Goal: Information Seeking & Learning: Check status

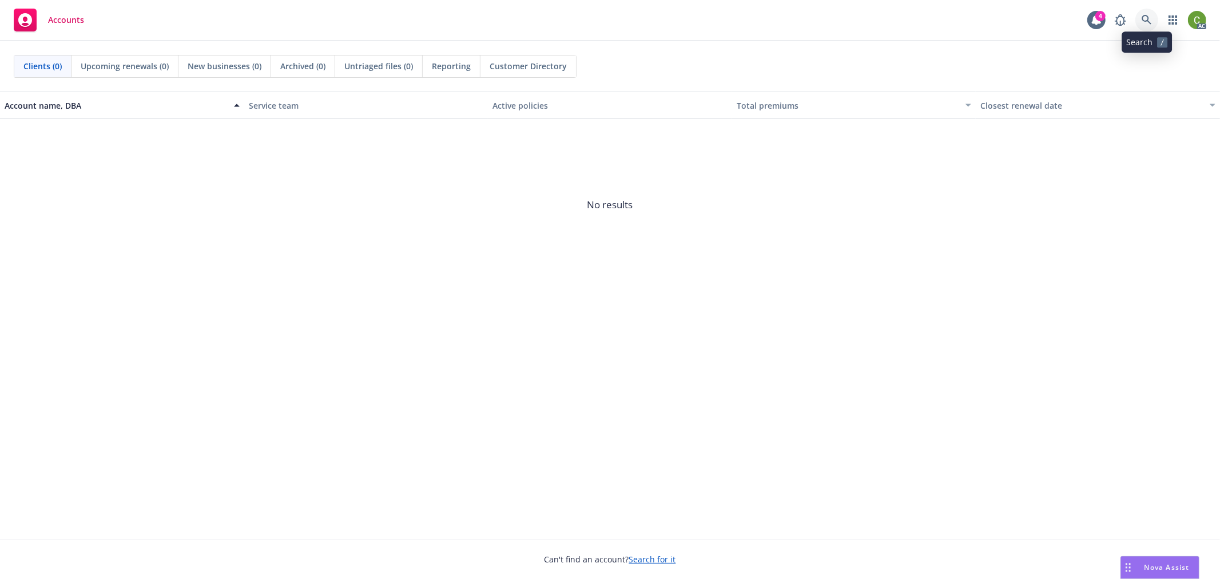
click at [1139, 18] on link at bounding box center [1147, 20] width 23 height 23
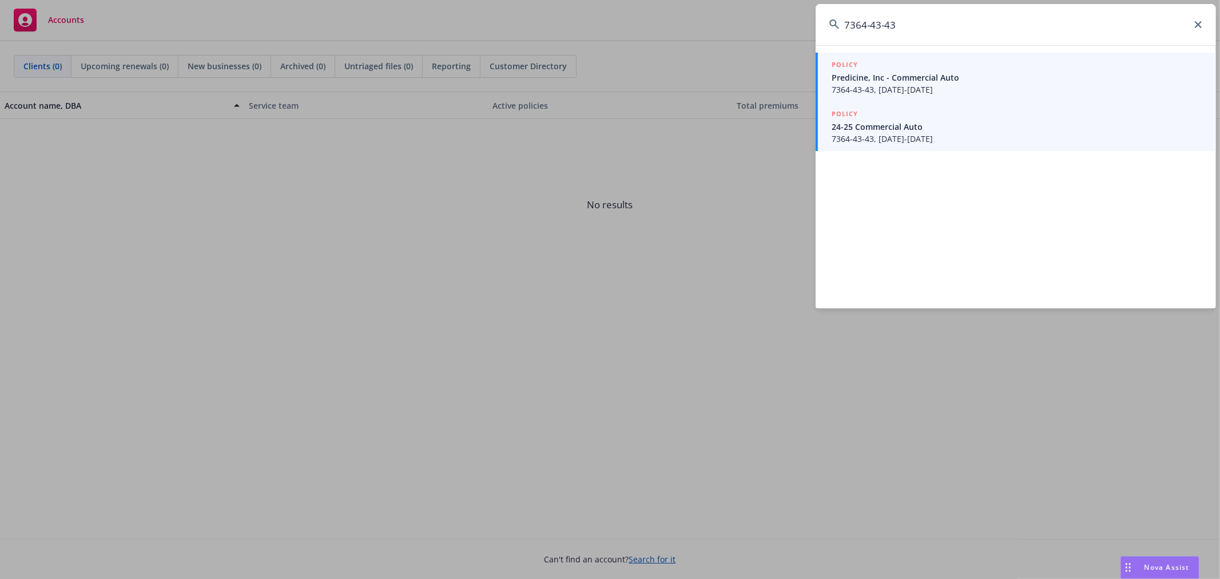
type input "7364-43-43"
click at [913, 81] on span "Predicine, Inc - Commercial Auto" at bounding box center [1017, 78] width 371 height 12
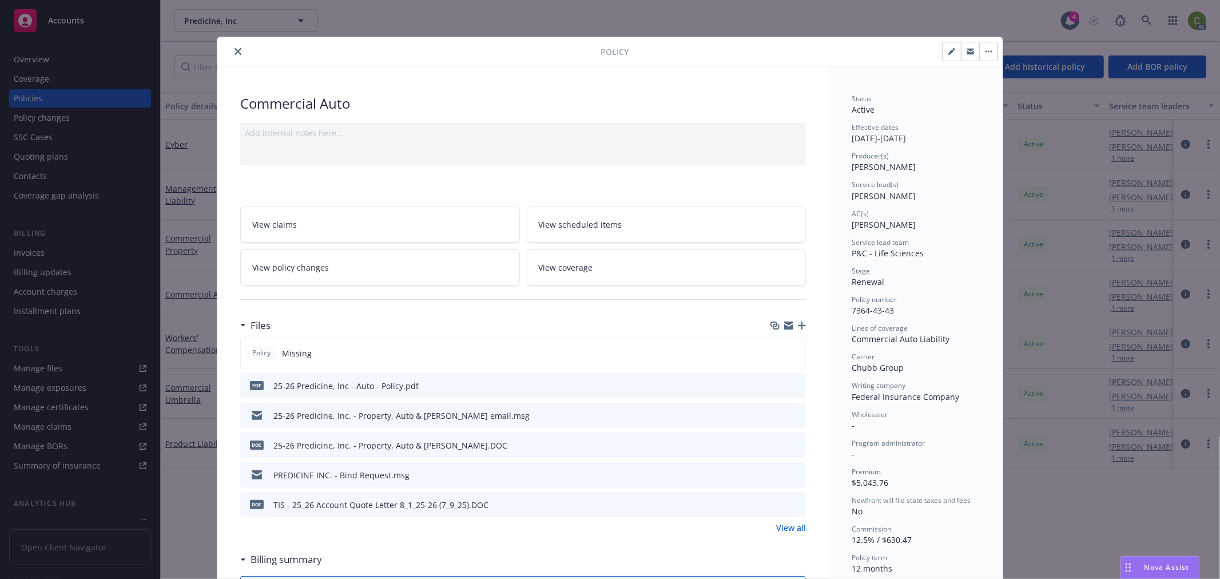
click at [235, 48] on icon "close" at bounding box center [238, 51] width 7 height 7
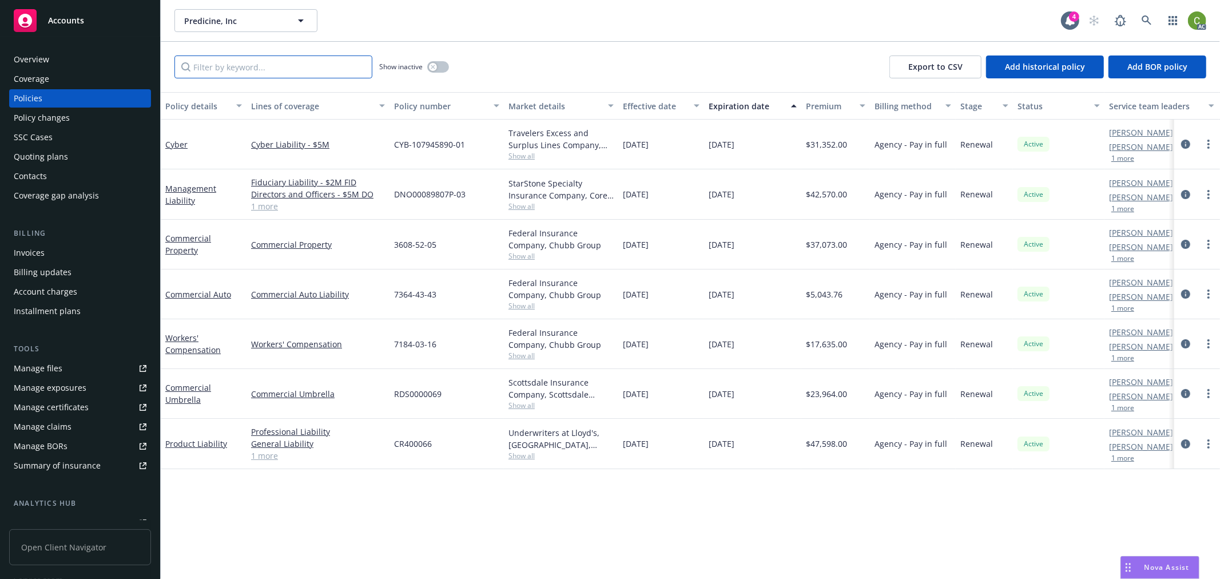
click at [245, 76] on input "Filter by keyword..." at bounding box center [274, 67] width 198 height 23
paste input "7184-03-16"
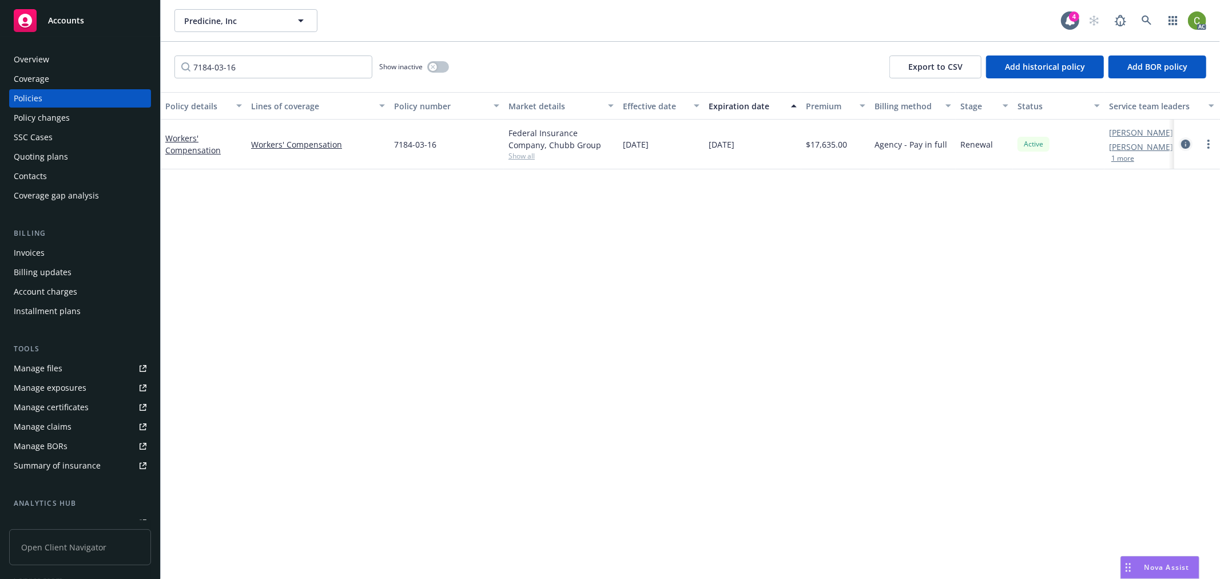
click at [1183, 145] on icon "circleInformation" at bounding box center [1186, 144] width 9 height 9
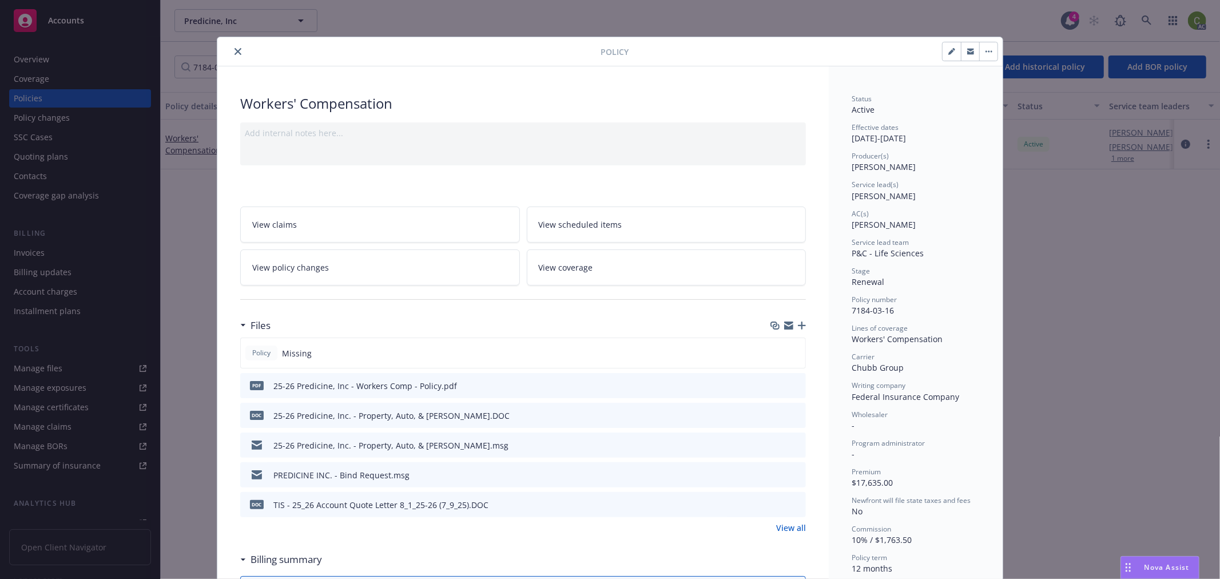
click at [233, 46] on button "close" at bounding box center [238, 52] width 14 height 14
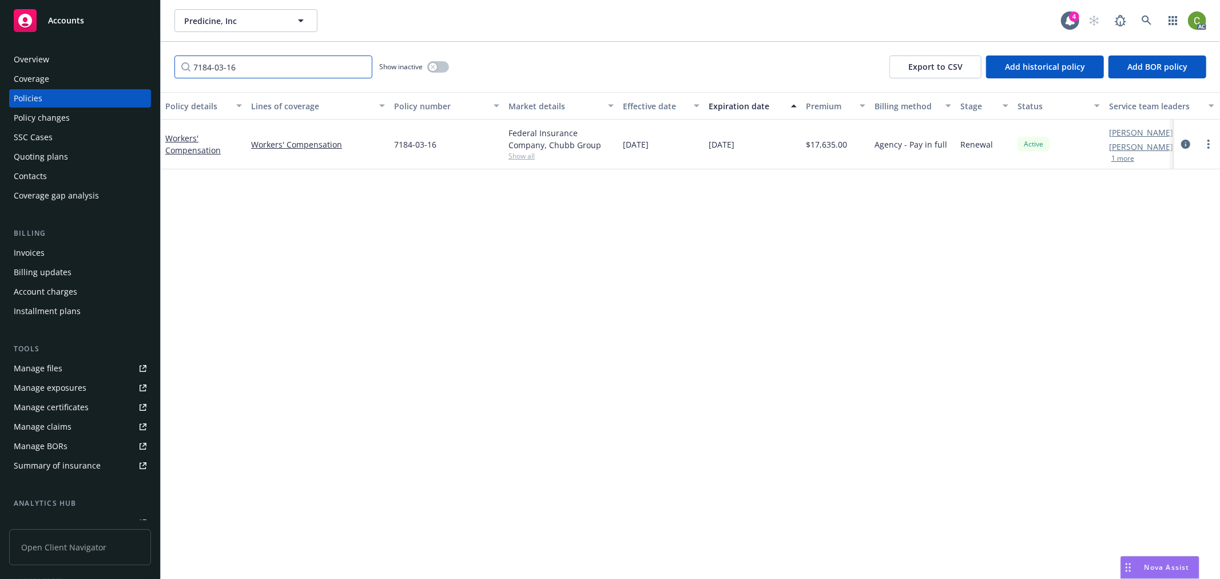
click at [280, 65] on input "7184-03-16" at bounding box center [274, 67] width 198 height 23
drag, startPoint x: 286, startPoint y: 65, endPoint x: 23, endPoint y: 54, distance: 263.4
click at [8, 46] on div "Accounts Overview Coverage Policies Policy changes SSC Cases Quoting plans Cont…" at bounding box center [610, 289] width 1220 height 579
paste input "3608-52-05"
click at [1184, 146] on icon "circleInformation" at bounding box center [1186, 144] width 9 height 9
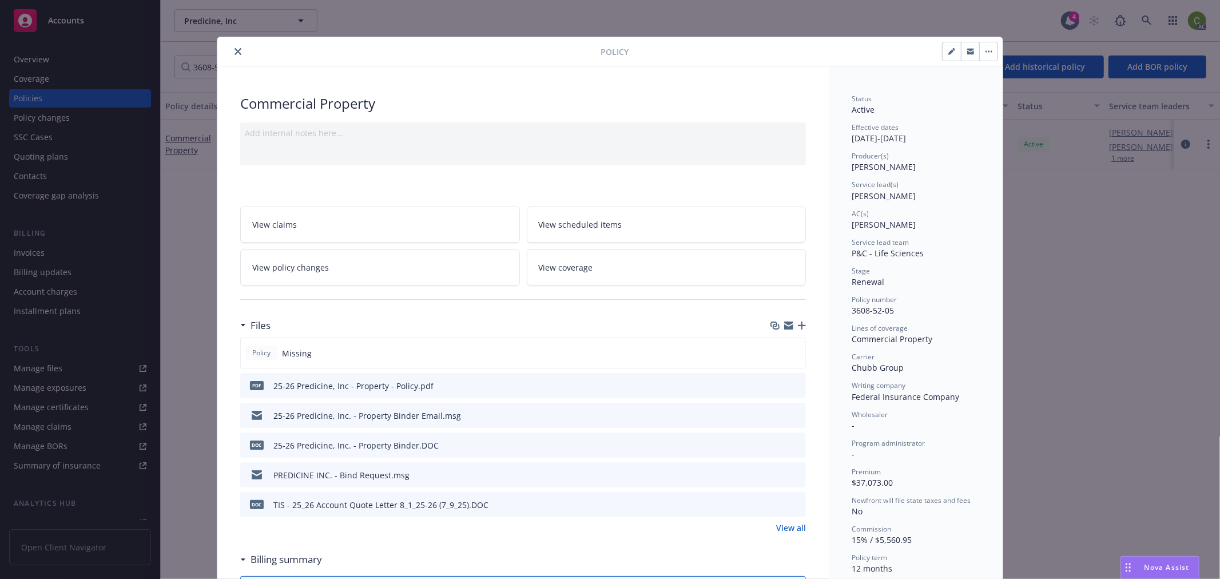
click at [792, 387] on icon "preview file" at bounding box center [795, 385] width 10 height 8
click at [235, 49] on icon "close" at bounding box center [238, 51] width 7 height 7
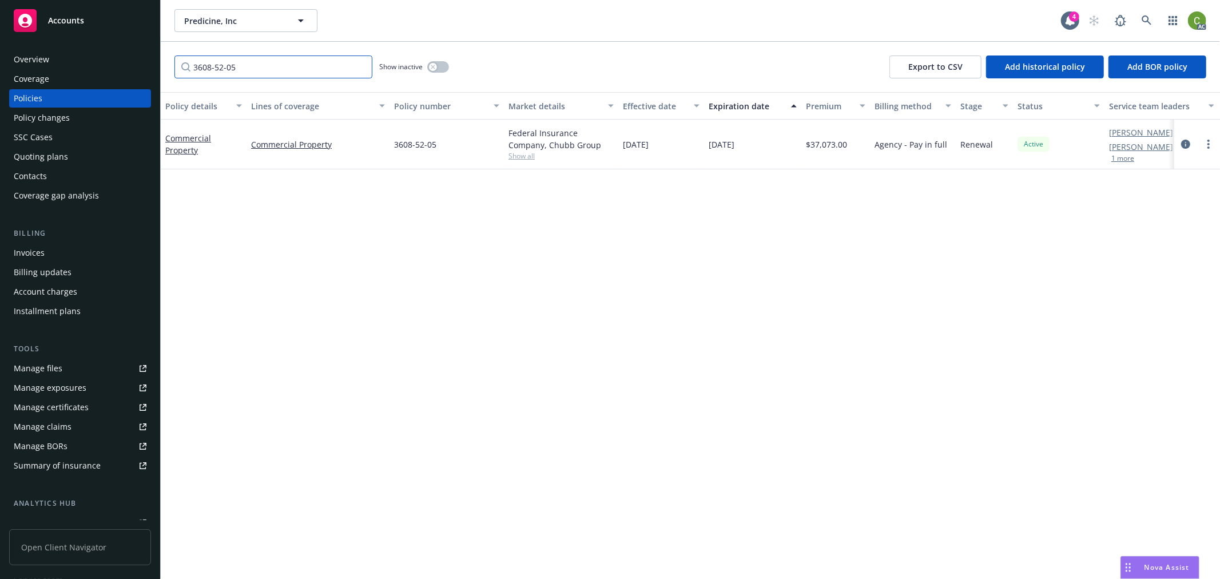
drag, startPoint x: 300, startPoint y: 64, endPoint x: 0, endPoint y: 35, distance: 301.8
click at [0, 35] on div "Accounts Overview Coverage Policies Policy changes SSC Cases Quoting plans Cont…" at bounding box center [610, 289] width 1220 height 579
type input "7184"
drag, startPoint x: 1183, startPoint y: 143, endPoint x: 1060, endPoint y: 179, distance: 127.5
click at [1183, 143] on icon "circleInformation" at bounding box center [1186, 144] width 9 height 9
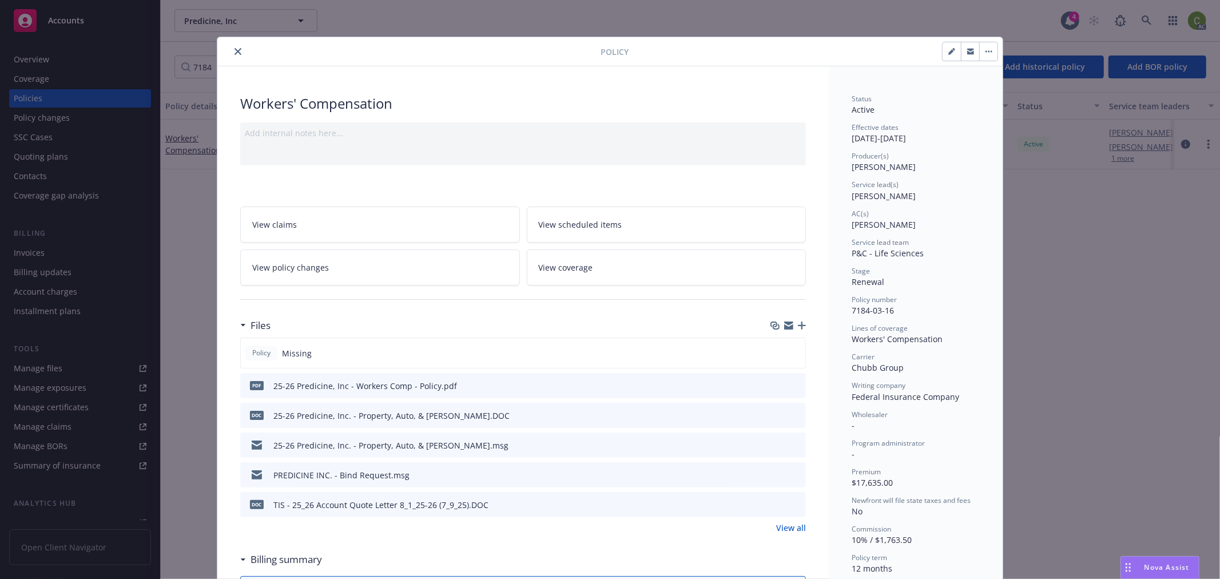
scroll to position [34, 0]
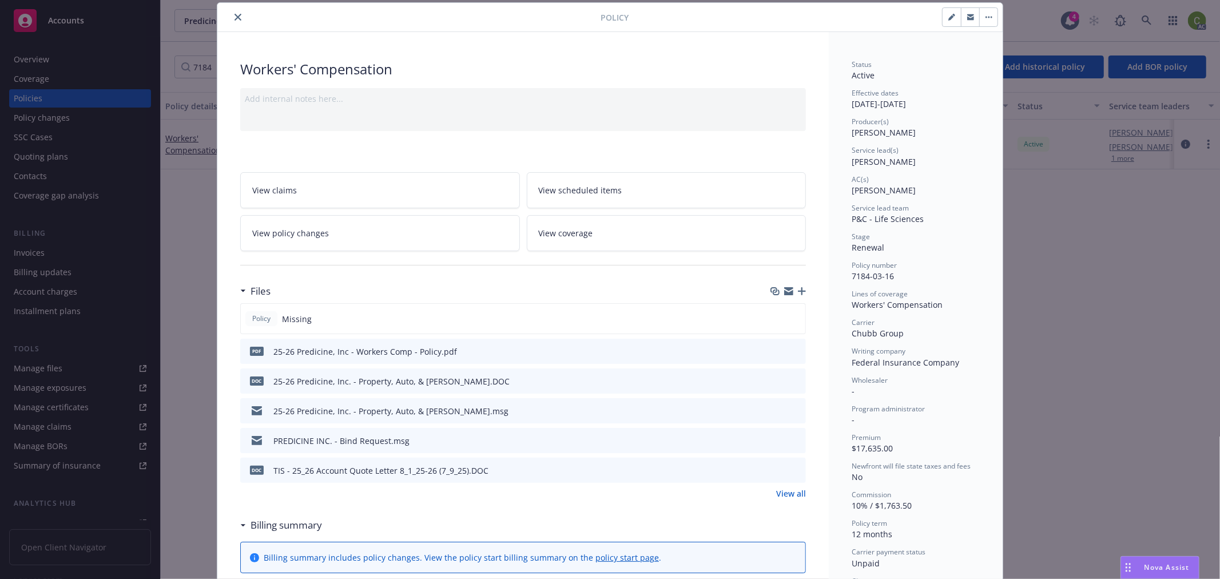
click at [774, 351] on icon "download file" at bounding box center [776, 350] width 9 height 9
click at [791, 355] on button at bounding box center [796, 352] width 10 height 12
click at [791, 350] on icon "preview file" at bounding box center [795, 351] width 10 height 8
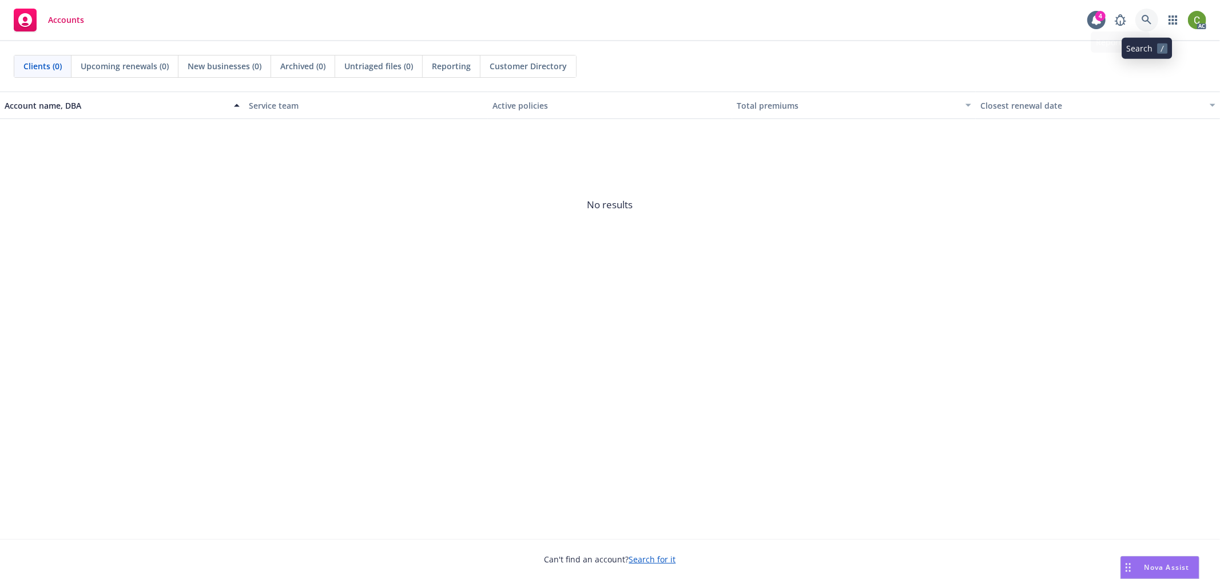
click at [1148, 21] on icon at bounding box center [1147, 20] width 10 height 10
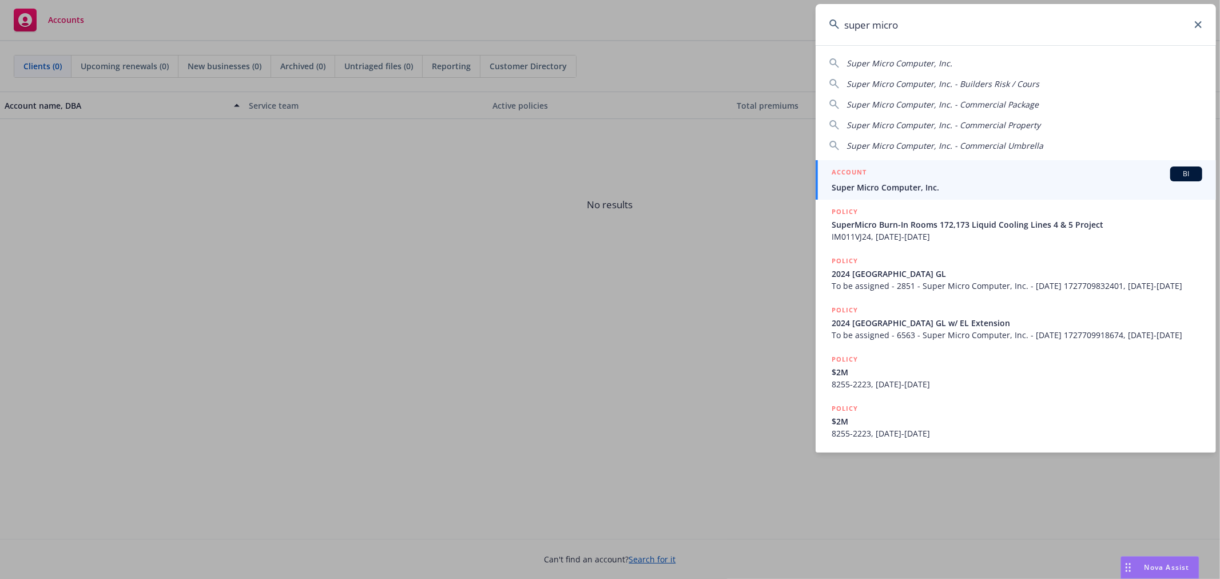
type input "super micro"
click at [865, 178] on h5 "ACCOUNT" at bounding box center [849, 174] width 35 height 14
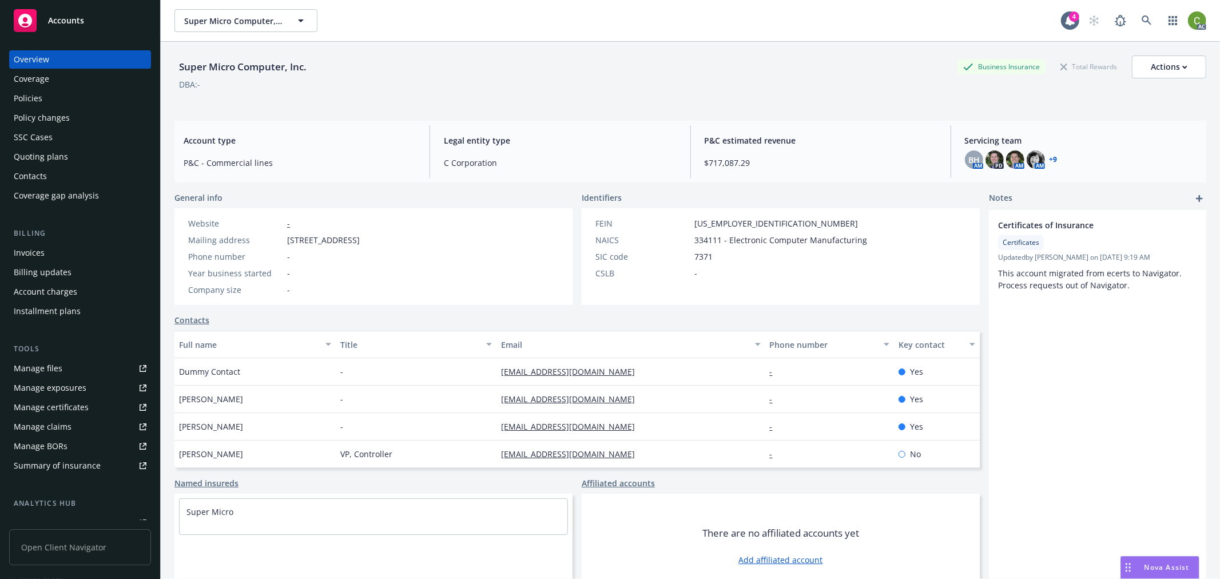
drag, startPoint x: 67, startPoint y: 101, endPoint x: 244, endPoint y: 88, distance: 177.3
click at [67, 101] on div "Policies" at bounding box center [80, 98] width 133 height 18
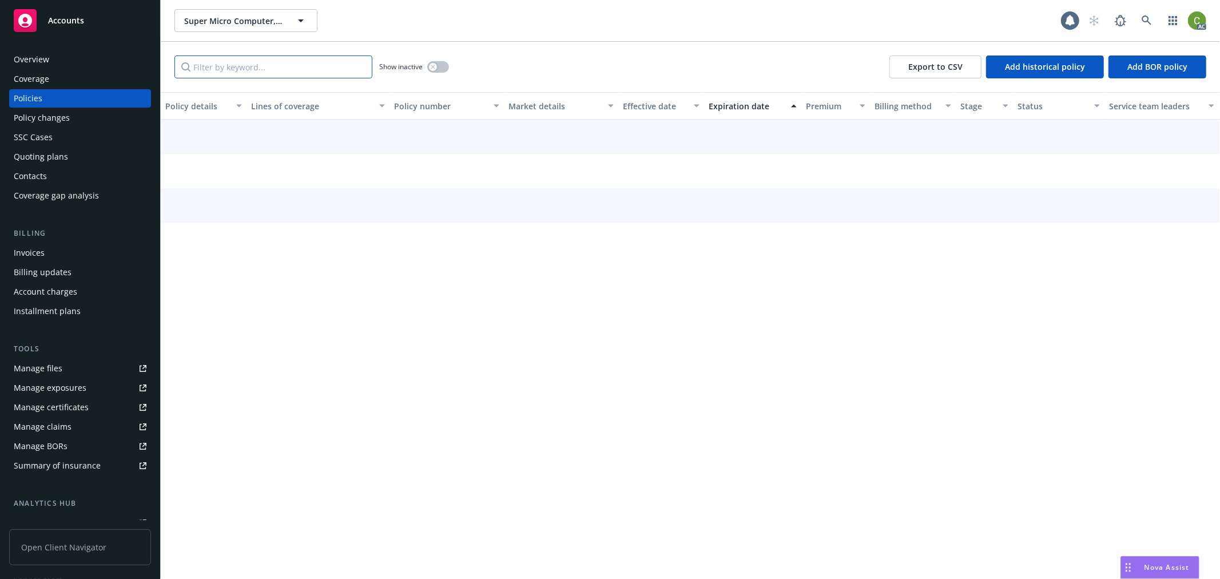
click at [276, 69] on input "Filter by keyword..." at bounding box center [274, 67] width 198 height 23
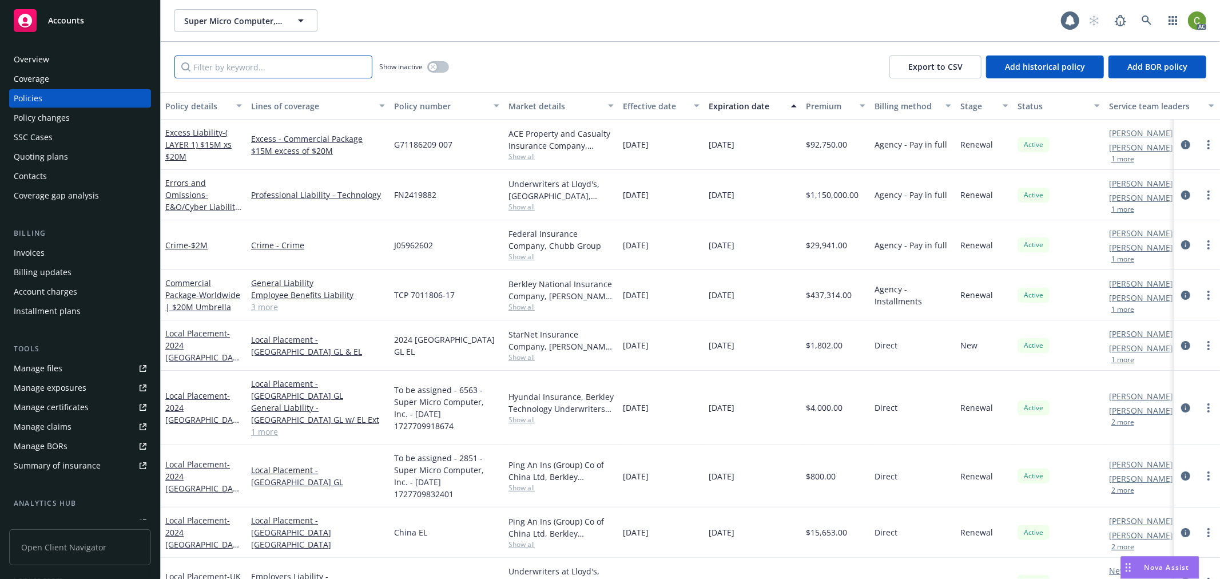
paste input "2500194"
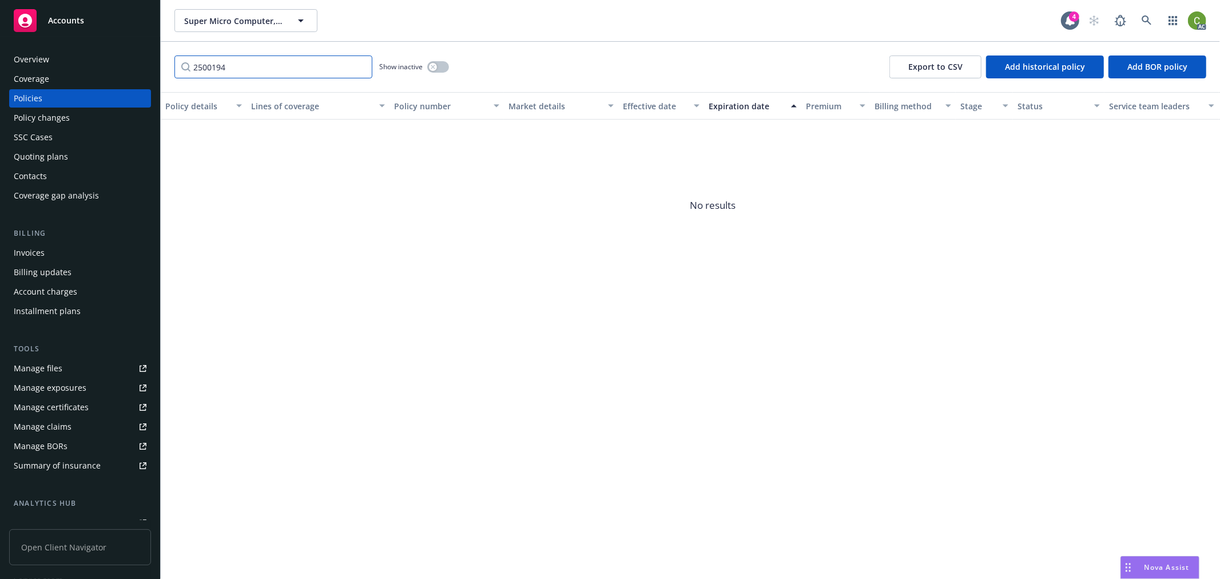
type input "2500194"
click at [431, 70] on div "button" at bounding box center [433, 67] width 8 height 8
click at [1152, 24] on icon at bounding box center [1147, 20] width 10 height 10
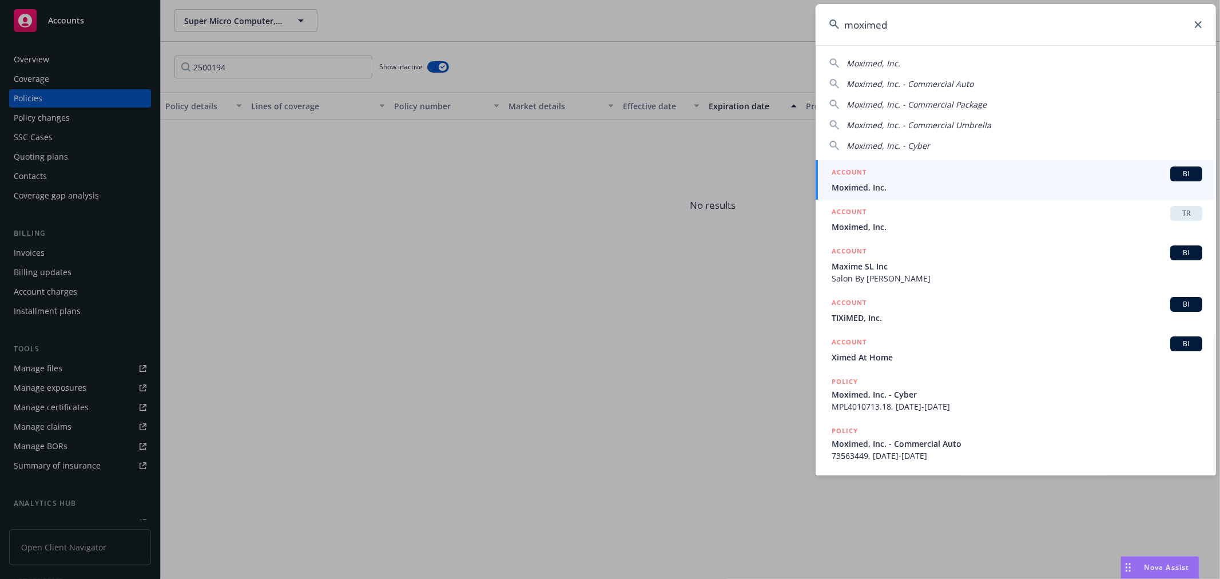
type input "moximed"
click at [853, 190] on span "Moximed, Inc." at bounding box center [1017, 187] width 371 height 12
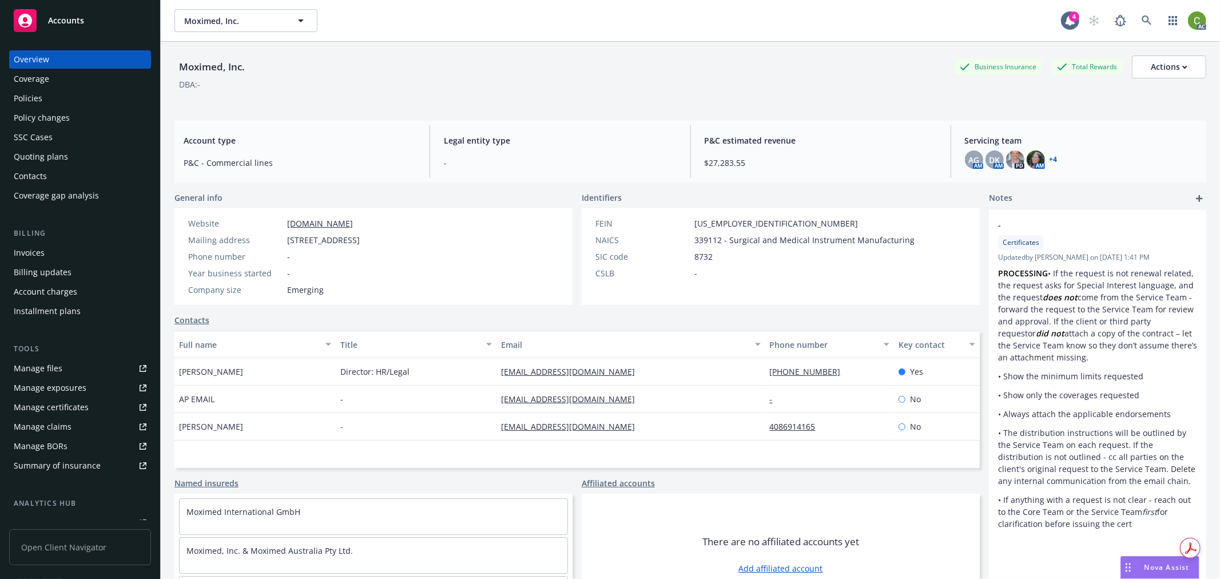
click at [79, 253] on div "Invoices" at bounding box center [80, 253] width 133 height 18
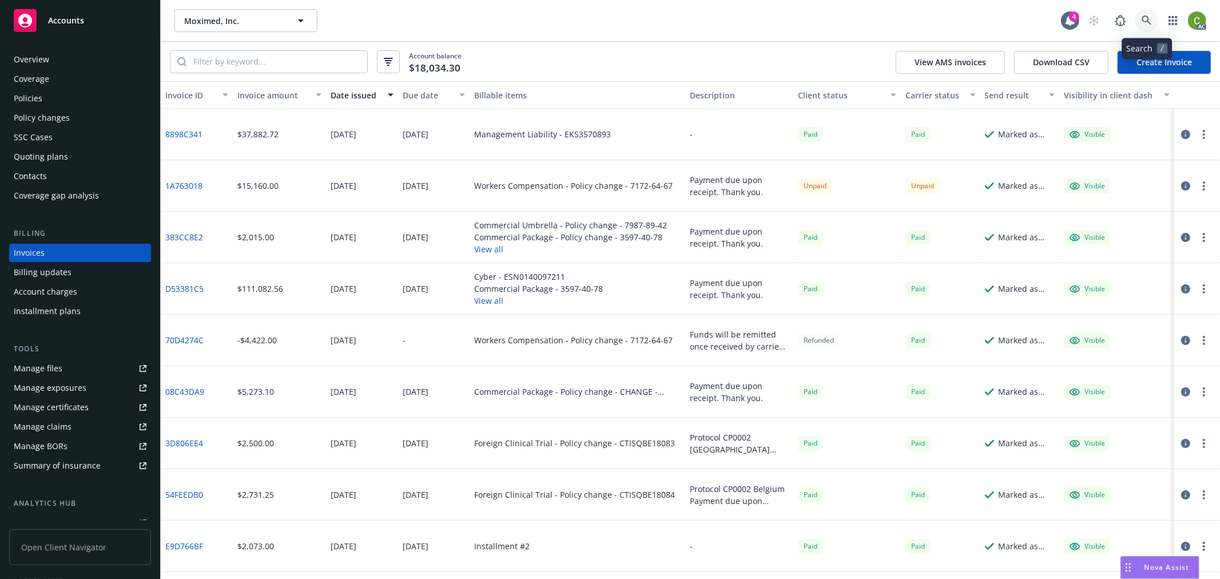
click at [1150, 21] on icon at bounding box center [1147, 20] width 10 height 10
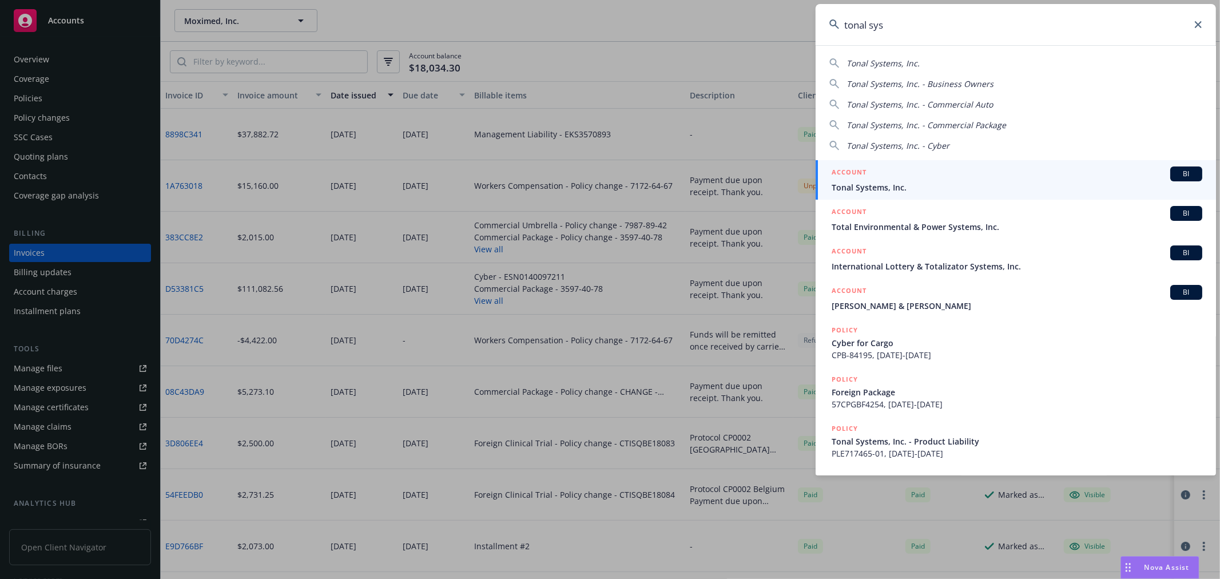
type input "tonal sys"
click at [876, 185] on span "Tonal Systems, Inc." at bounding box center [1017, 187] width 371 height 12
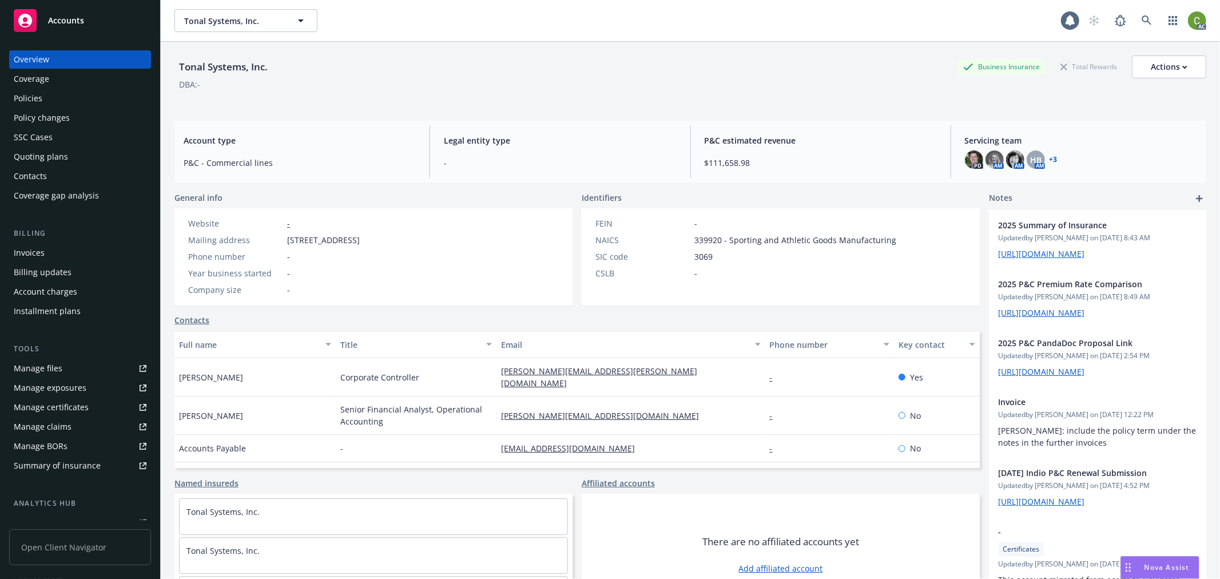
click at [48, 253] on div "Invoices" at bounding box center [80, 253] width 133 height 18
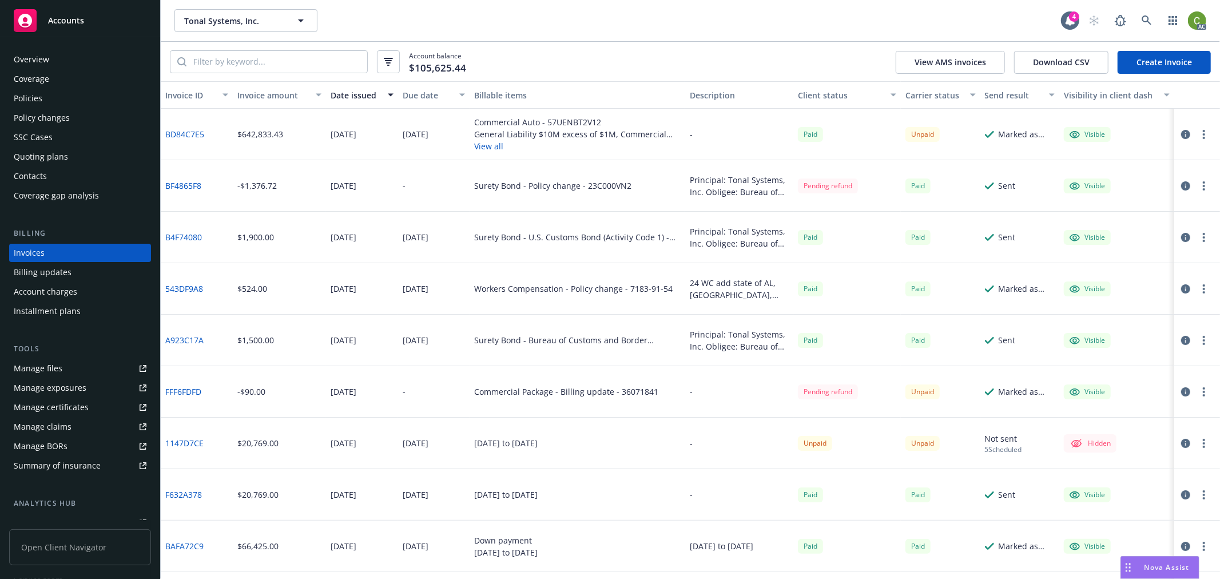
click at [627, 393] on div "Commercial Package - Billing update - 36071841" at bounding box center [566, 392] width 184 height 12
copy div "36071841"
click at [1147, 22] on icon at bounding box center [1147, 20] width 10 height 10
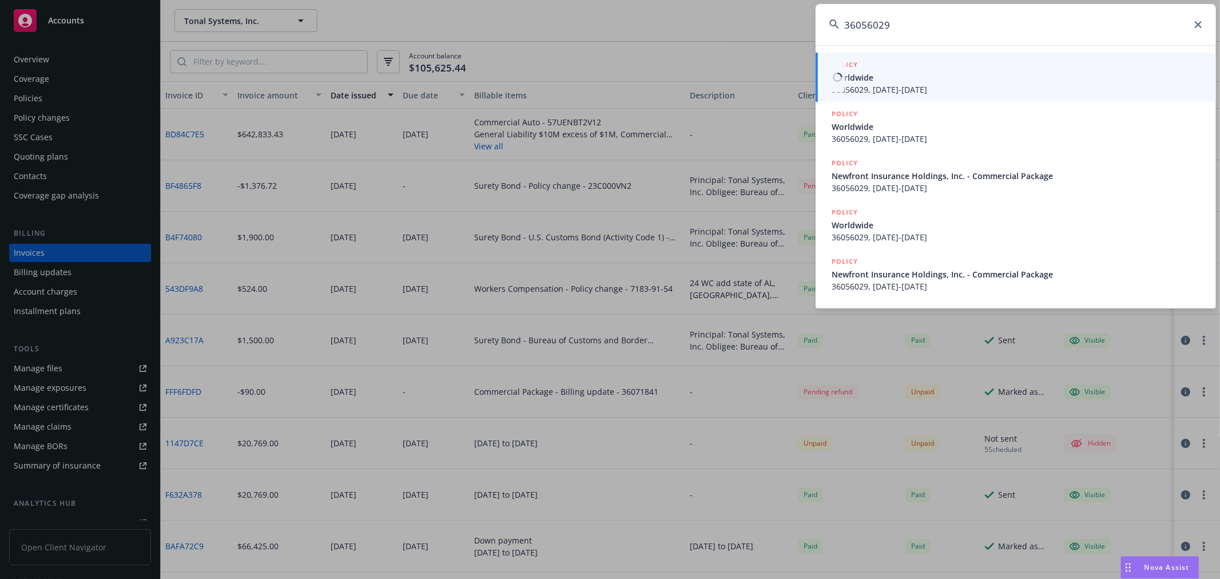
type input "36056029"
click at [985, 82] on span "Worldwide" at bounding box center [1017, 78] width 371 height 12
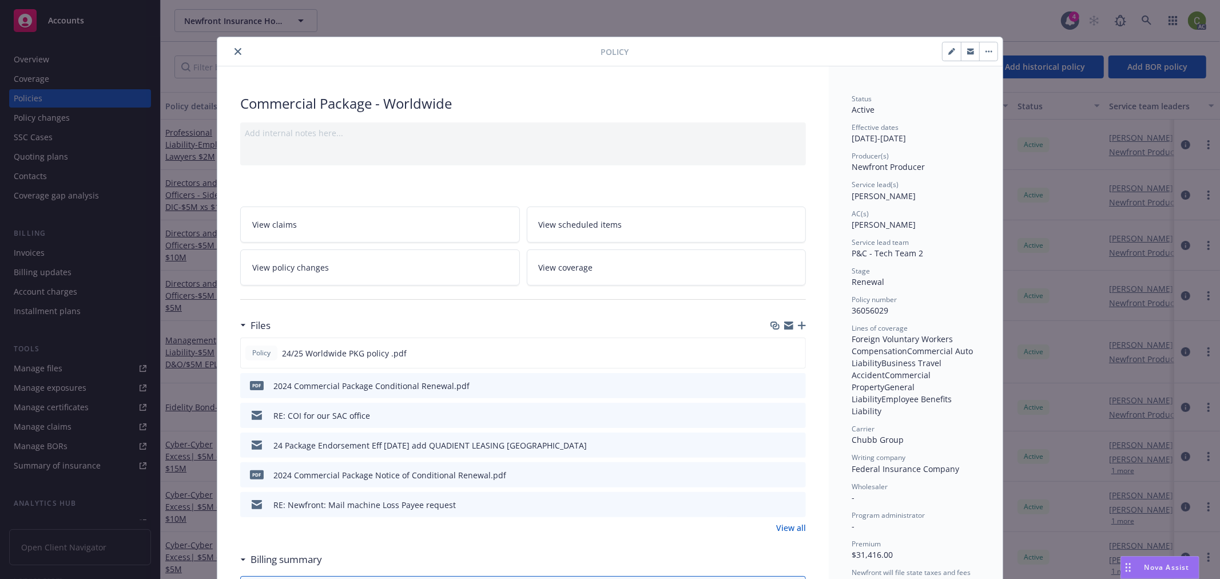
click at [235, 49] on icon "close" at bounding box center [238, 51] width 7 height 7
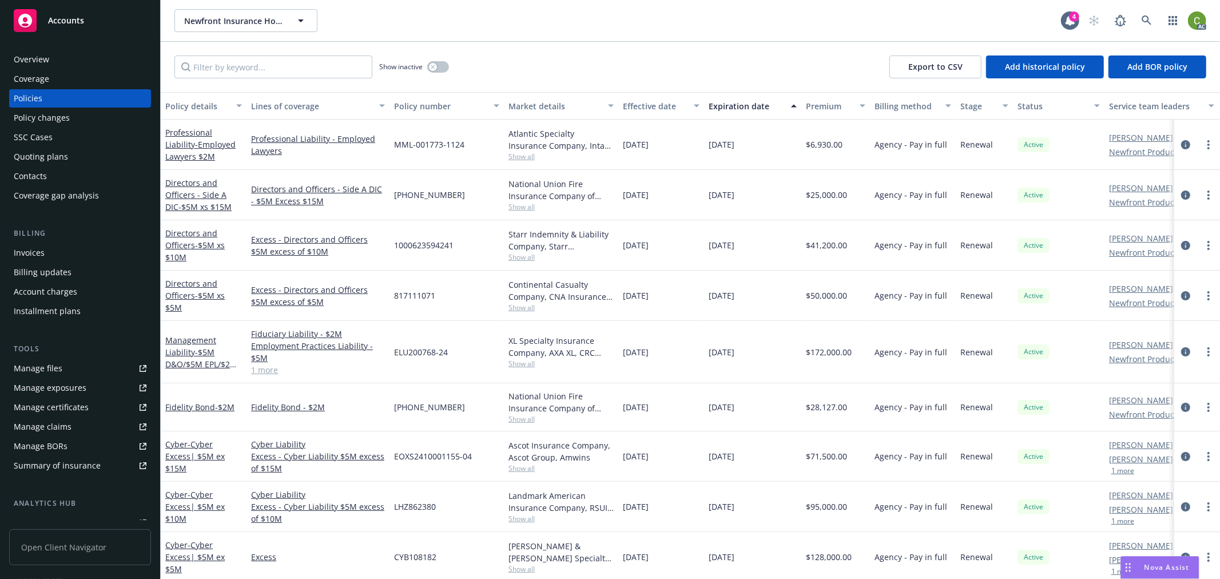
click at [43, 252] on div "Invoices" at bounding box center [29, 253] width 31 height 18
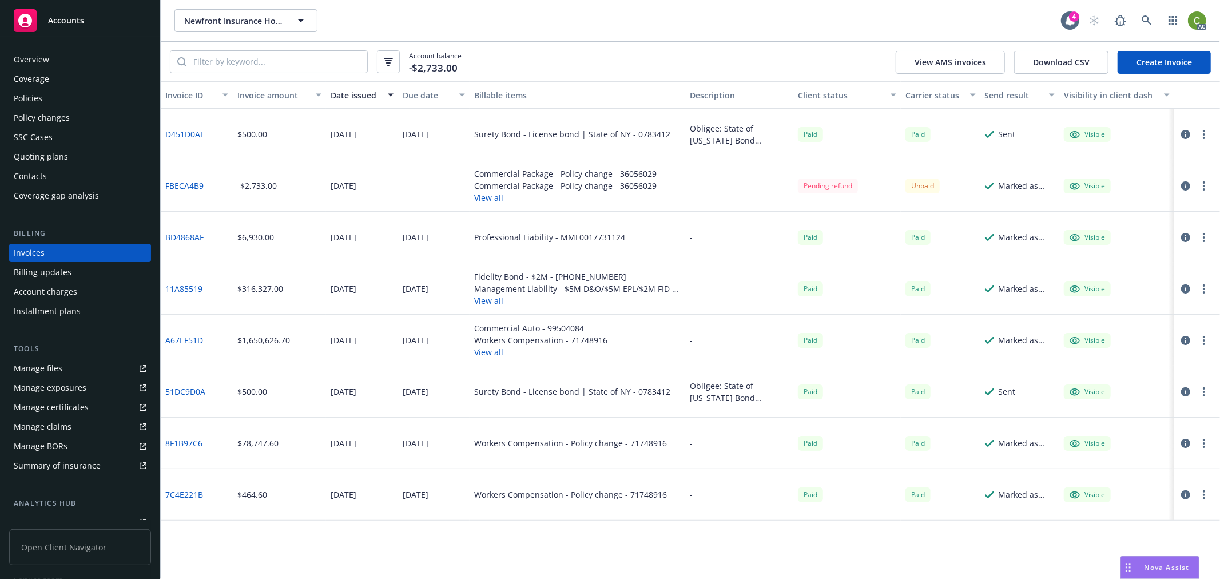
click at [190, 182] on link "FBECA4B9" at bounding box center [184, 186] width 38 height 12
click at [315, 61] on input "search" at bounding box center [277, 62] width 181 height 22
type input "ss"
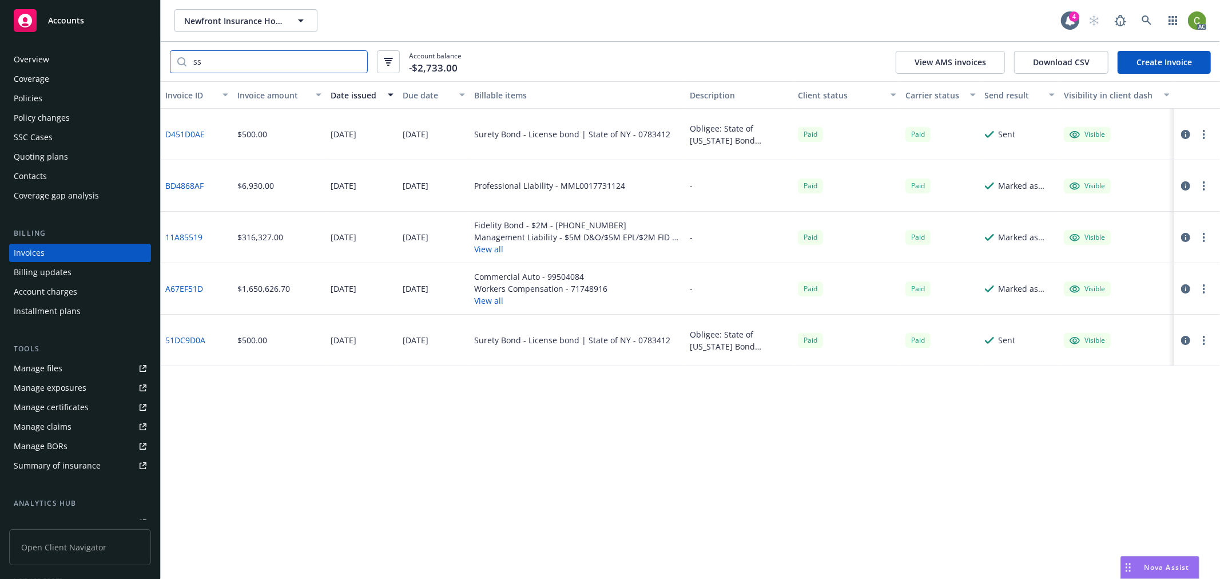
click at [356, 64] on input "ss" at bounding box center [277, 62] width 181 height 22
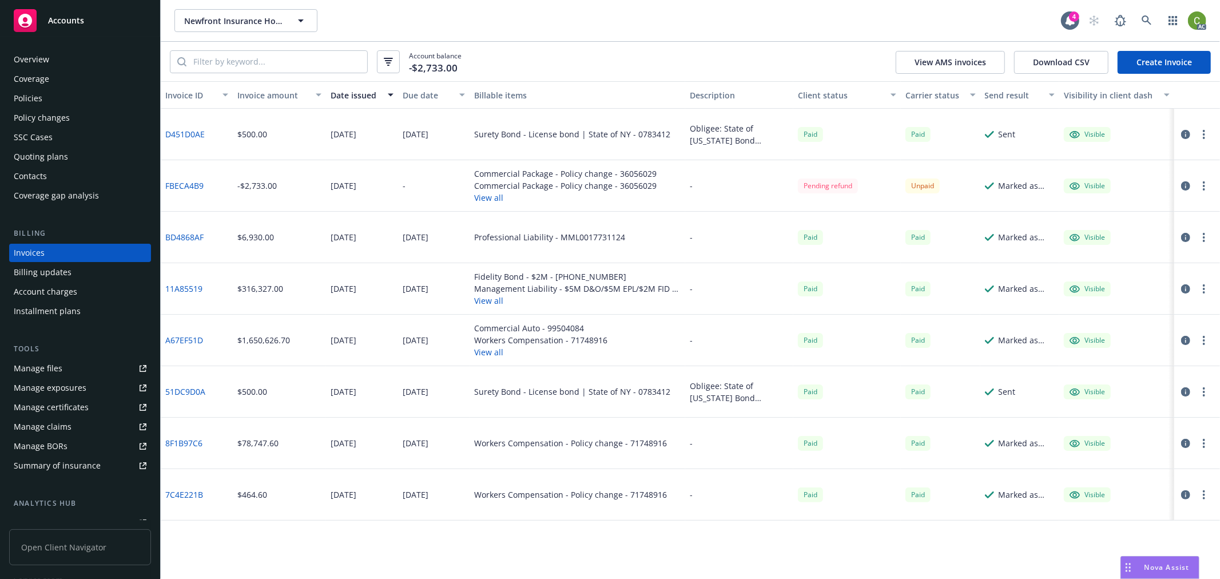
click at [1183, 186] on icon "button" at bounding box center [1186, 185] width 9 height 9
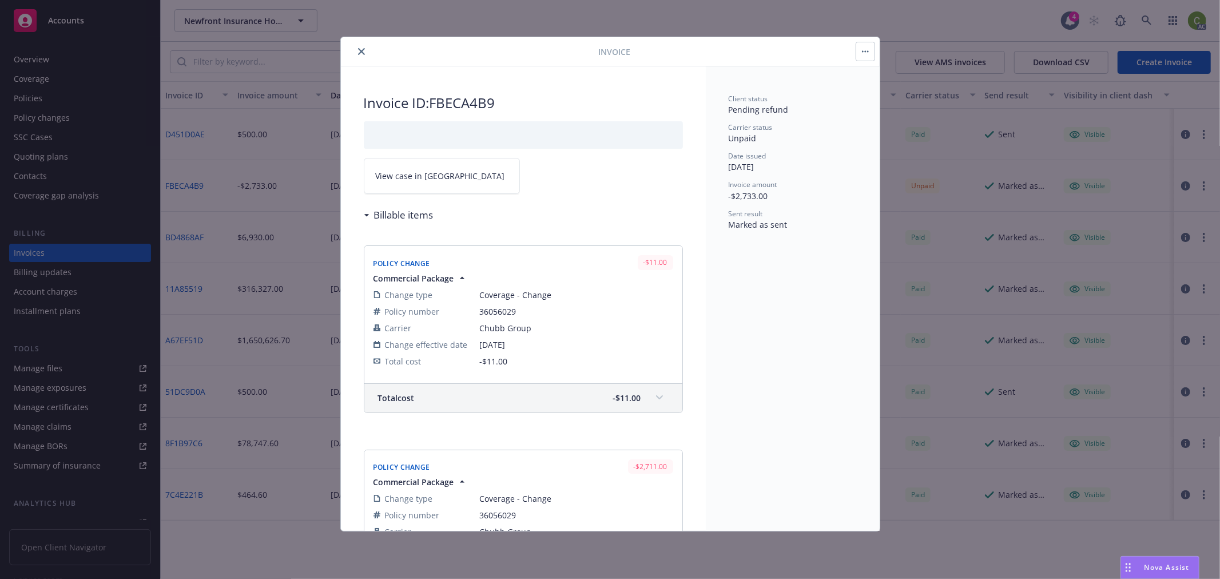
click at [439, 181] on link "View case in SSC" at bounding box center [442, 176] width 156 height 36
click at [488, 314] on span "36056029" at bounding box center [576, 312] width 193 height 12
drag, startPoint x: 488, startPoint y: 314, endPoint x: 378, endPoint y: 155, distance: 192.8
click at [487, 312] on span "36056029" at bounding box center [576, 312] width 193 height 12
copy span "36056029"
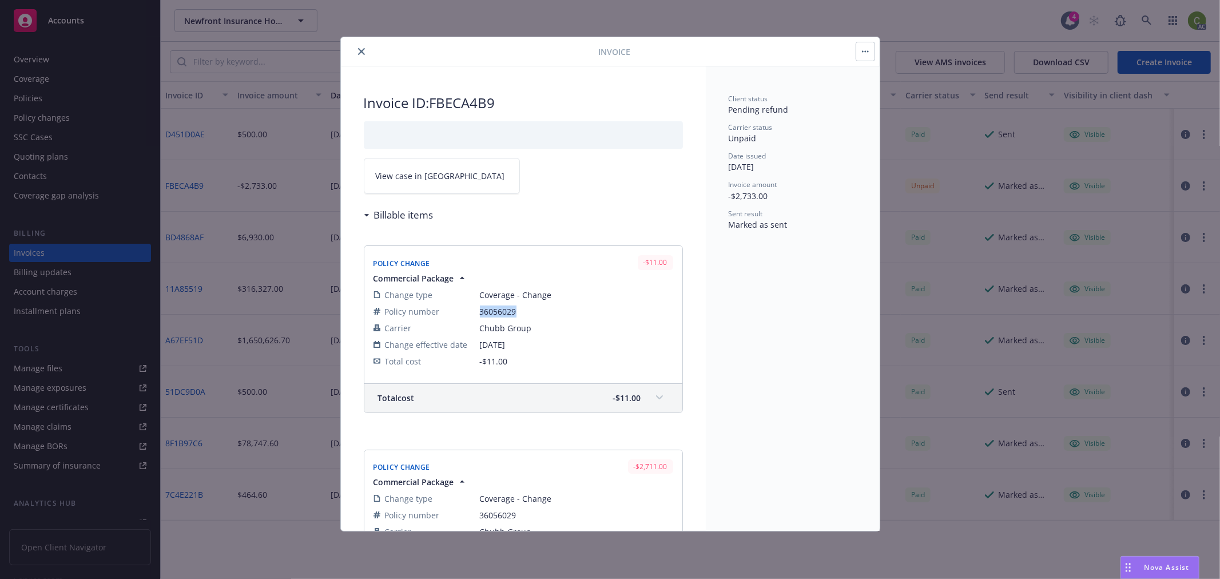
click at [363, 49] on icon "close" at bounding box center [361, 51] width 7 height 7
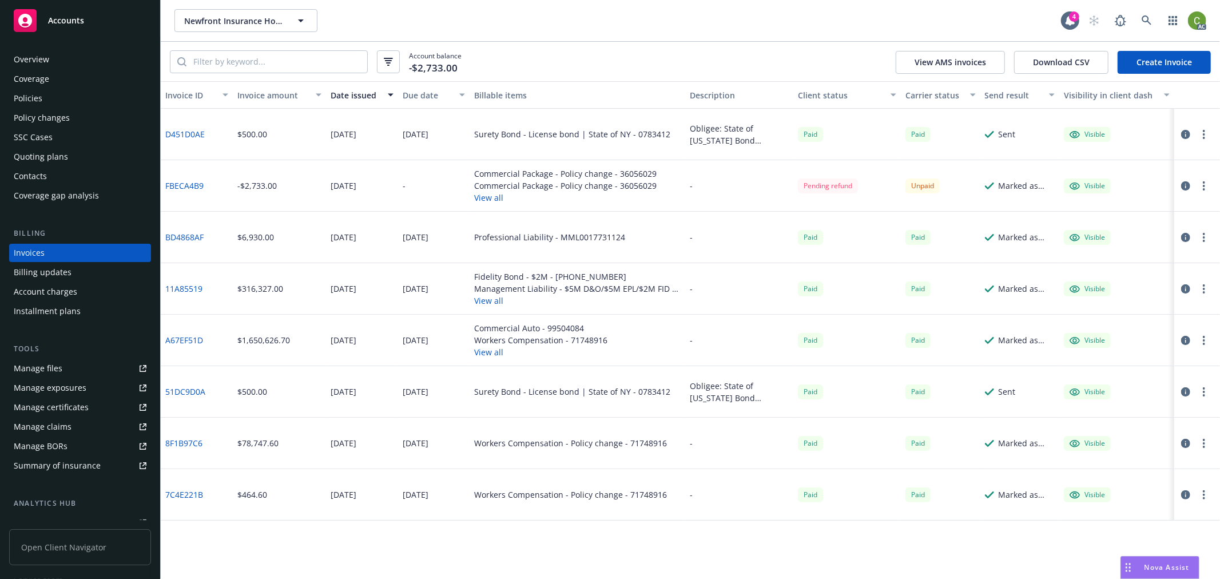
click at [77, 122] on div "Policy changes" at bounding box center [80, 118] width 133 height 18
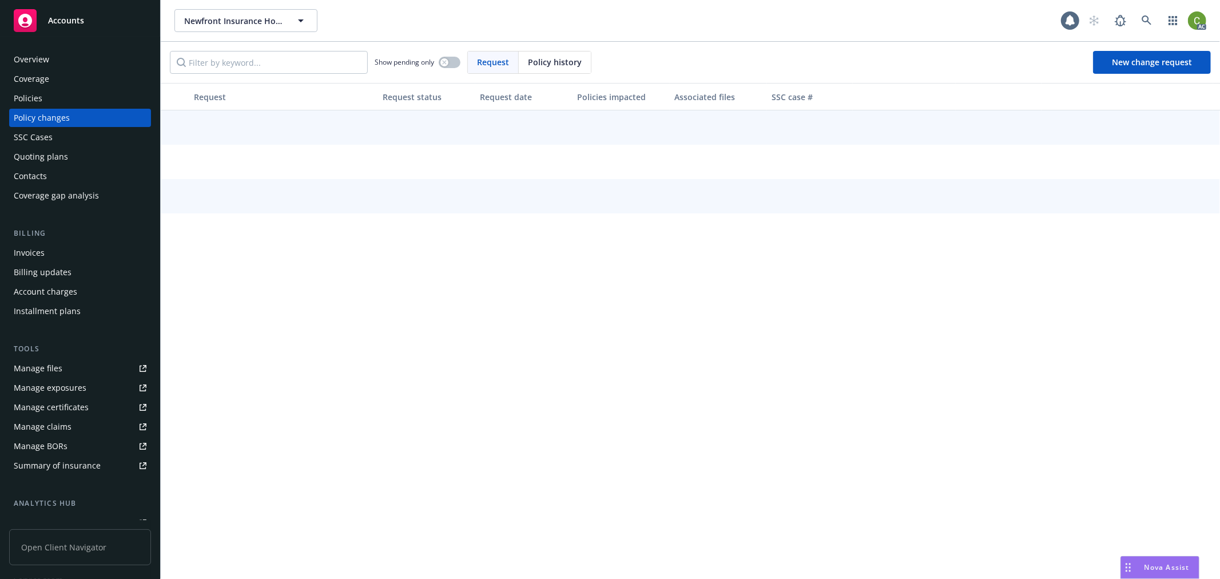
click at [529, 64] on span "Policy history" at bounding box center [555, 62] width 54 height 12
click at [305, 66] on input "Filter by keyword..." at bounding box center [269, 62] width 198 height 23
paste input "36056029"
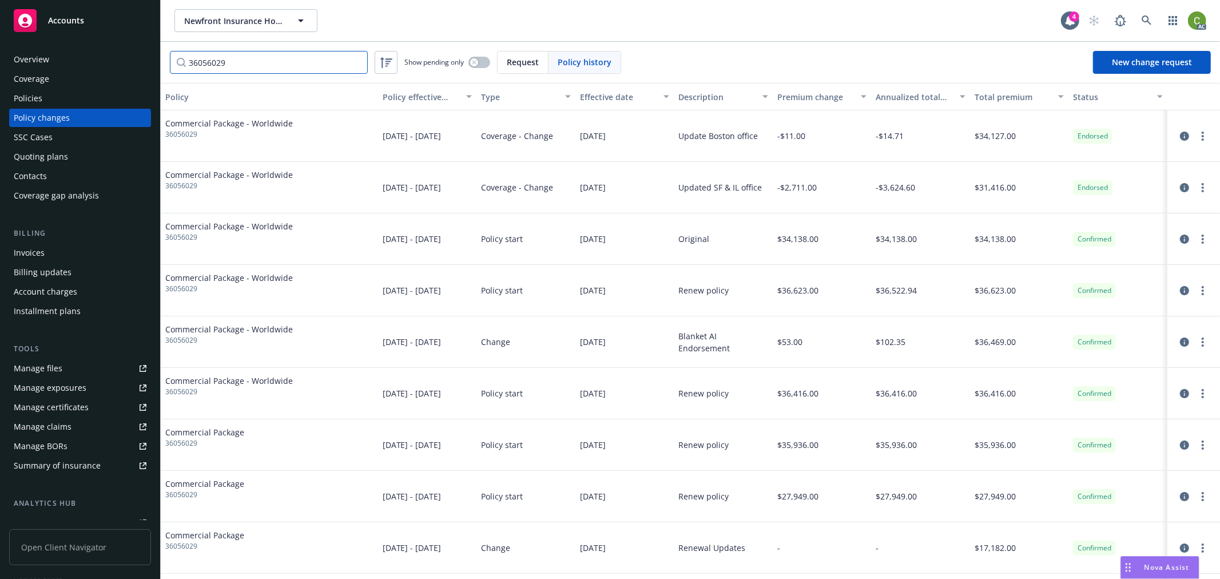
type input "36056029"
click at [1154, 23] on link at bounding box center [1147, 20] width 23 height 23
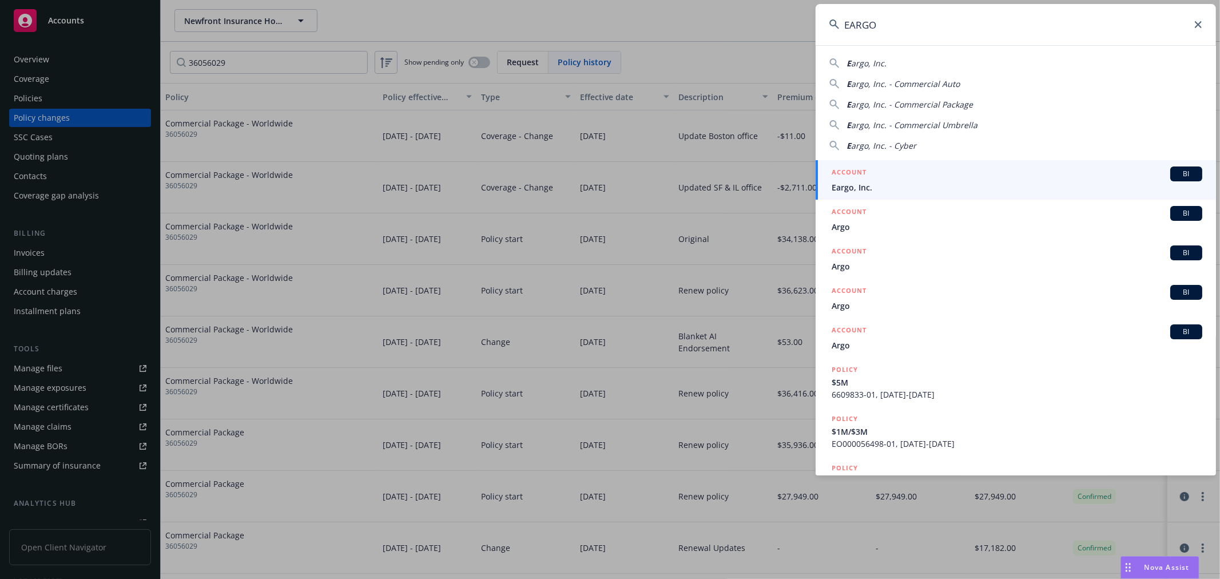
type input "EARGO"
click at [865, 185] on span "Eargo, Inc." at bounding box center [1017, 187] width 371 height 12
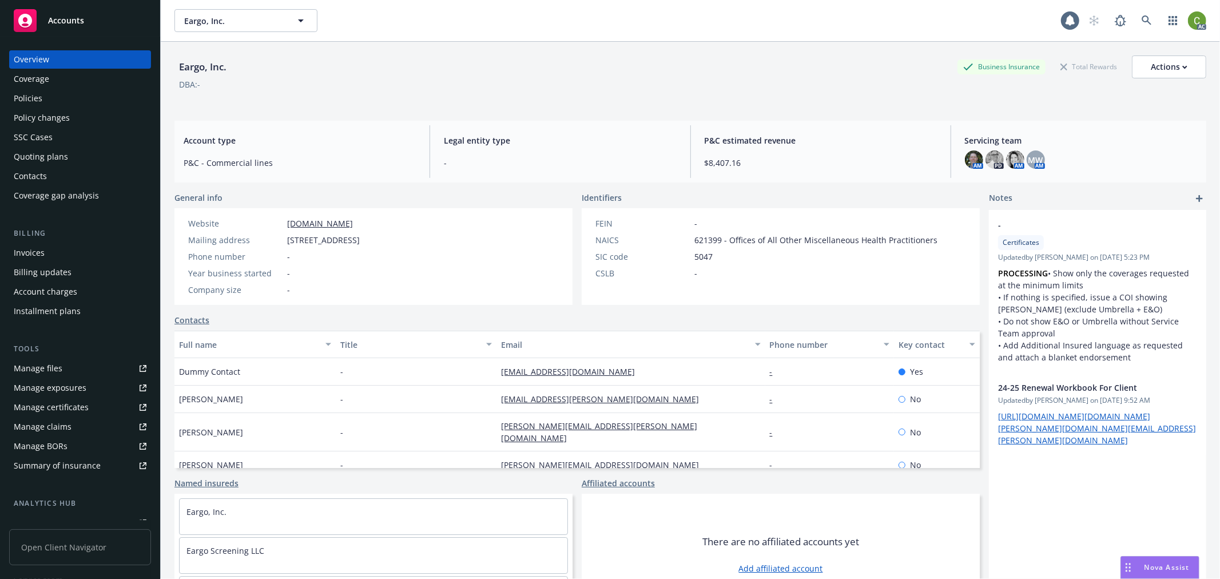
click at [46, 253] on div "Invoices" at bounding box center [80, 253] width 133 height 18
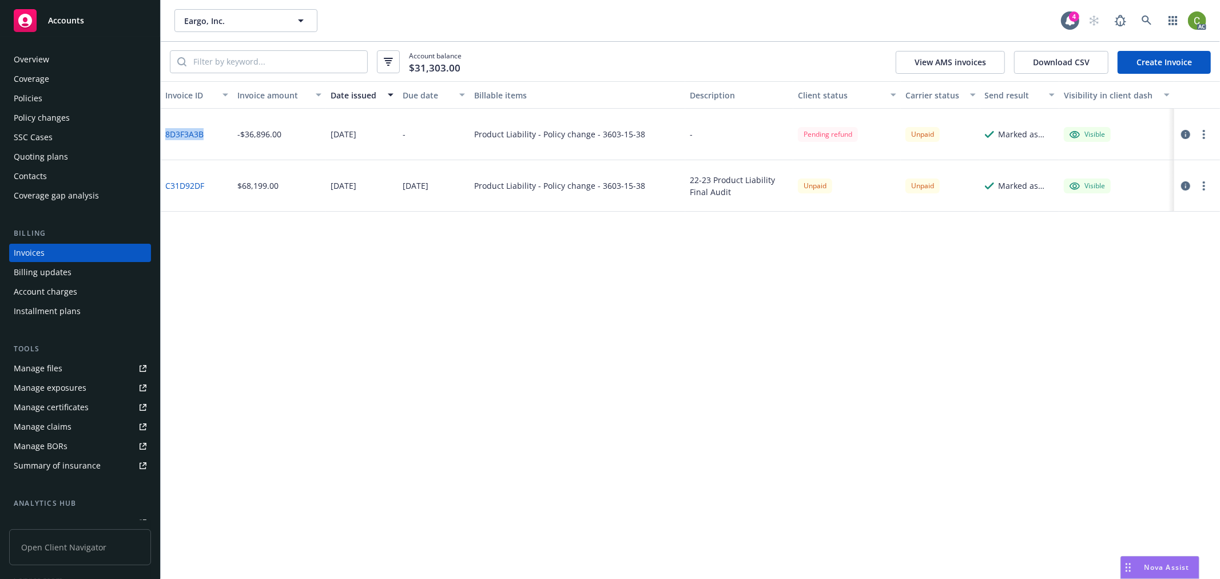
drag, startPoint x: 207, startPoint y: 142, endPoint x: 164, endPoint y: 148, distance: 43.3
click at [164, 148] on div "8D3F3A3B" at bounding box center [197, 134] width 72 height 51
copy link "8D3F3A3B"
click at [193, 134] on link "8D3F3A3B" at bounding box center [184, 134] width 38 height 12
click at [1185, 136] on icon "button" at bounding box center [1186, 134] width 9 height 9
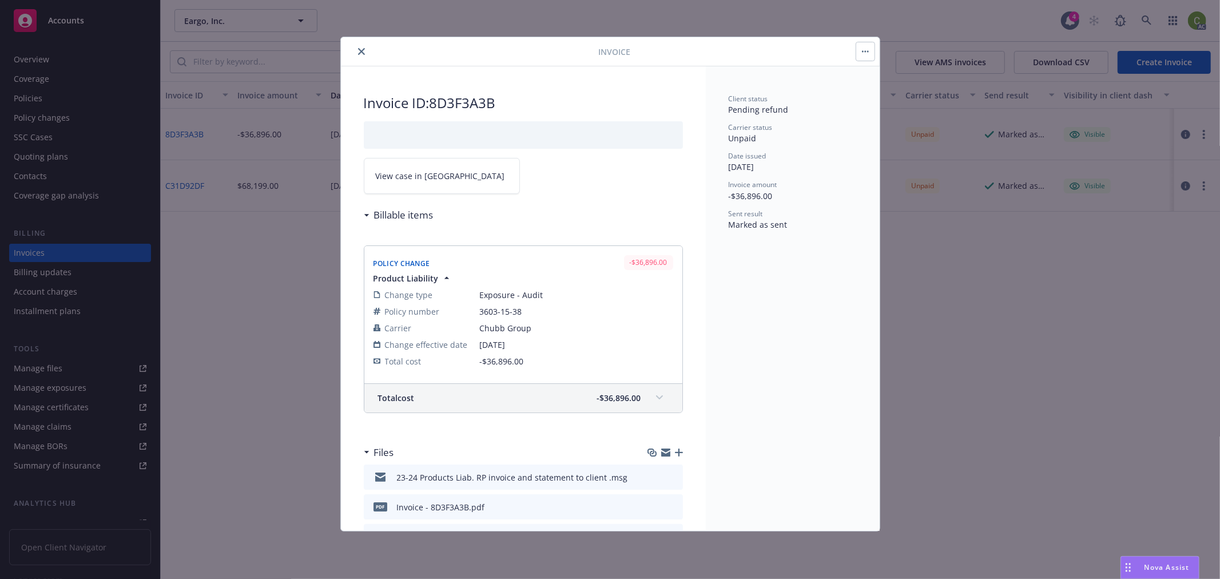
click at [426, 180] on span "View case in SSC" at bounding box center [440, 176] width 129 height 12
click at [362, 50] on icon "close" at bounding box center [361, 51] width 7 height 7
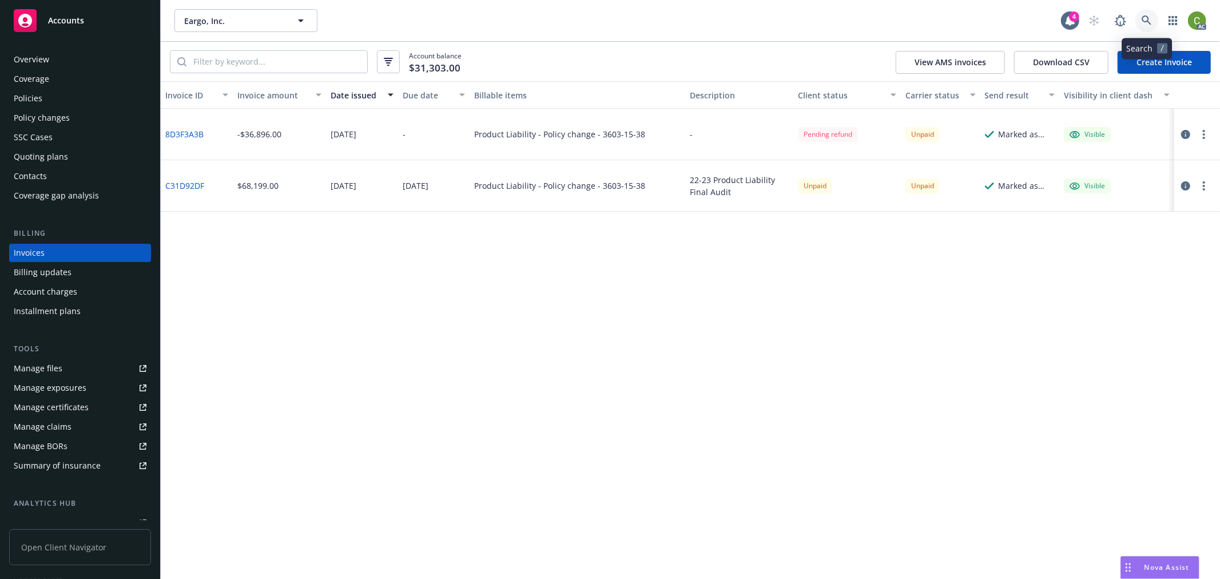
click at [1154, 20] on link at bounding box center [1147, 20] width 23 height 23
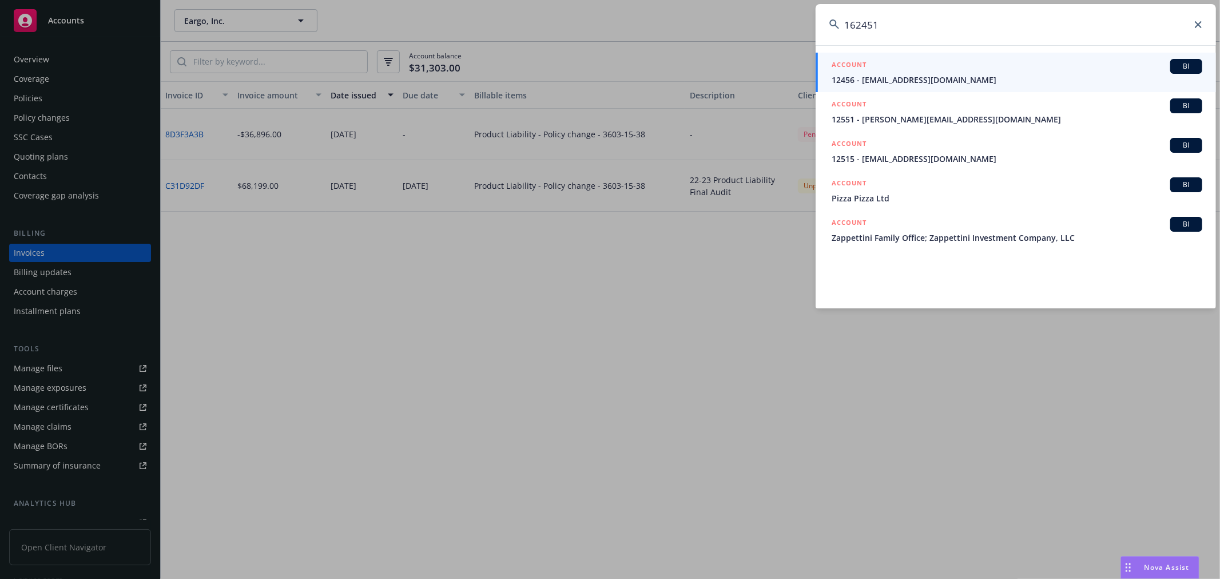
drag, startPoint x: 911, startPoint y: 33, endPoint x: 465, endPoint y: 33, distance: 445.7
click at [465, 33] on div "162451 ACCOUNT BI 12456 - ben@benlidgard.com ACCOUNT BI 12551 - c.cancellieri@d…" at bounding box center [610, 289] width 1220 height 579
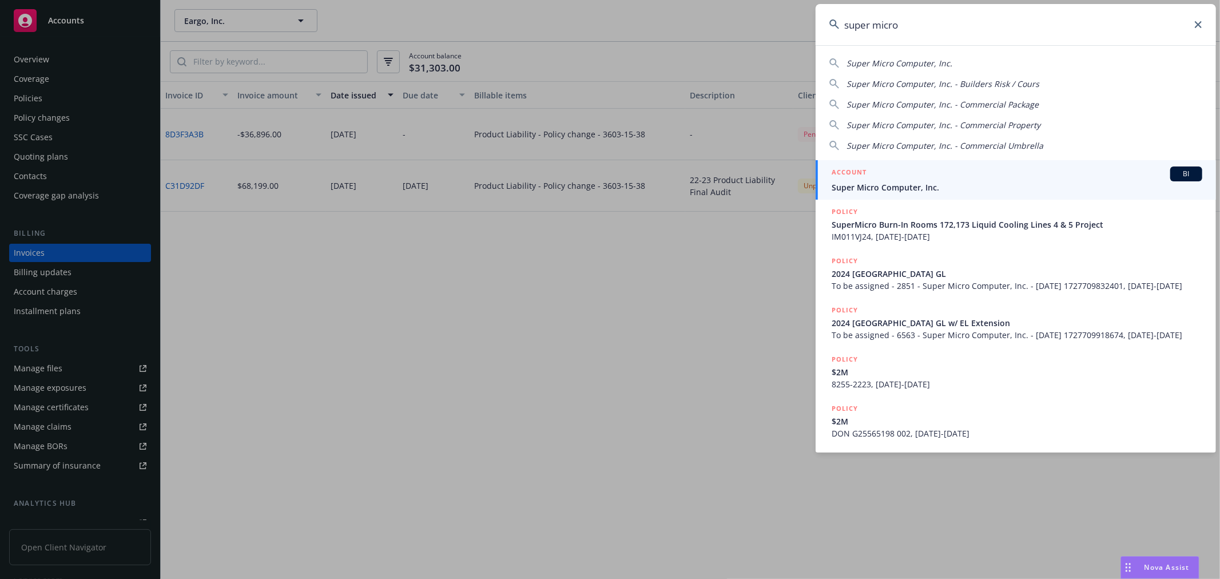
type input "super micro"
click at [878, 189] on span "Super Micro Computer, Inc." at bounding box center [1017, 187] width 371 height 12
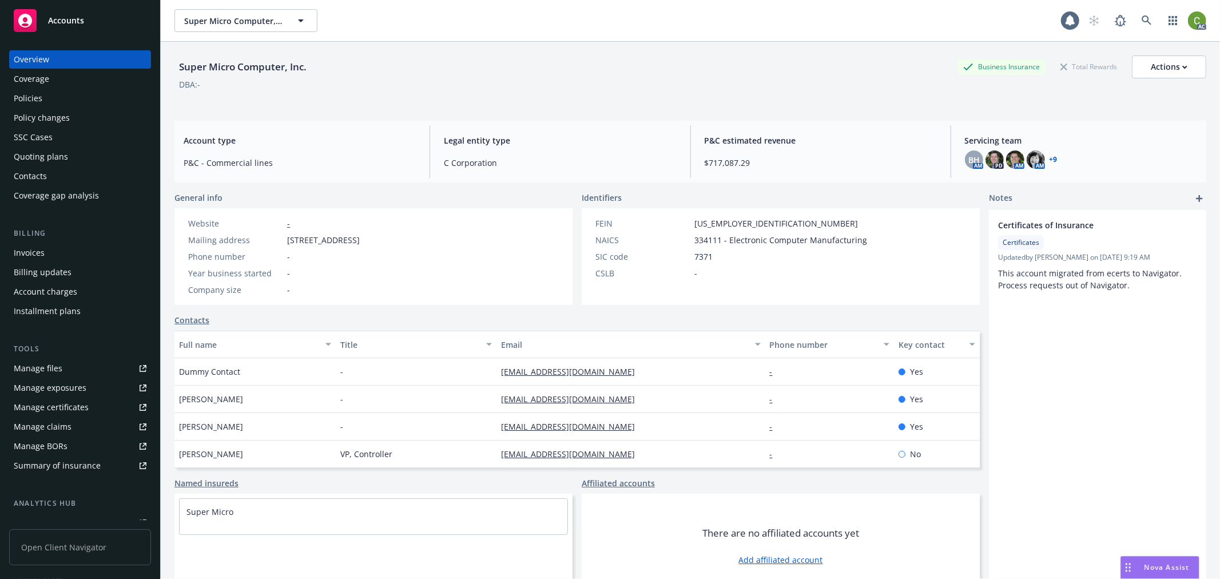
click at [64, 253] on div "Invoices" at bounding box center [80, 253] width 133 height 18
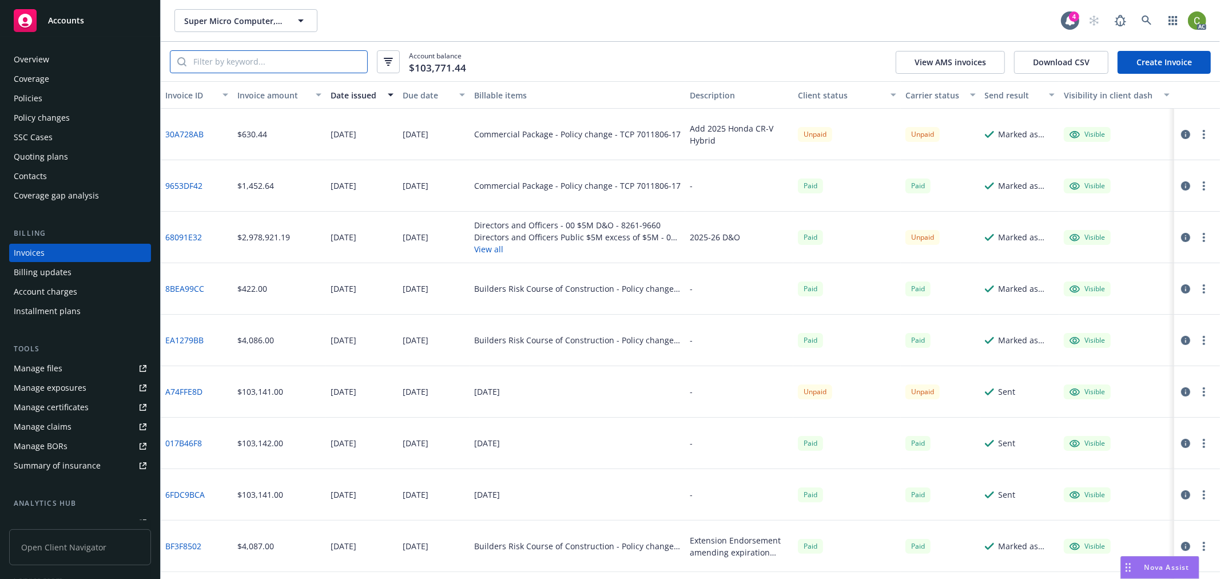
click at [266, 67] on input "search" at bounding box center [277, 62] width 181 height 22
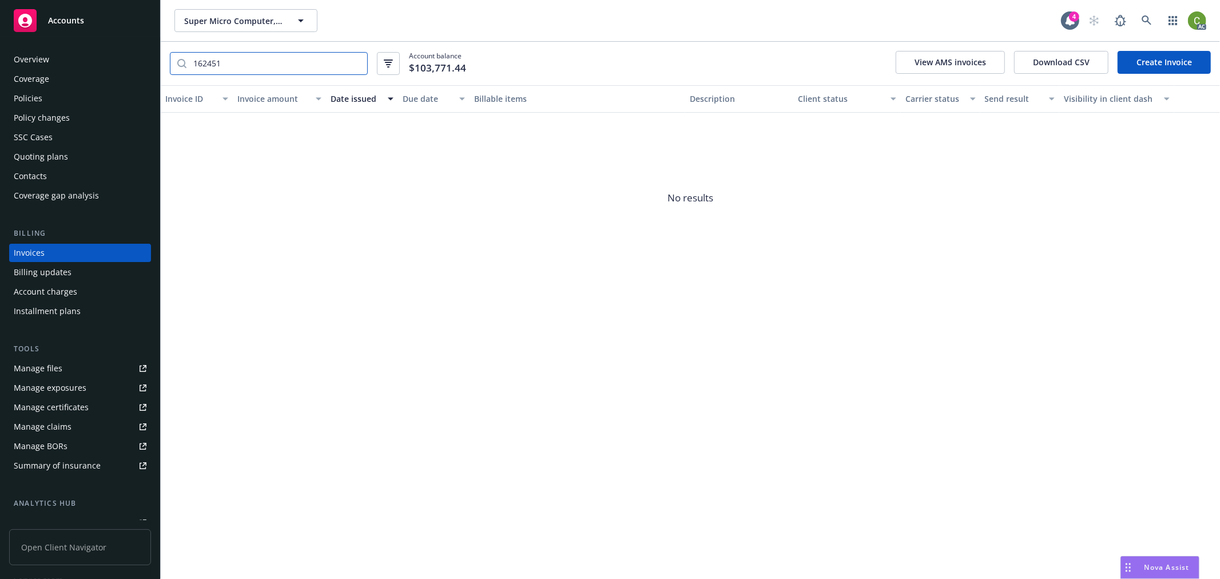
drag, startPoint x: 244, startPoint y: 64, endPoint x: 6, endPoint y: 62, distance: 238.0
click at [6, 62] on div "Accounts Overview Coverage Policies Policy changes SSC Cases Quoting plans Cont…" at bounding box center [610, 289] width 1220 height 579
type input "162451"
click at [31, 100] on div "Policies" at bounding box center [28, 98] width 29 height 18
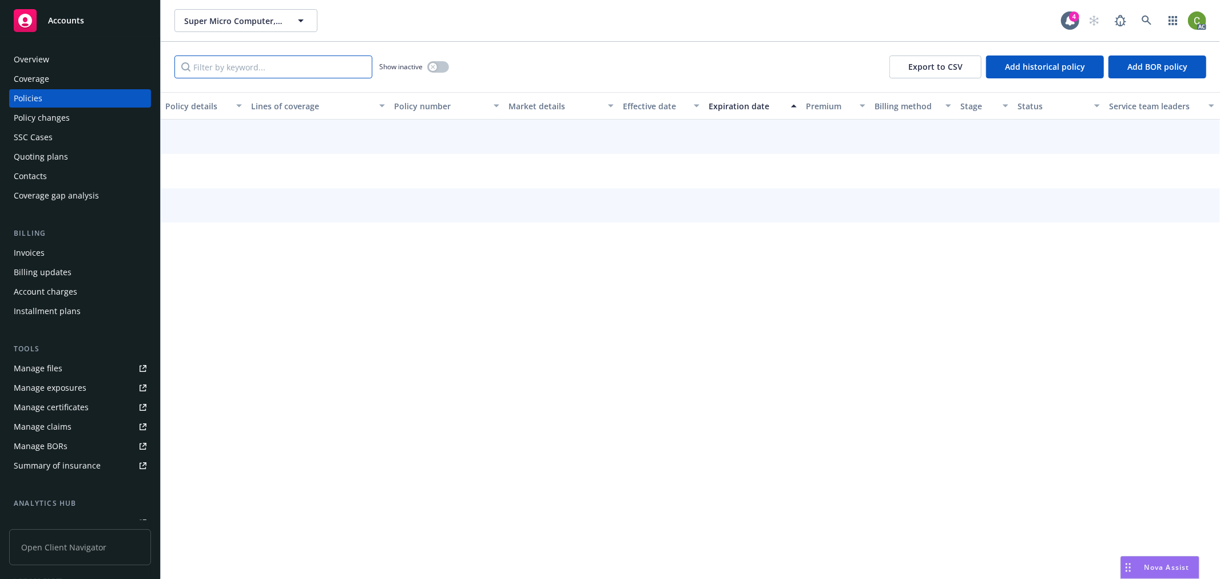
drag, startPoint x: 239, startPoint y: 65, endPoint x: 276, endPoint y: 71, distance: 37.2
click at [239, 65] on input "Filter by keyword..." at bounding box center [274, 67] width 198 height 23
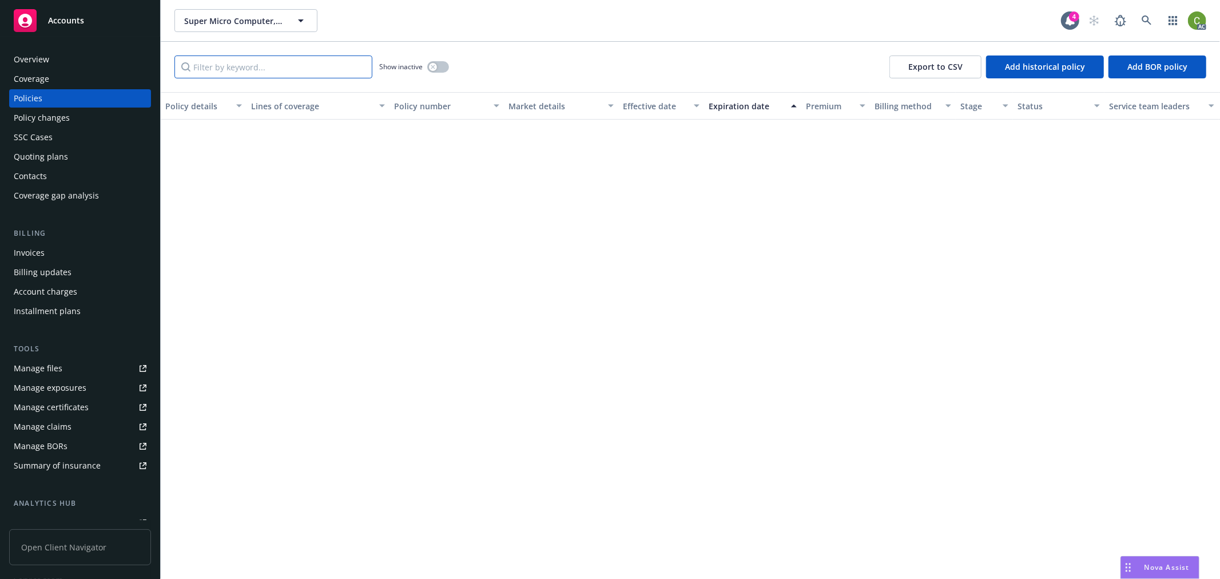
paste input "162451"
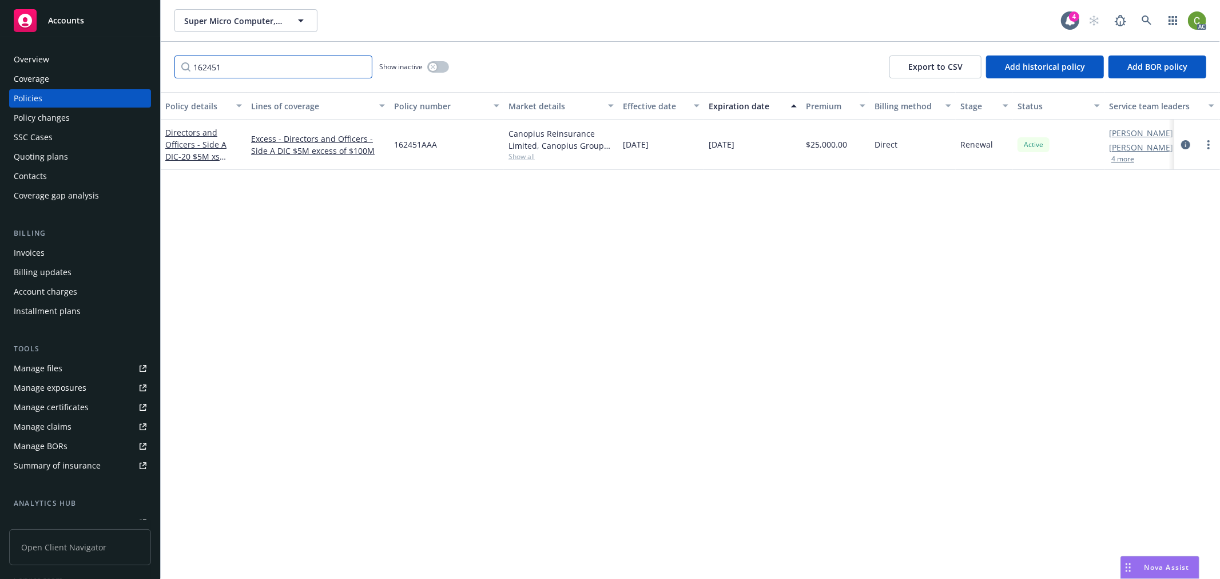
type input "162451"
click at [1141, 21] on link at bounding box center [1147, 20] width 23 height 23
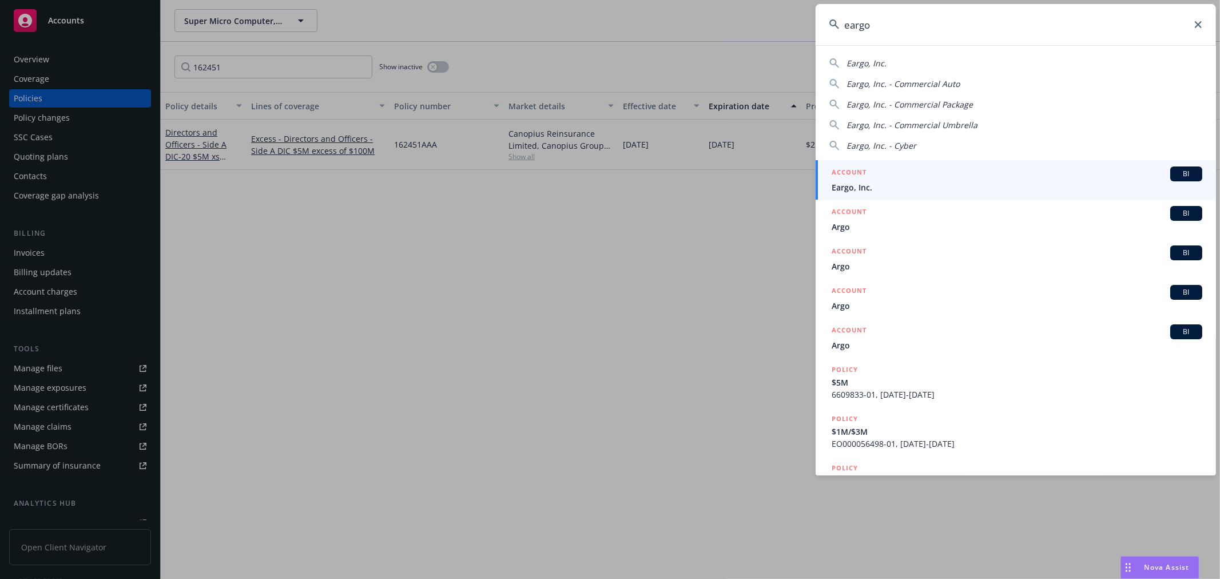
type input "eargo"
click at [882, 175] on div "ACCOUNT BI" at bounding box center [1017, 174] width 371 height 15
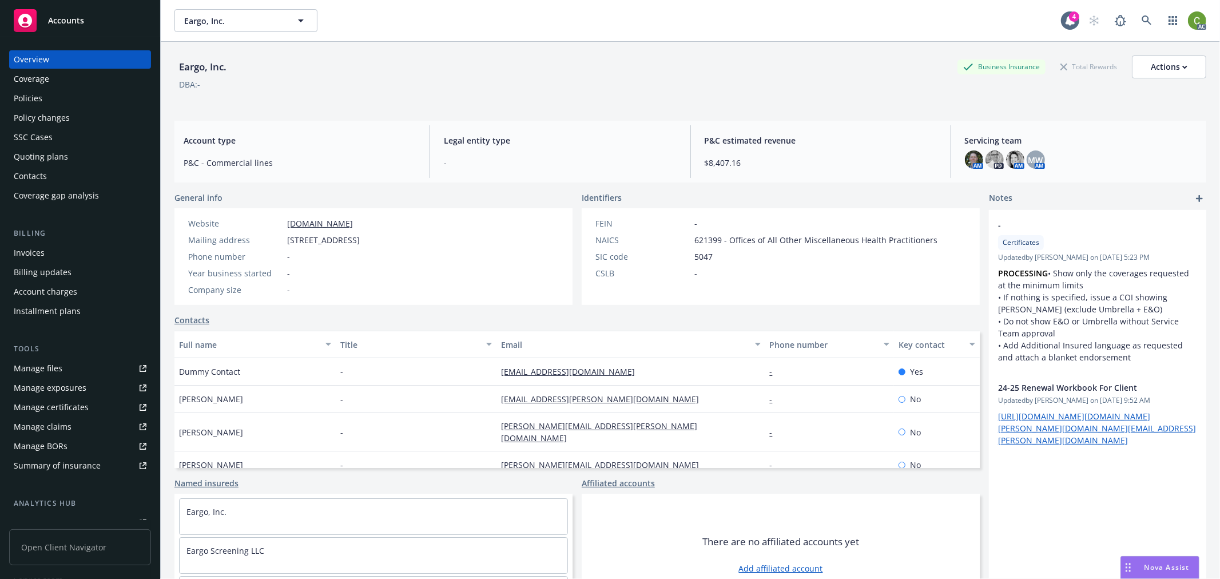
click at [51, 254] on div "Invoices" at bounding box center [80, 253] width 133 height 18
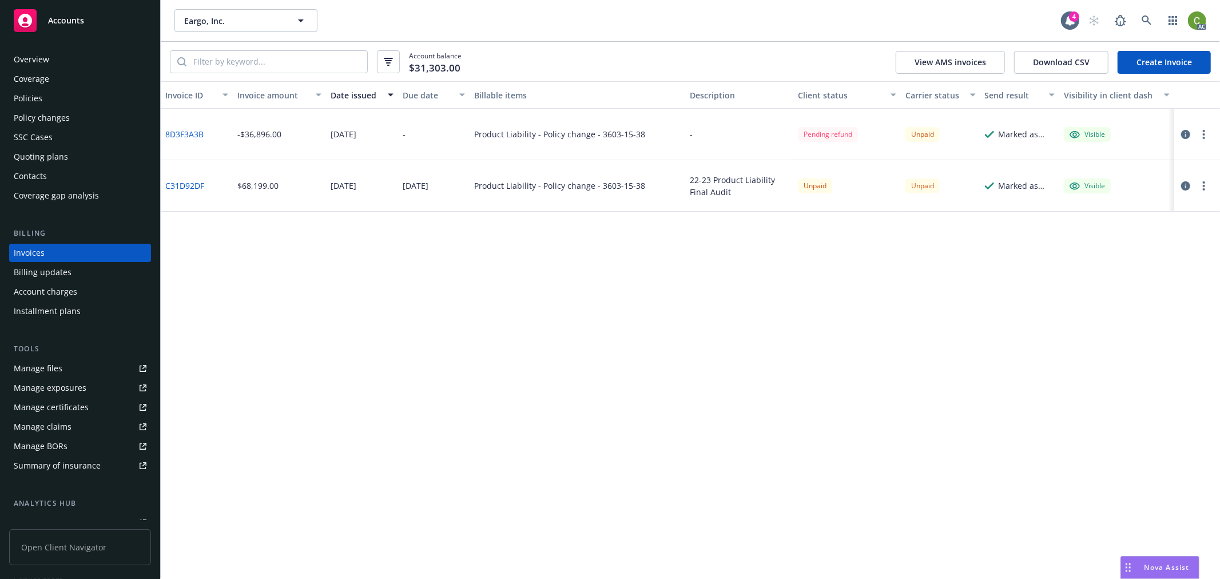
click at [179, 137] on link "8D3F3A3B" at bounding box center [184, 134] width 38 height 12
click at [1183, 138] on icon "button" at bounding box center [1186, 134] width 9 height 9
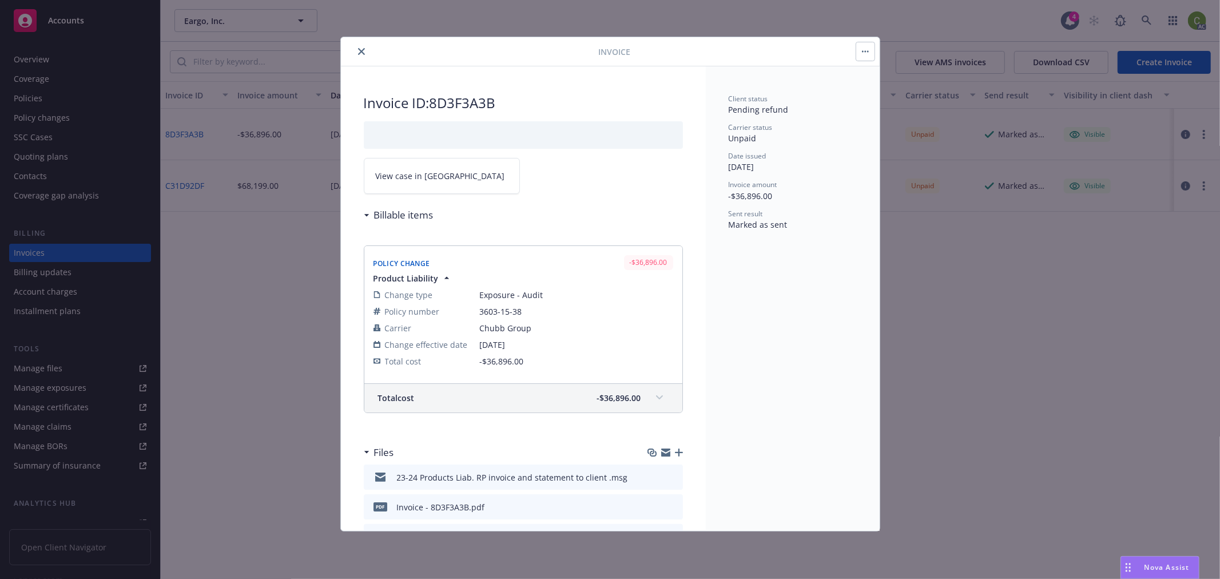
click at [390, 176] on span "View case in SSC" at bounding box center [440, 176] width 129 height 12
click at [359, 53] on icon "close" at bounding box center [361, 51] width 7 height 7
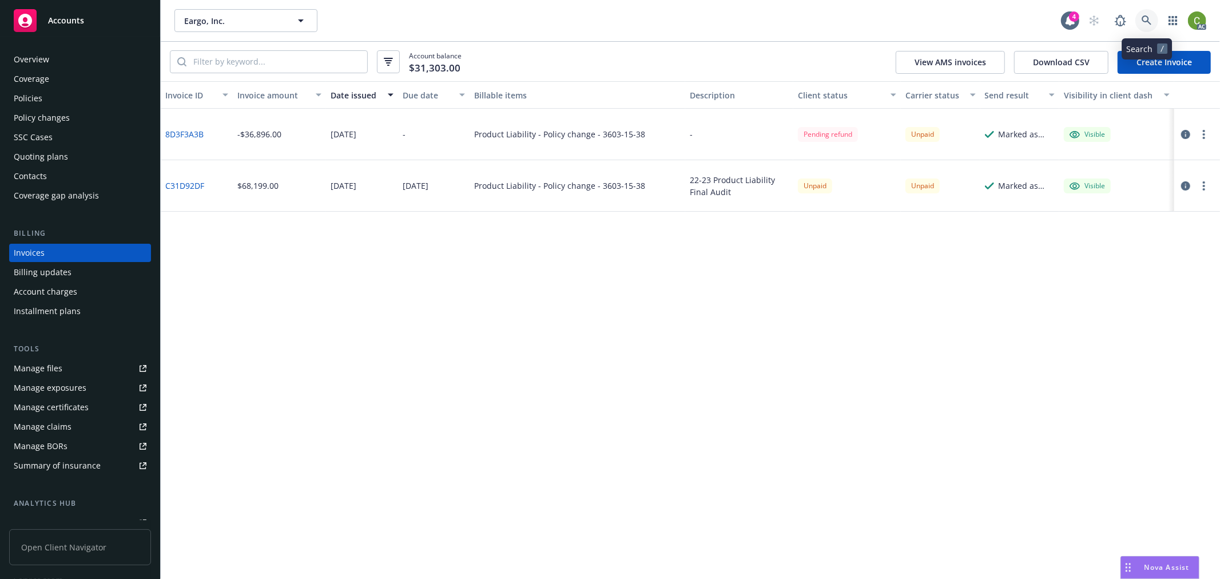
click at [1151, 23] on icon at bounding box center [1147, 20] width 10 height 10
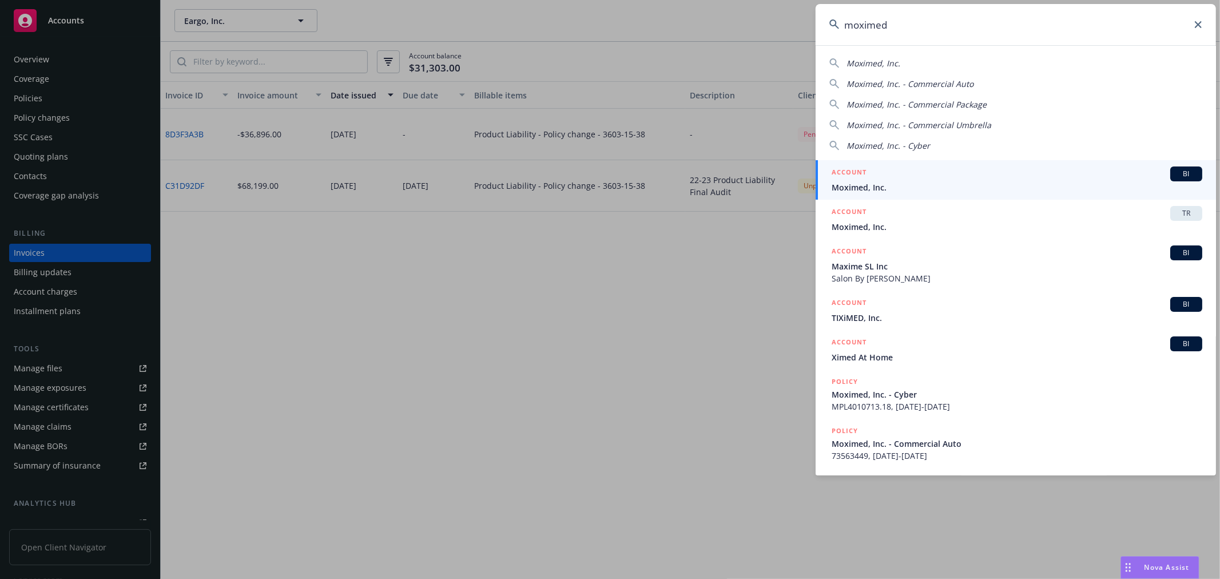
type input "moximed"
click at [869, 187] on span "Moximed, Inc." at bounding box center [1017, 187] width 371 height 12
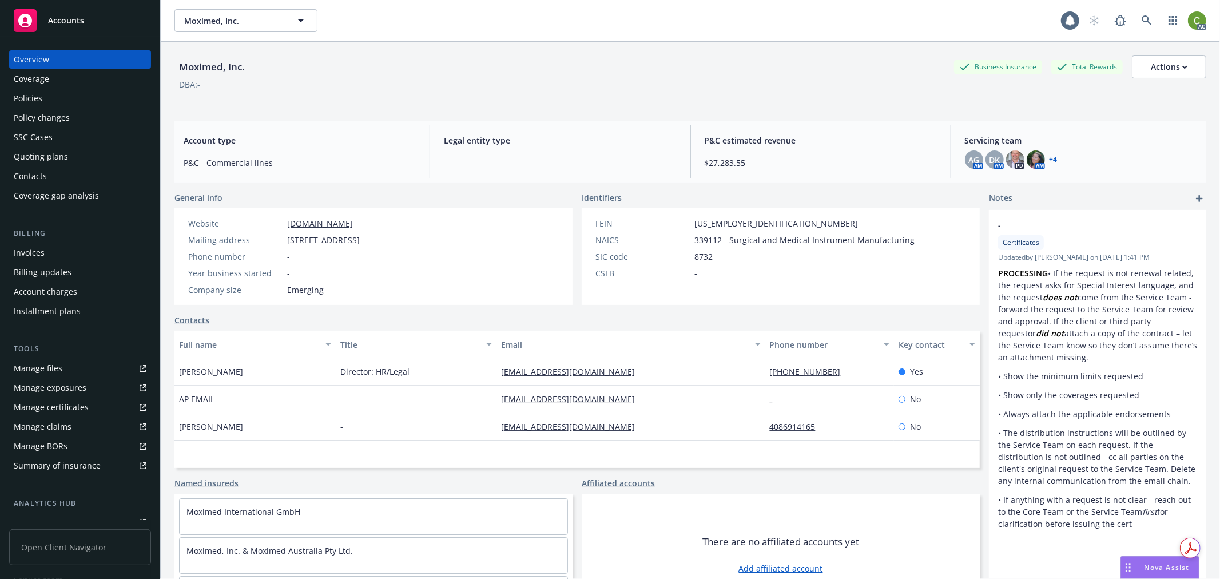
click at [58, 253] on div "Invoices" at bounding box center [80, 253] width 133 height 18
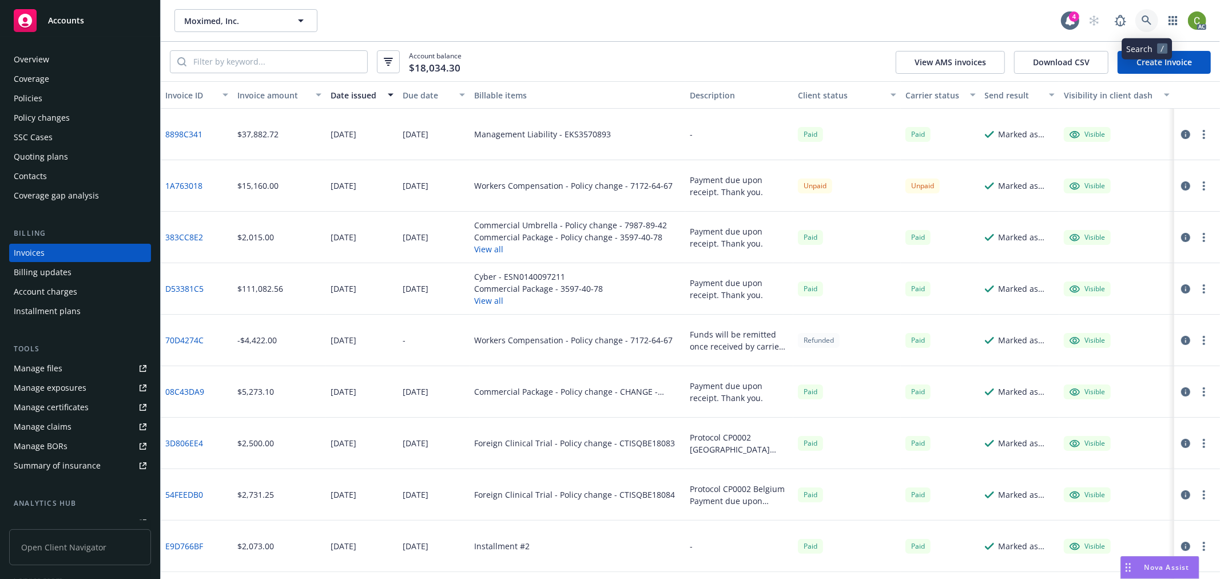
click at [1148, 25] on icon at bounding box center [1147, 20] width 10 height 10
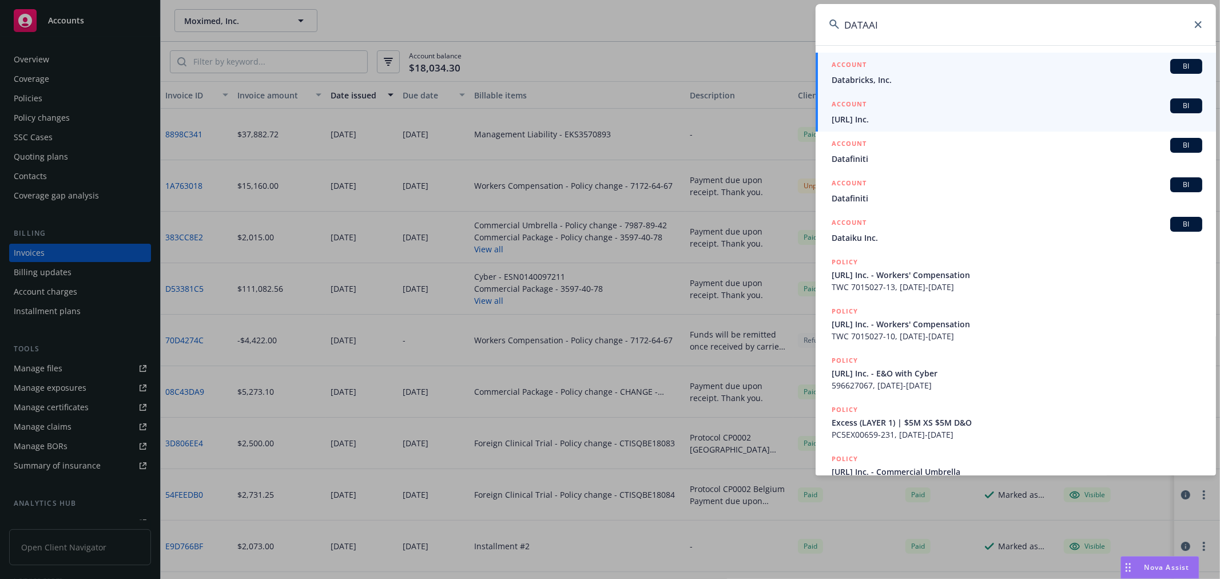
type input "DATAAI"
click at [907, 117] on span "data.ai Inc." at bounding box center [1017, 119] width 371 height 12
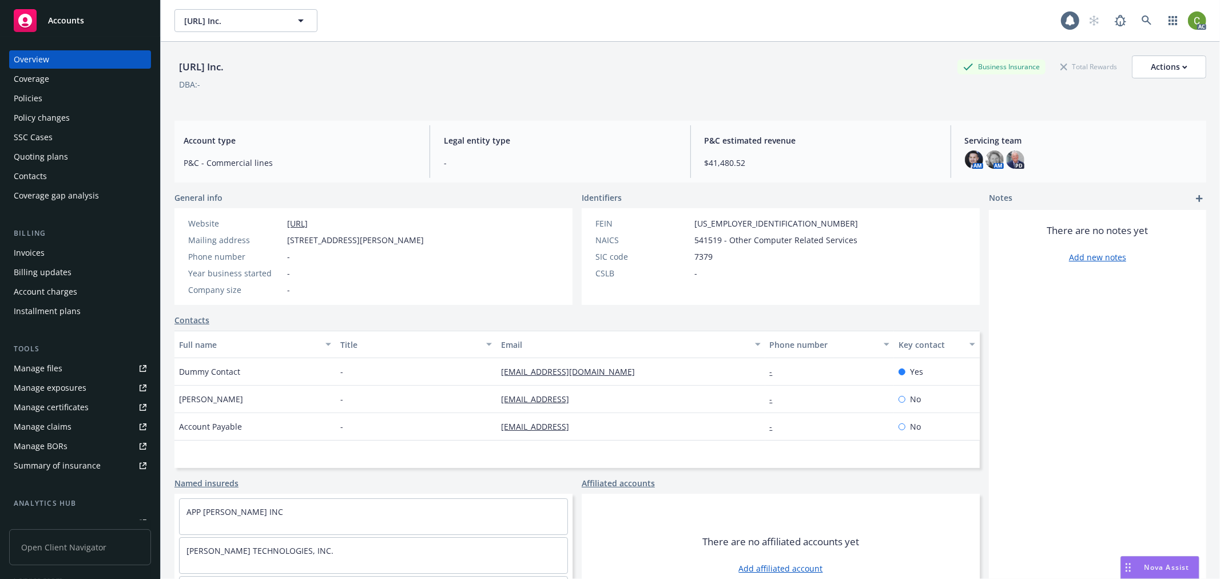
click at [54, 257] on div "Invoices" at bounding box center [80, 253] width 133 height 18
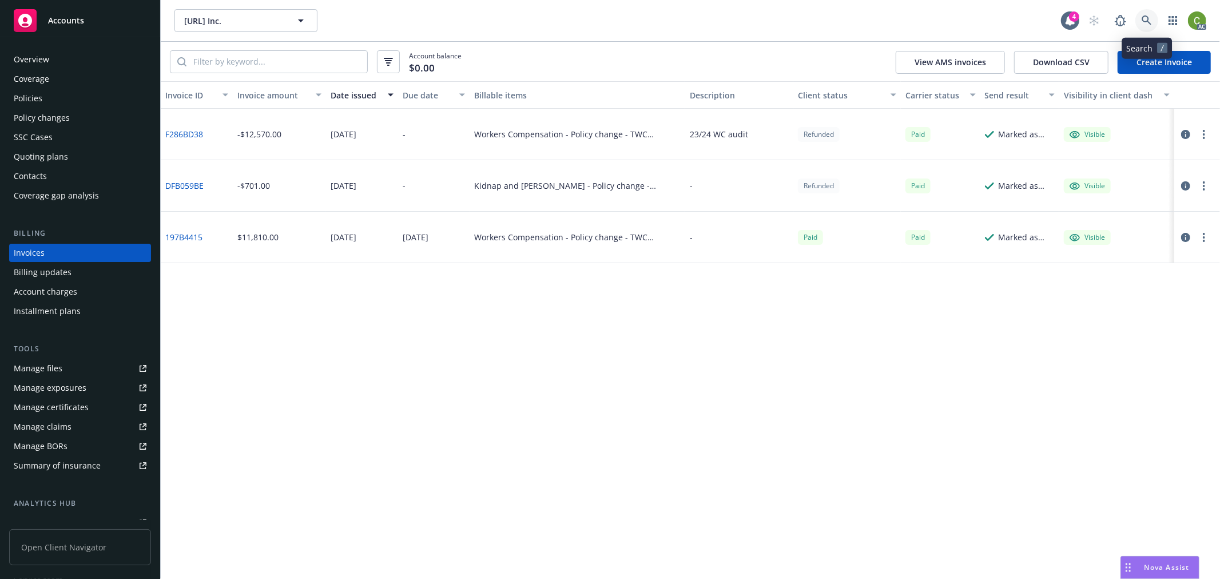
click at [1145, 25] on icon at bounding box center [1147, 20] width 10 height 10
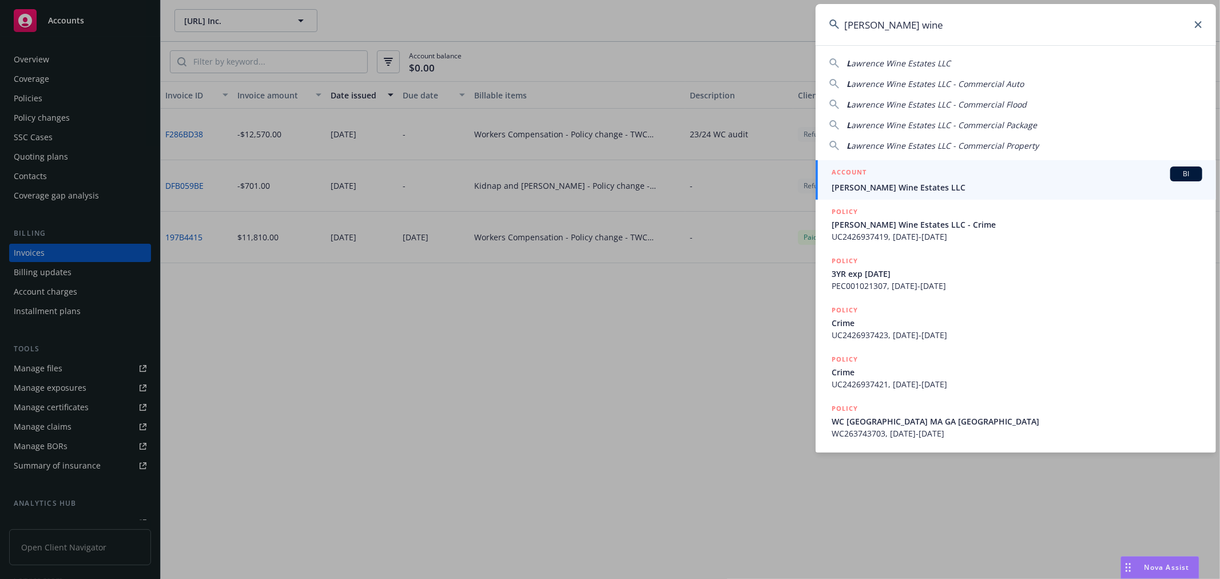
type input "LAWRENCE wine"
click at [877, 173] on div "ACCOUNT BI" at bounding box center [1017, 174] width 371 height 15
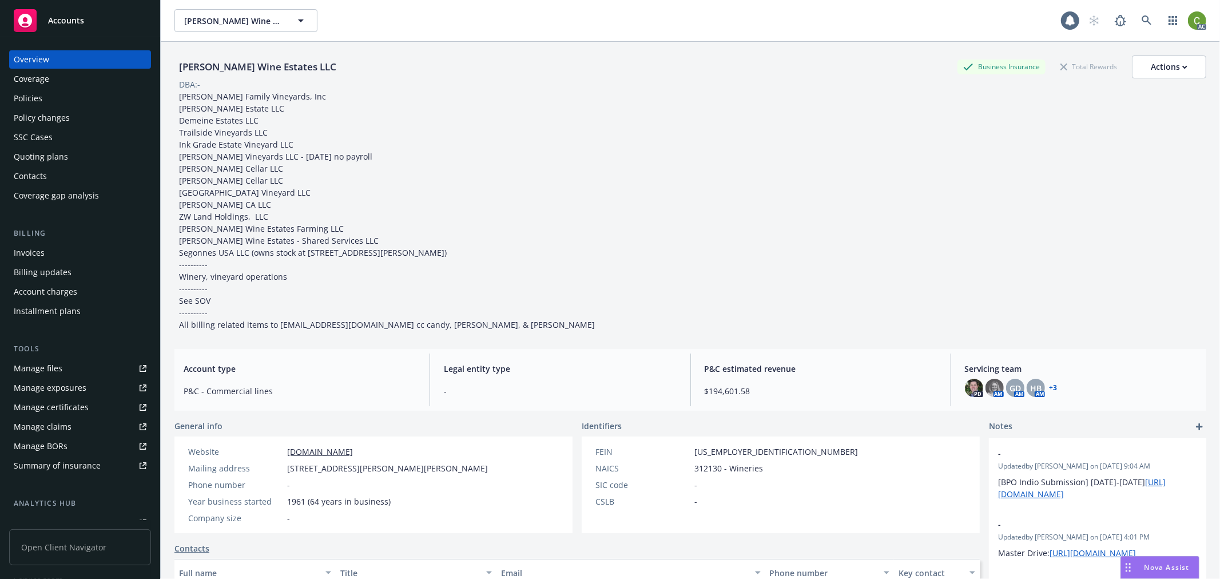
click at [44, 249] on div "Invoices" at bounding box center [80, 253] width 133 height 18
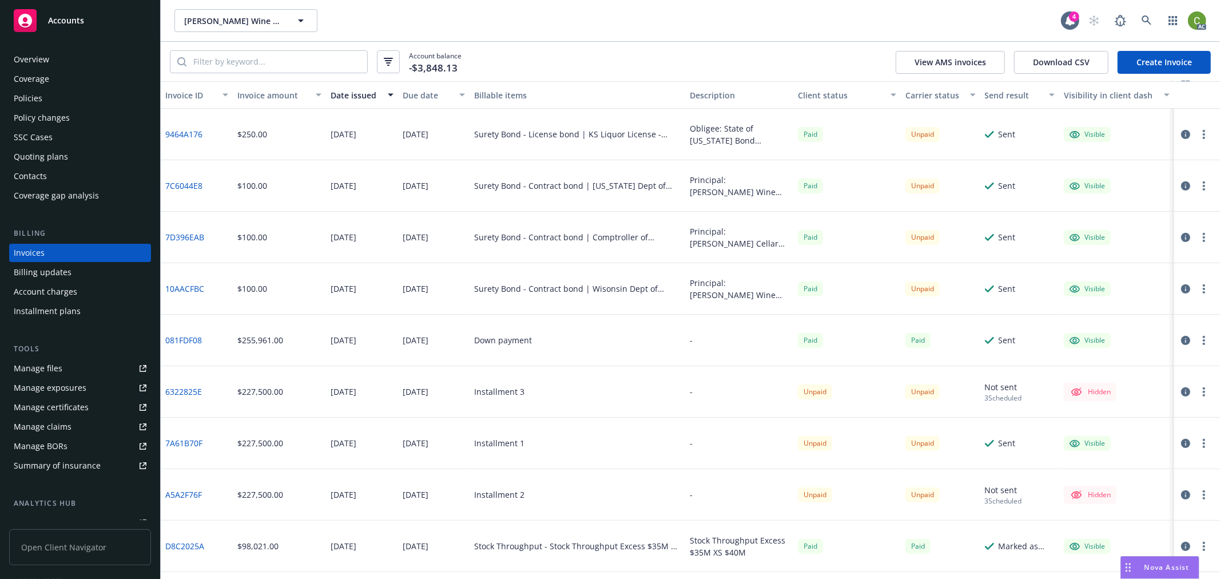
scroll to position [254, 0]
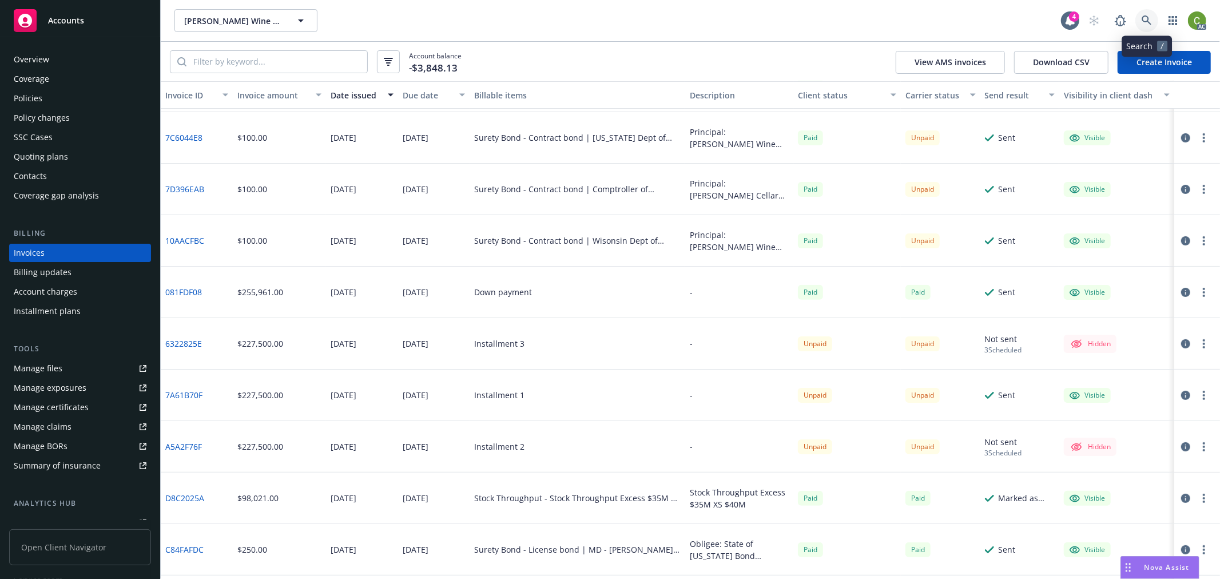
click at [1141, 23] on link at bounding box center [1147, 20] width 23 height 23
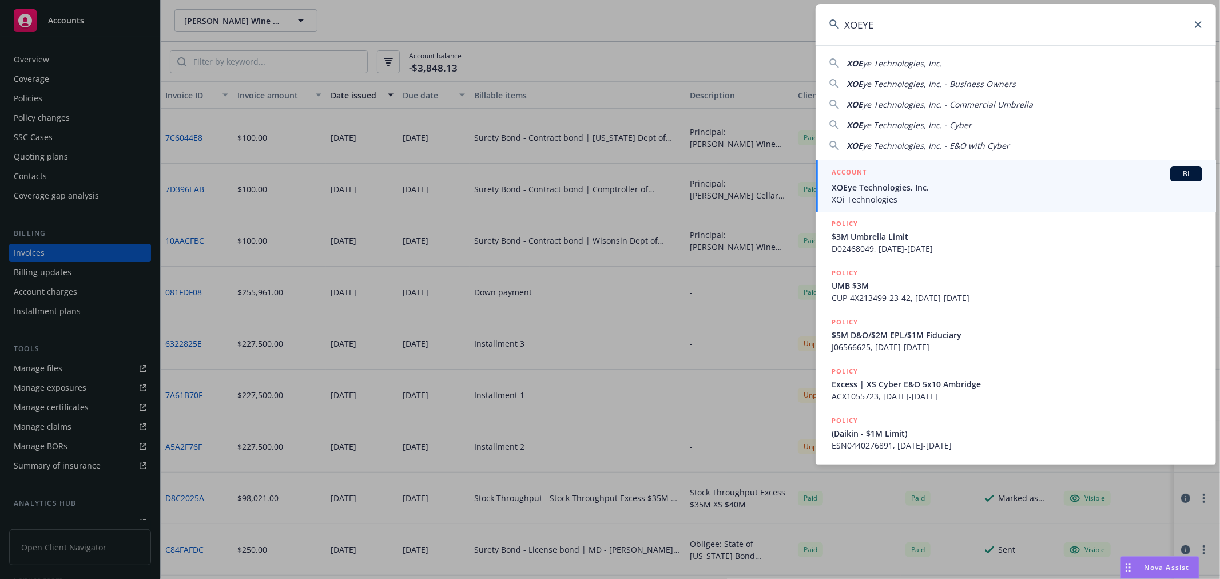
type input "XOEYE"
click at [890, 185] on span "XOEye Technologies, Inc." at bounding box center [1017, 187] width 371 height 12
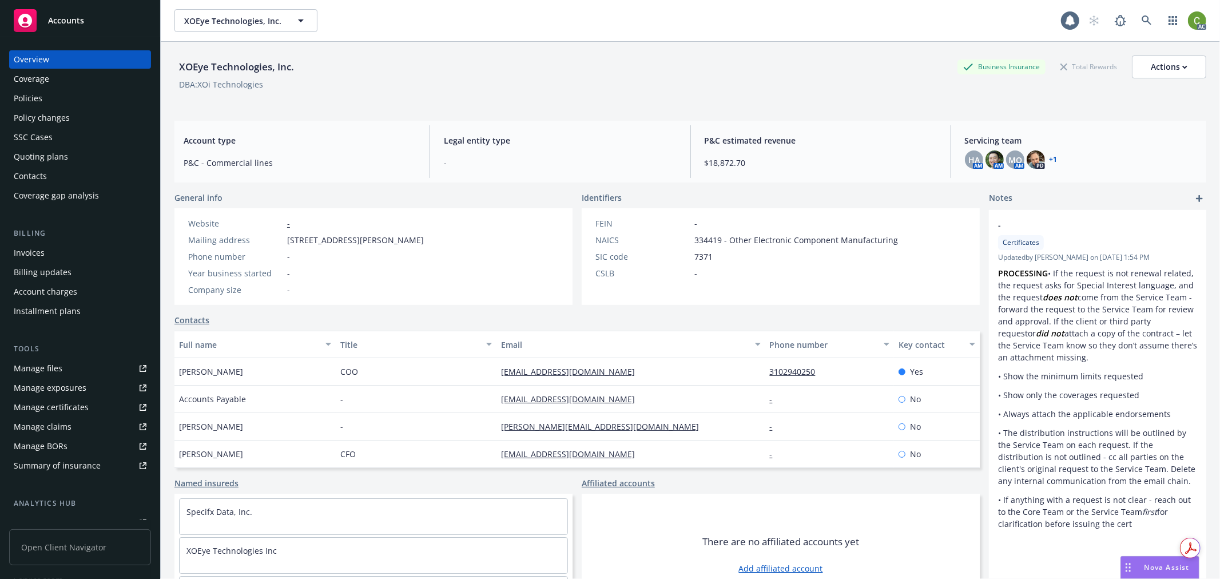
click at [35, 252] on div "Invoices" at bounding box center [29, 253] width 31 height 18
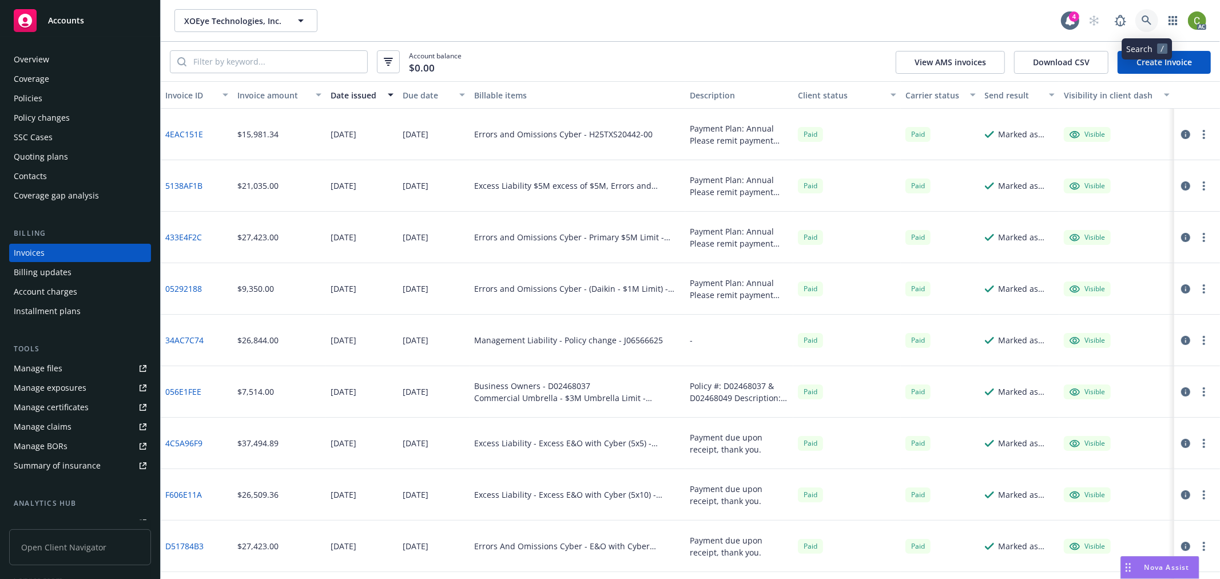
click at [1146, 21] on icon at bounding box center [1147, 20] width 10 height 10
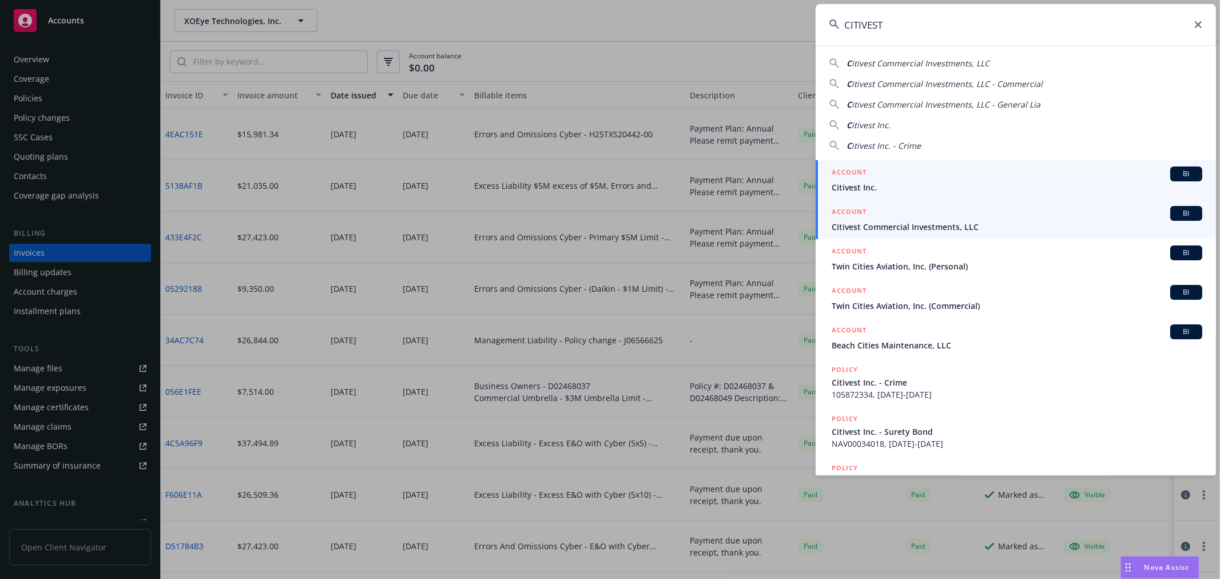
type input "CITIVEST"
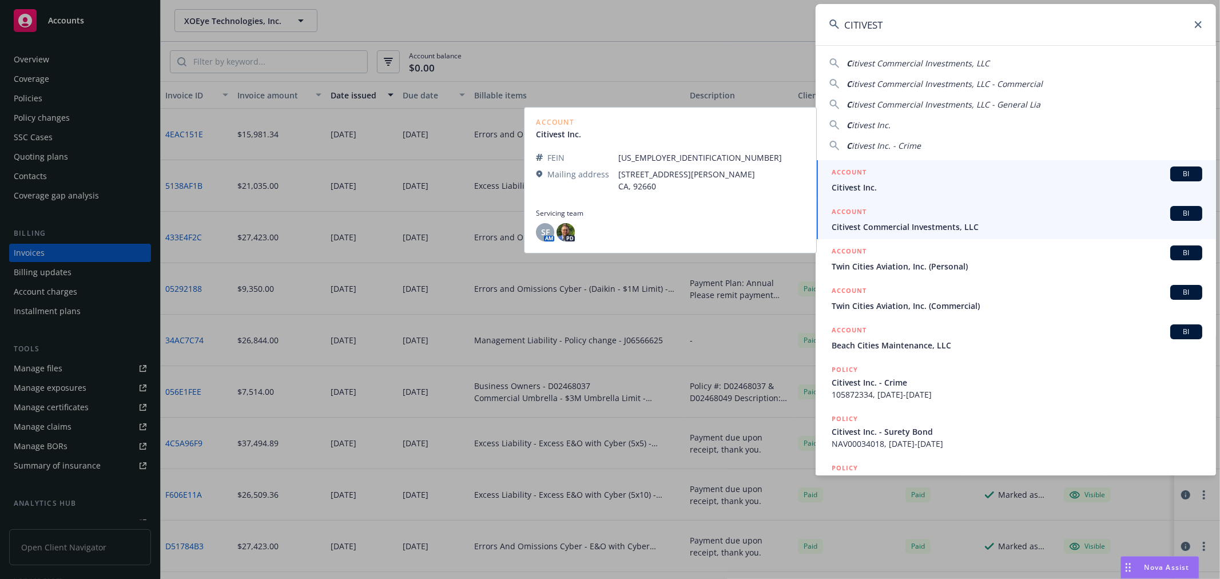
click at [944, 221] on span "Citivest Commercial Investments, LLC" at bounding box center [1017, 227] width 371 height 12
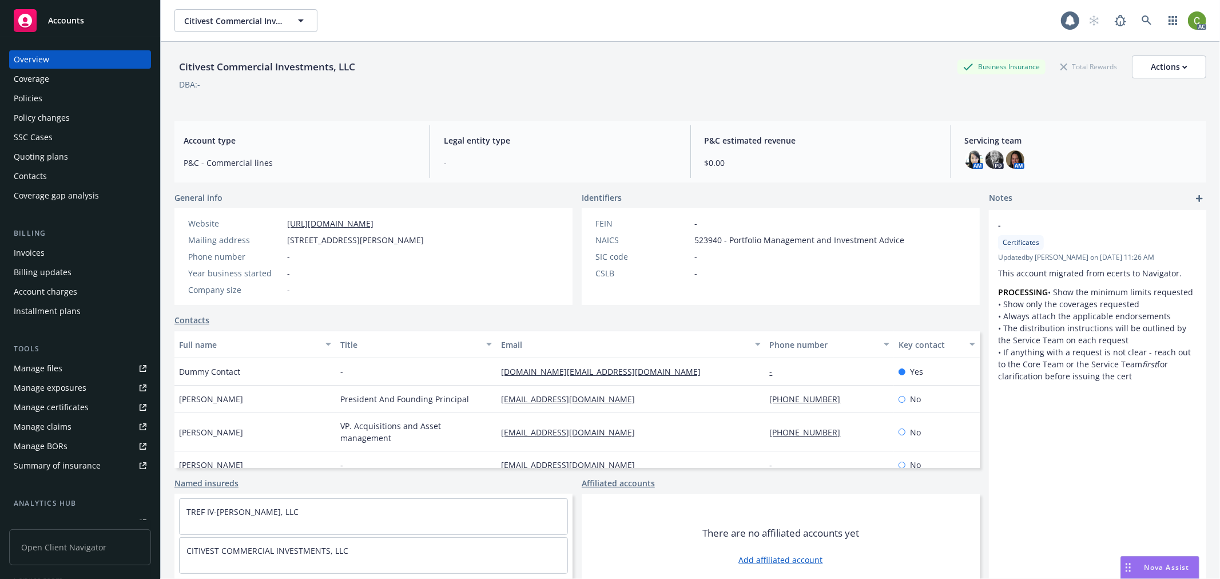
click at [54, 259] on div "Invoices" at bounding box center [80, 253] width 133 height 18
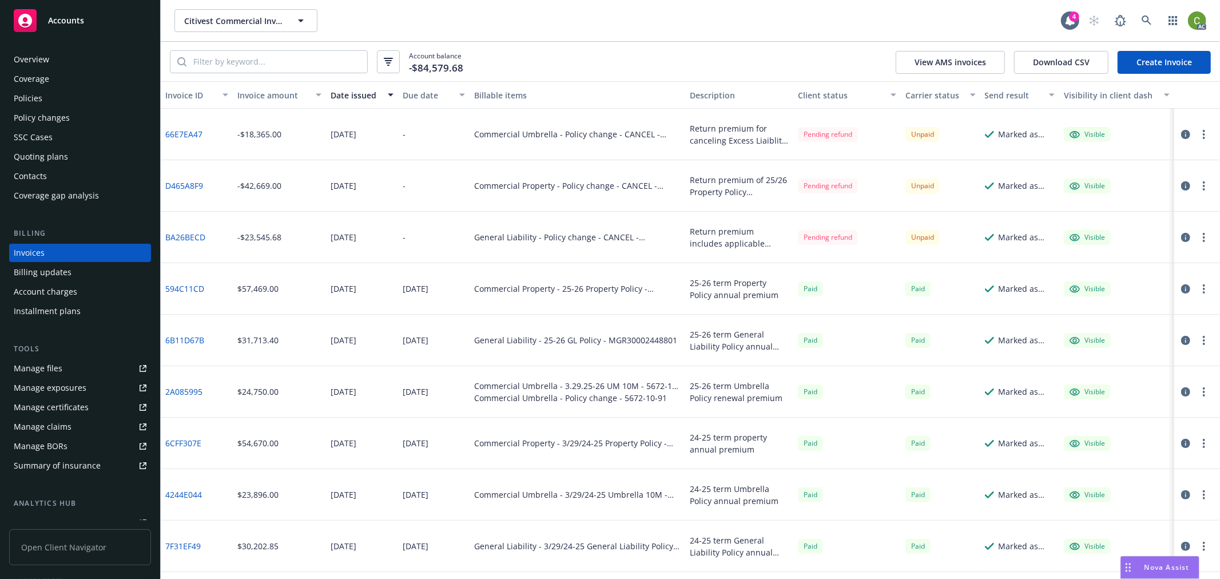
click at [193, 137] on link "66E7EA47" at bounding box center [183, 134] width 37 height 12
click at [83, 100] on div "Policies" at bounding box center [80, 98] width 133 height 18
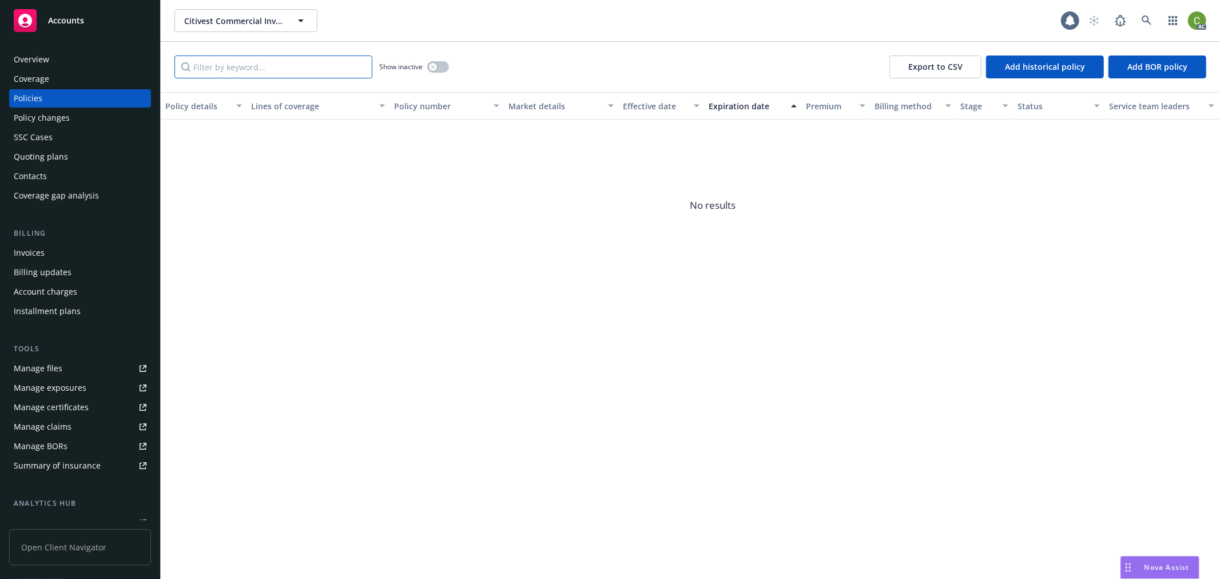
drag, startPoint x: 247, startPoint y: 70, endPoint x: 343, endPoint y: 70, distance: 96.1
click at [248, 69] on input "Filter by keyword..." at bounding box center [274, 67] width 198 height 23
paste input "5672-10-91"
type input "5672-10-91"
click at [434, 65] on icon "button" at bounding box center [433, 67] width 5 height 5
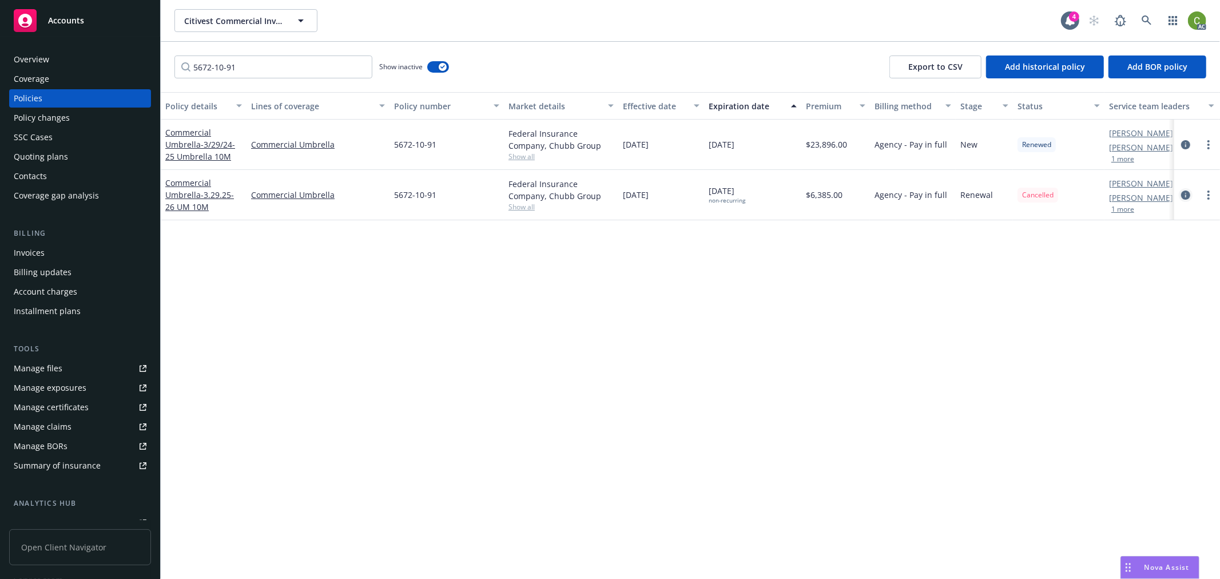
click at [1188, 198] on icon "circleInformation" at bounding box center [1186, 195] width 9 height 9
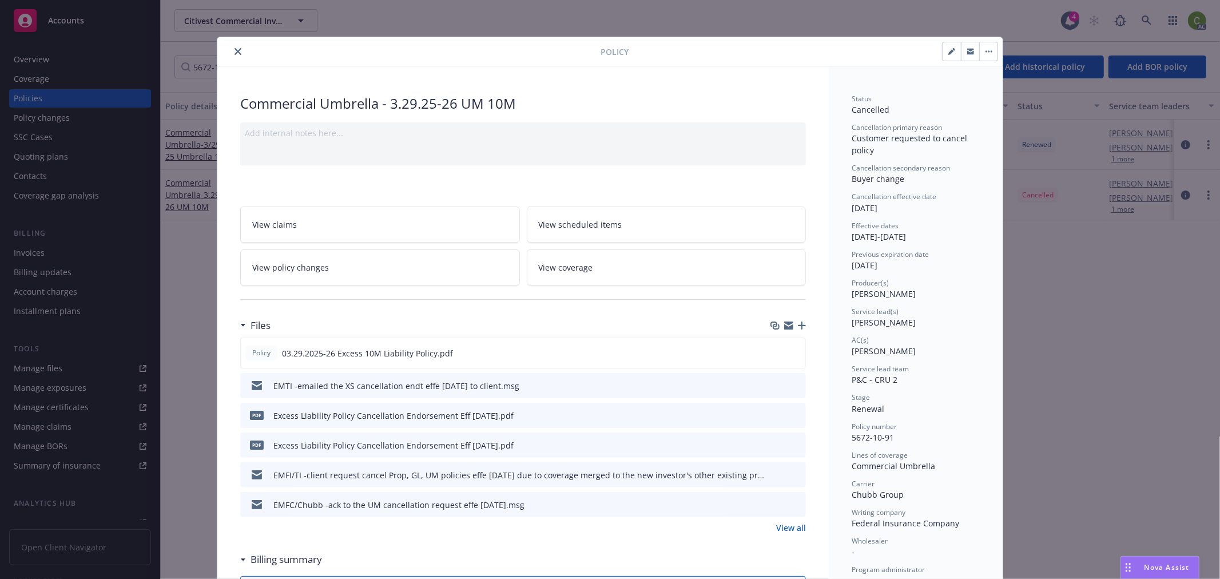
click at [301, 270] on span "View policy changes" at bounding box center [290, 267] width 77 height 12
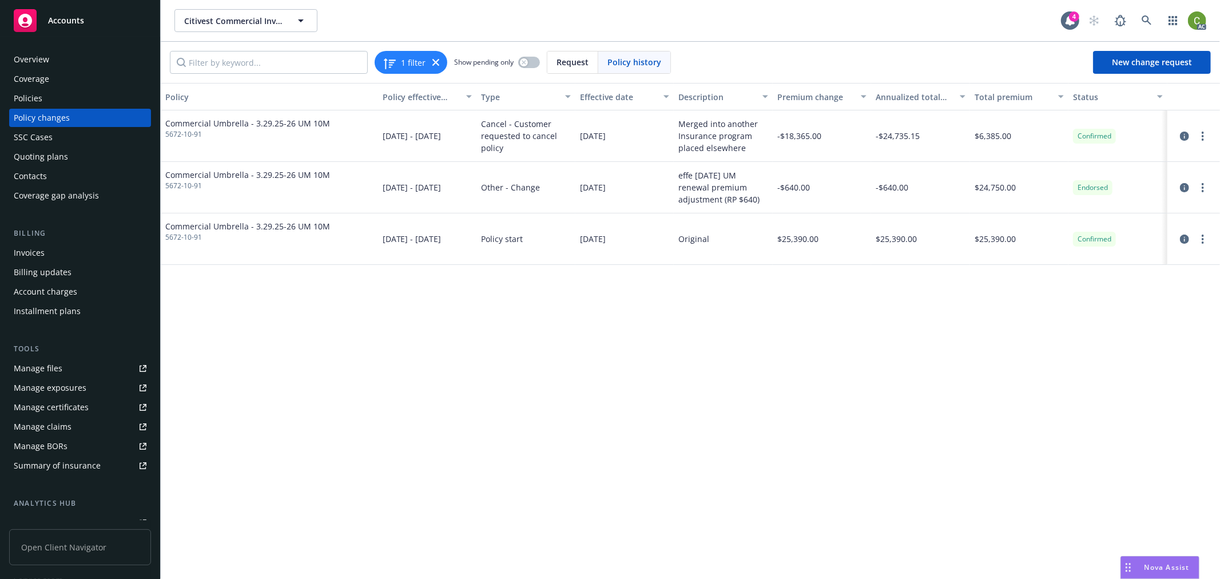
click at [54, 249] on div "Invoices" at bounding box center [80, 253] width 133 height 18
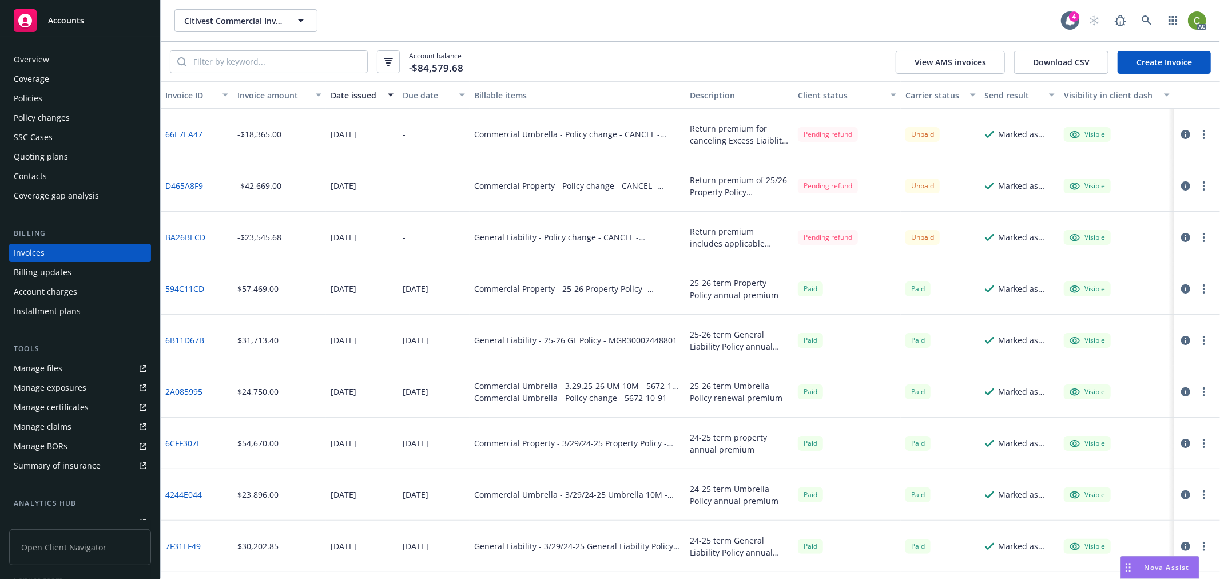
click at [1191, 135] on button "button" at bounding box center [1186, 135] width 14 height 14
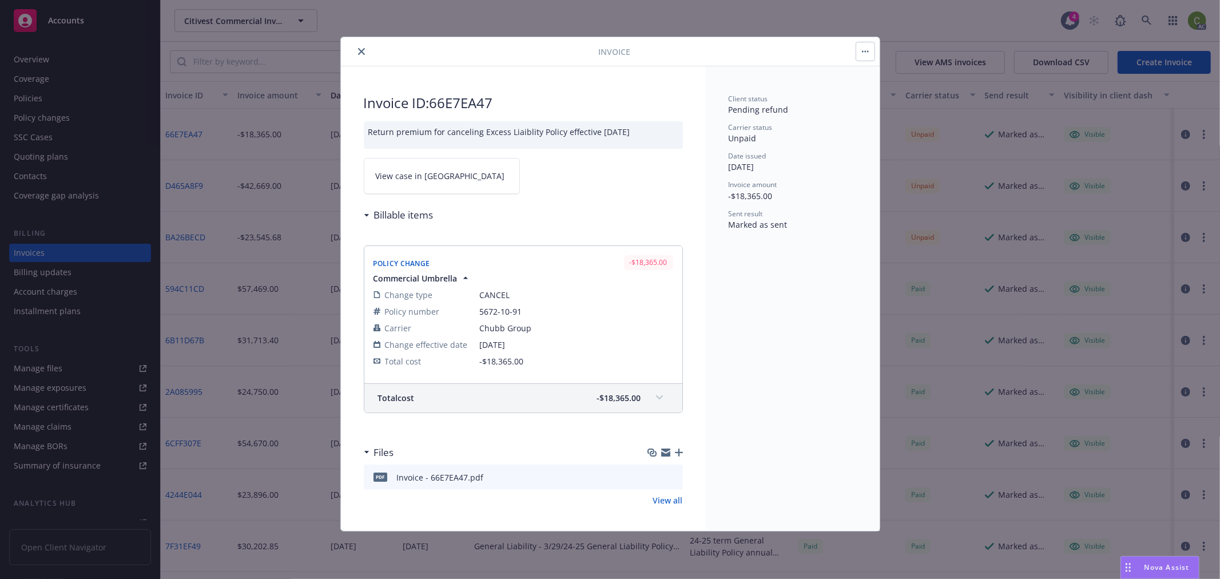
click at [457, 104] on h2 "Invoice ID: 66E7EA47" at bounding box center [523, 103] width 319 height 18
click at [441, 179] on link "View case in SSC" at bounding box center [442, 176] width 156 height 36
click at [359, 50] on icon "close" at bounding box center [361, 51] width 7 height 7
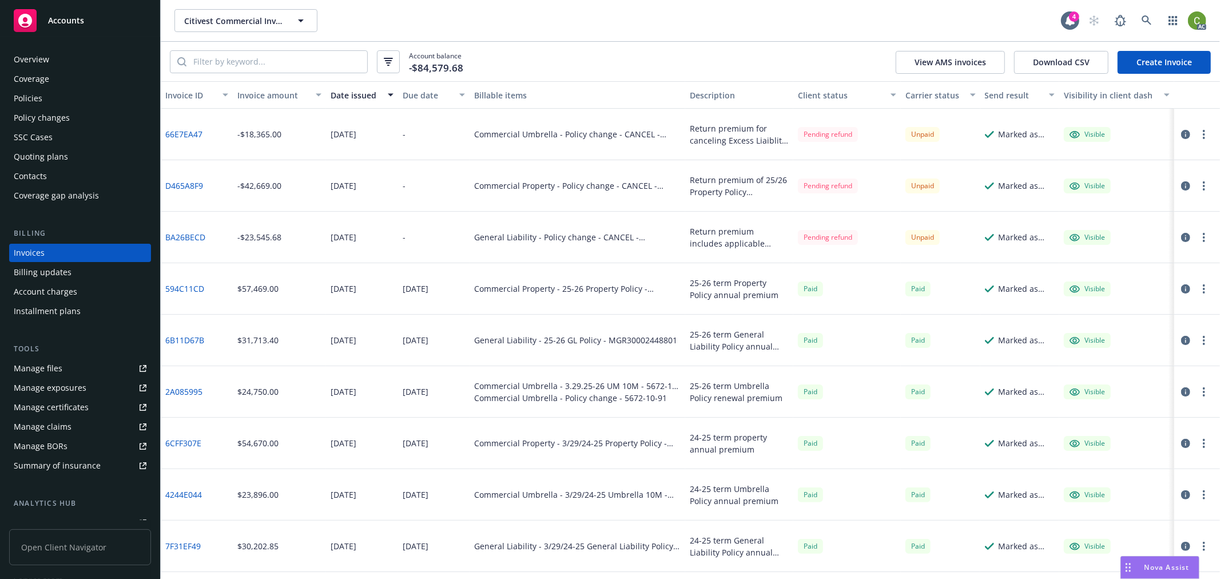
click at [180, 134] on link "66E7EA47" at bounding box center [183, 134] width 37 height 12
click at [185, 185] on link "D465A8F9" at bounding box center [184, 186] width 38 height 12
click at [185, 239] on link "BA26BECD" at bounding box center [185, 237] width 40 height 12
click at [1143, 20] on icon at bounding box center [1147, 20] width 10 height 10
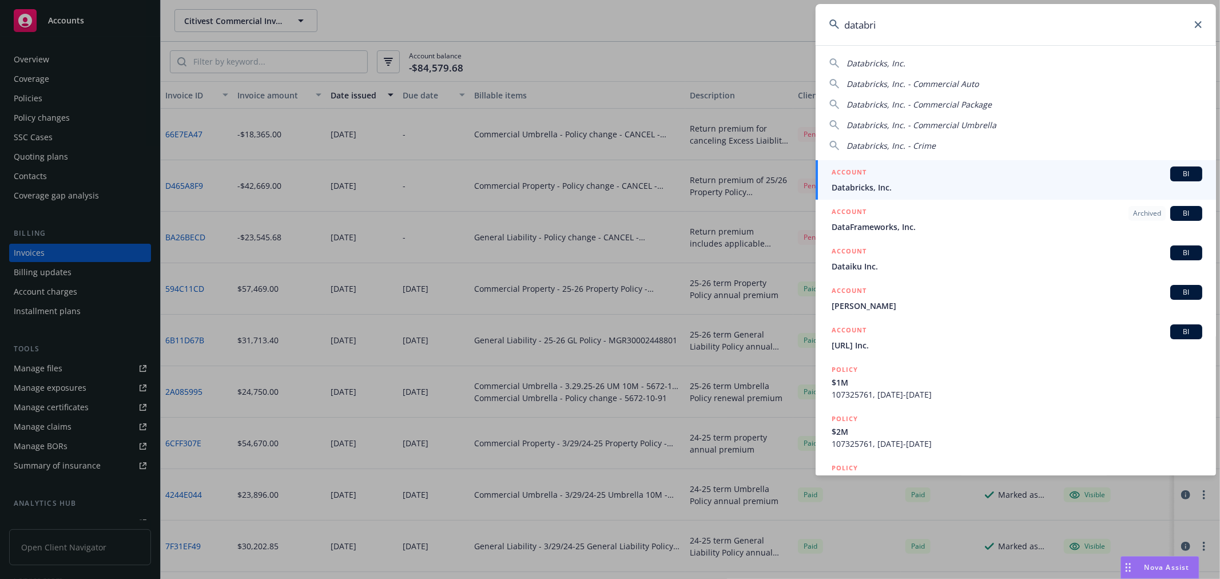
type input "databri"
click at [839, 184] on span "Databricks, Inc." at bounding box center [1017, 187] width 371 height 12
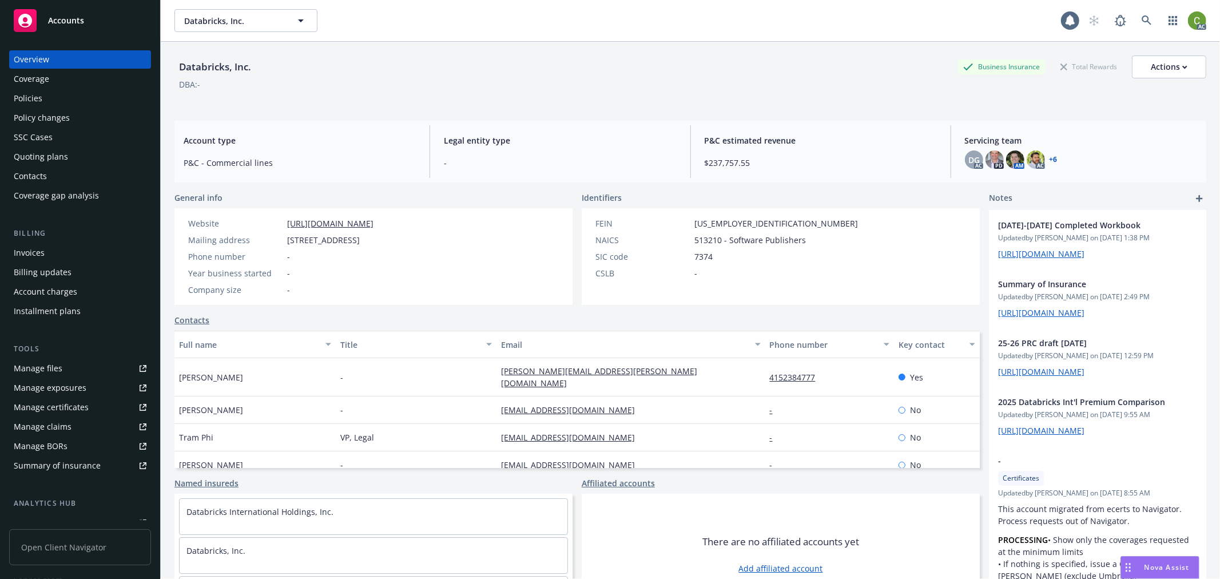
click at [51, 259] on div "Invoices" at bounding box center [80, 253] width 133 height 18
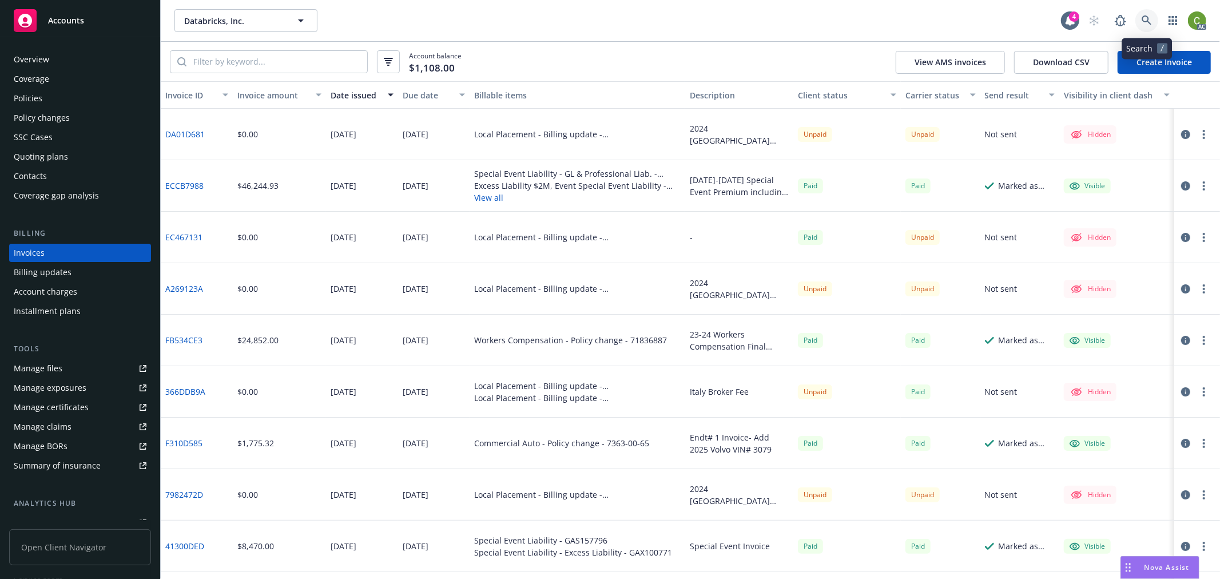
click at [1145, 18] on icon at bounding box center [1147, 20] width 10 height 10
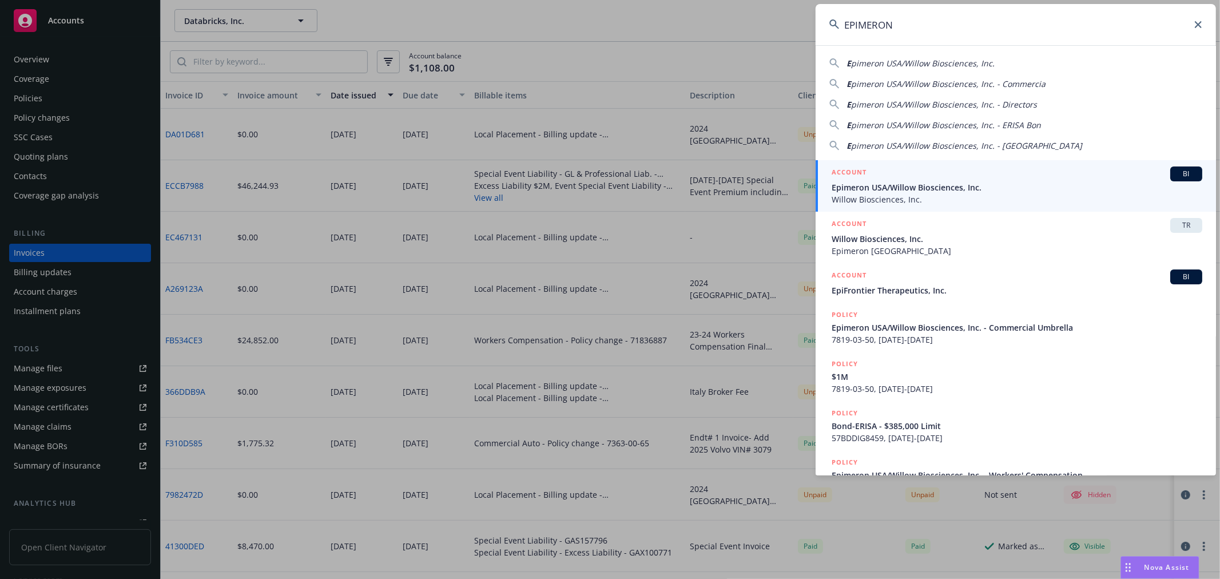
type input "EPIMERON"
click at [877, 185] on span "Epimeron USA/Willow Biosciences, Inc." at bounding box center [1017, 187] width 371 height 12
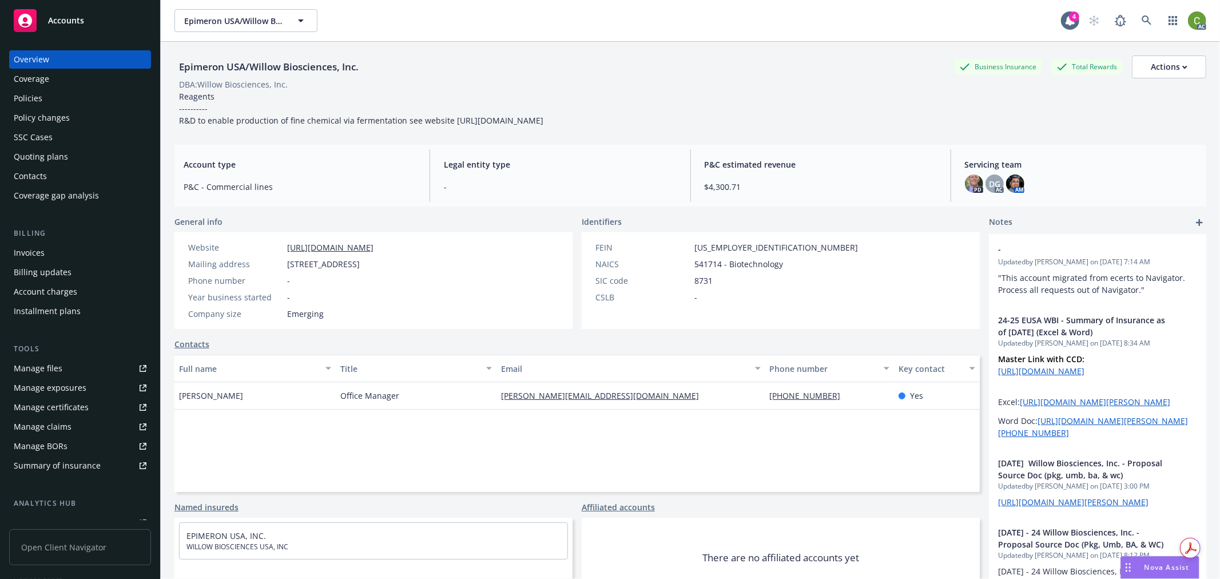
click at [30, 248] on div "Invoices" at bounding box center [29, 253] width 31 height 18
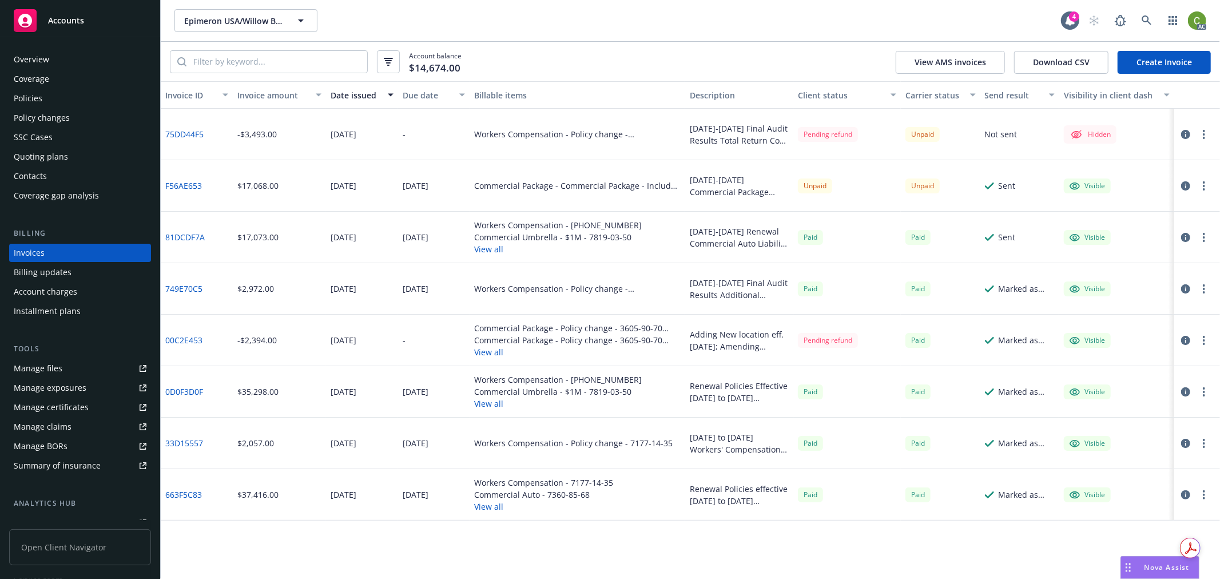
click at [188, 138] on link "75DD44F5" at bounding box center [184, 134] width 38 height 12
click at [1188, 134] on icon "button" at bounding box center [1186, 134] width 9 height 9
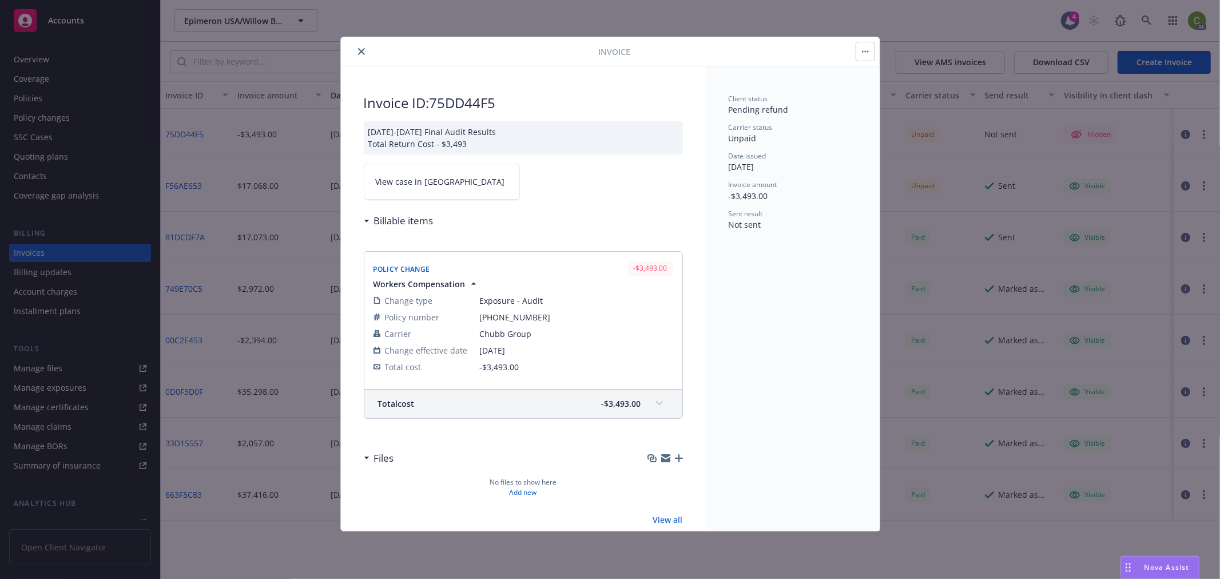
click at [410, 191] on link "View case in SSC" at bounding box center [442, 182] width 156 height 36
click at [363, 51] on icon "close" at bounding box center [361, 51] width 7 height 7
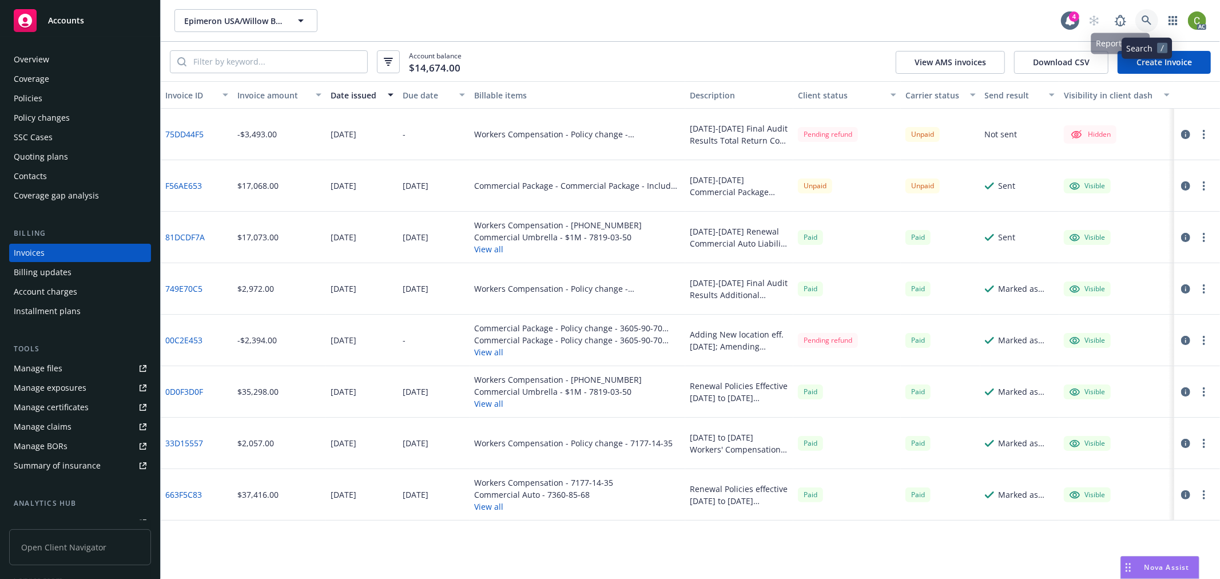
click at [1155, 15] on link at bounding box center [1147, 20] width 23 height 23
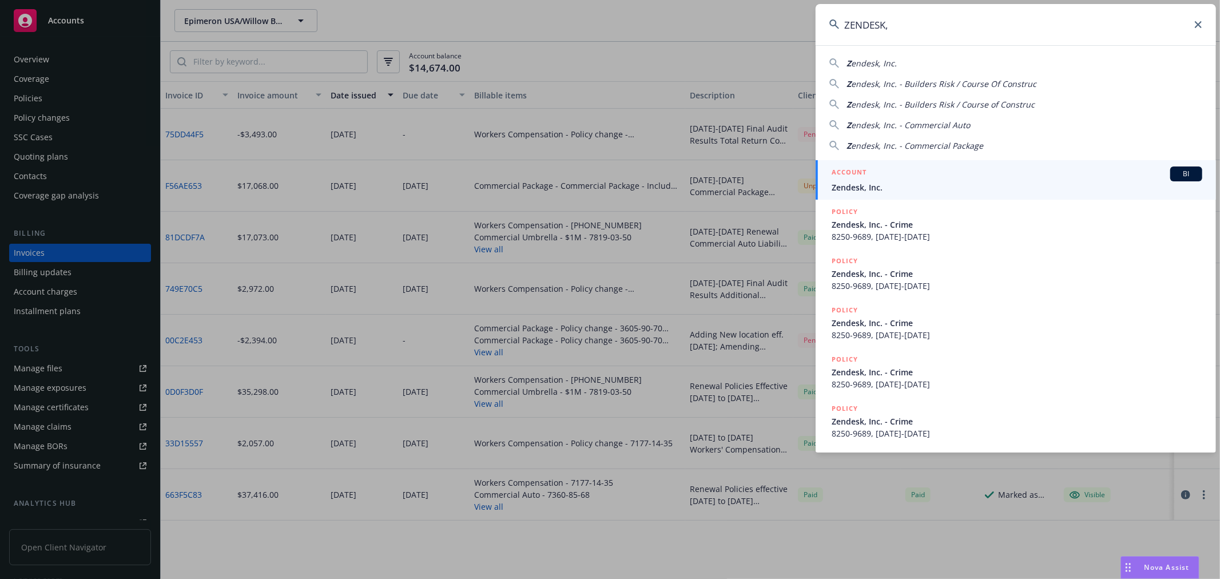
type input "ZENDESK,"
drag, startPoint x: 874, startPoint y: 186, endPoint x: 851, endPoint y: 179, distance: 23.3
click at [874, 186] on span "Zendesk, Inc." at bounding box center [1017, 187] width 371 height 12
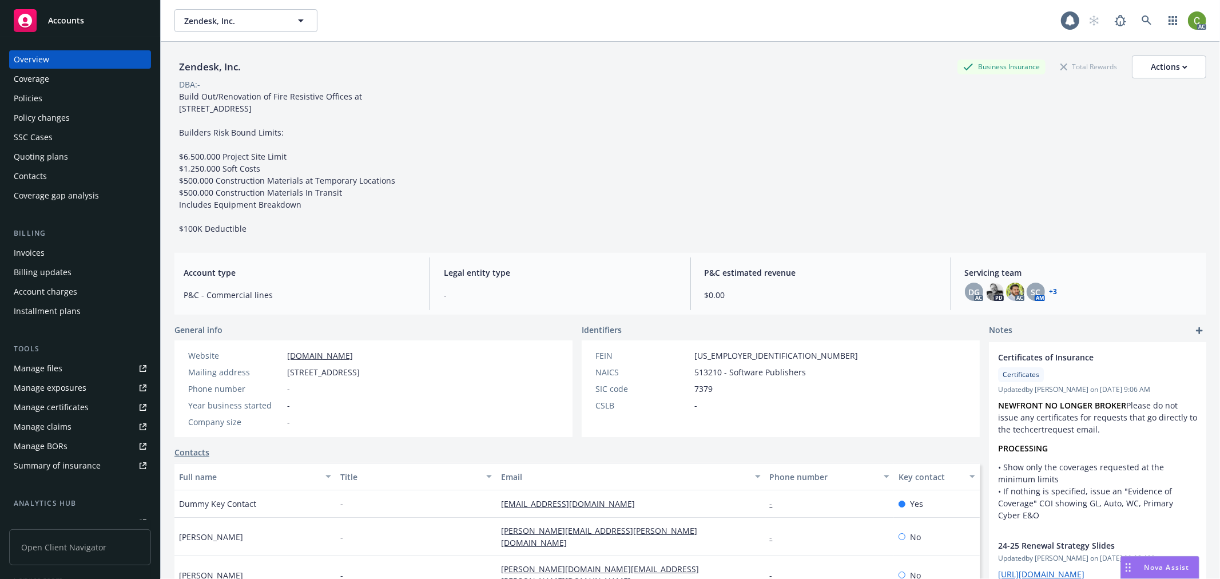
click at [42, 250] on div "Invoices" at bounding box center [29, 253] width 31 height 18
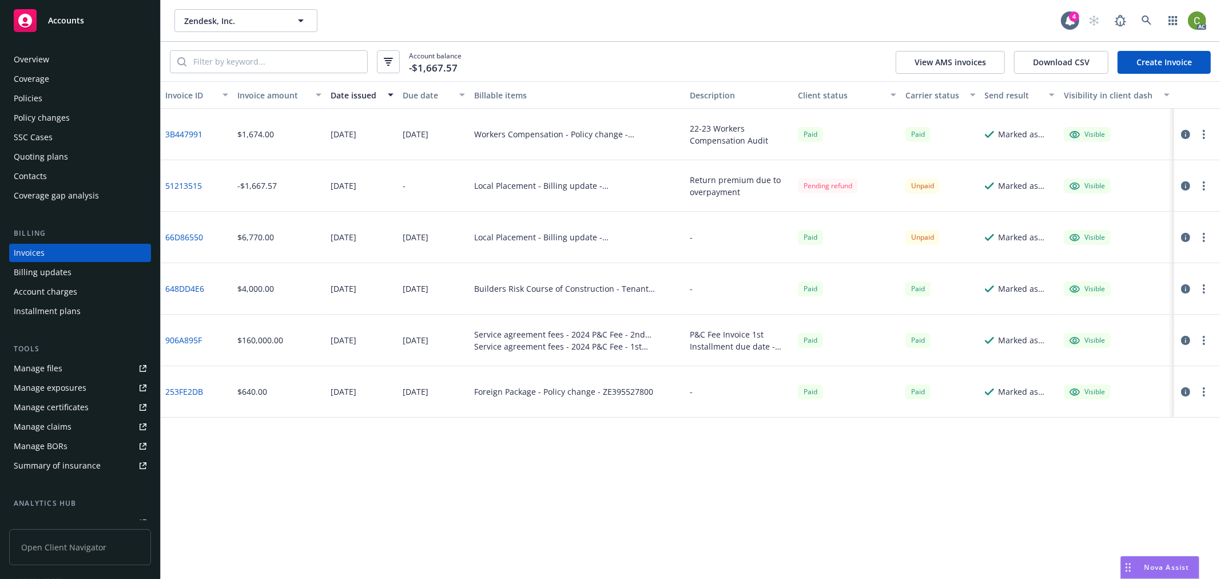
click at [180, 184] on link "51213515" at bounding box center [183, 186] width 37 height 12
click at [1145, 21] on icon at bounding box center [1147, 20] width 10 height 10
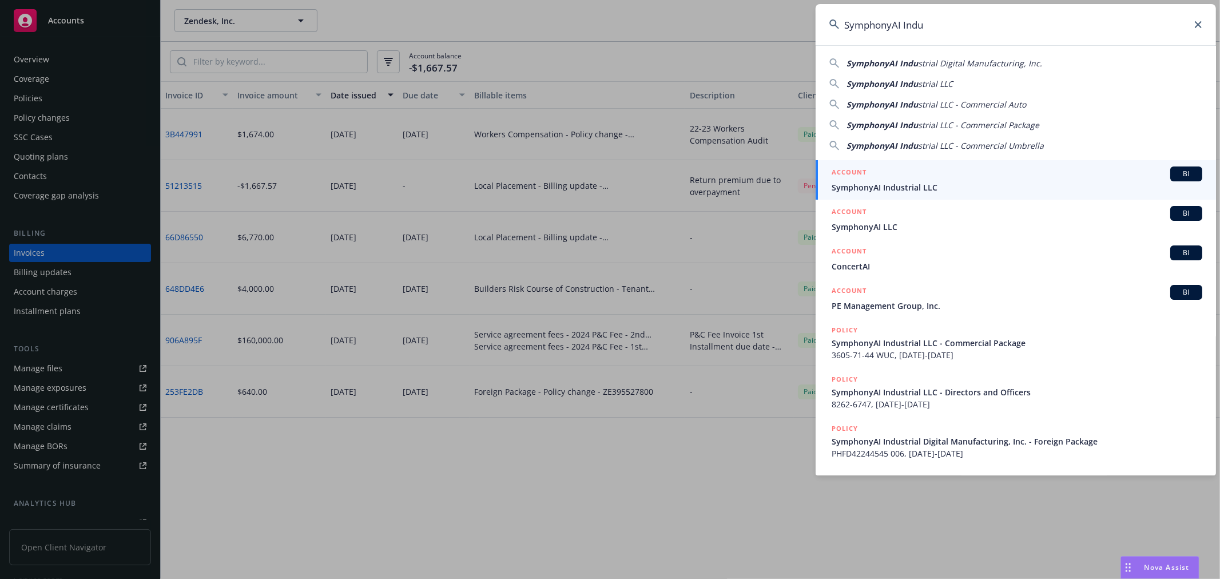
type input "SymphonyAI Indu"
click at [838, 184] on span "SymphonyAI Industrial LLC" at bounding box center [1017, 187] width 371 height 12
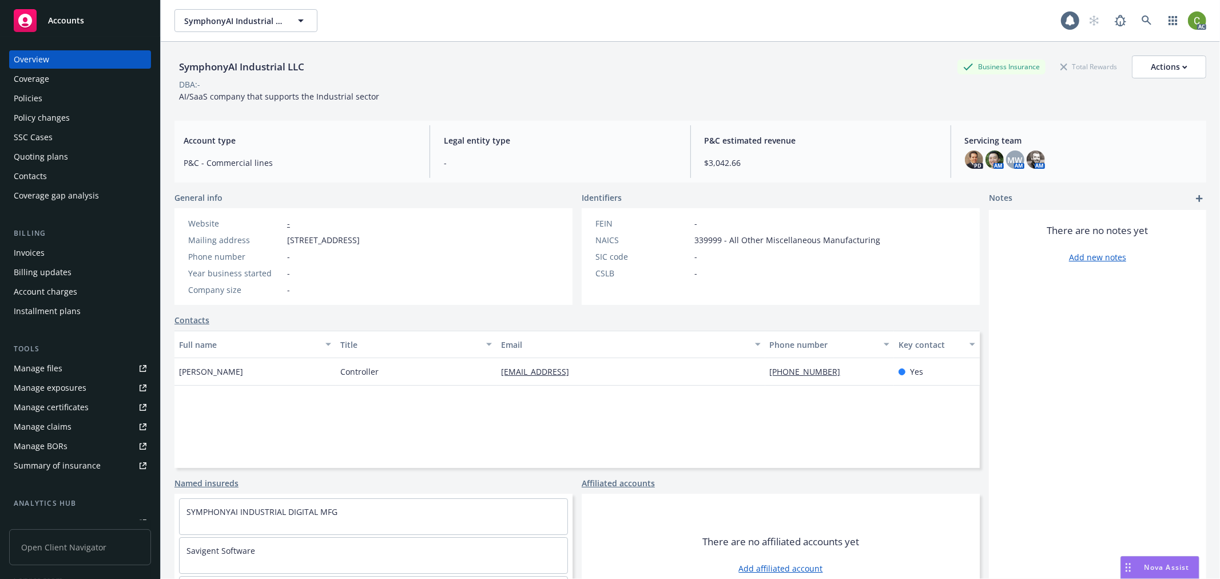
click at [100, 255] on div "Invoices" at bounding box center [80, 253] width 133 height 18
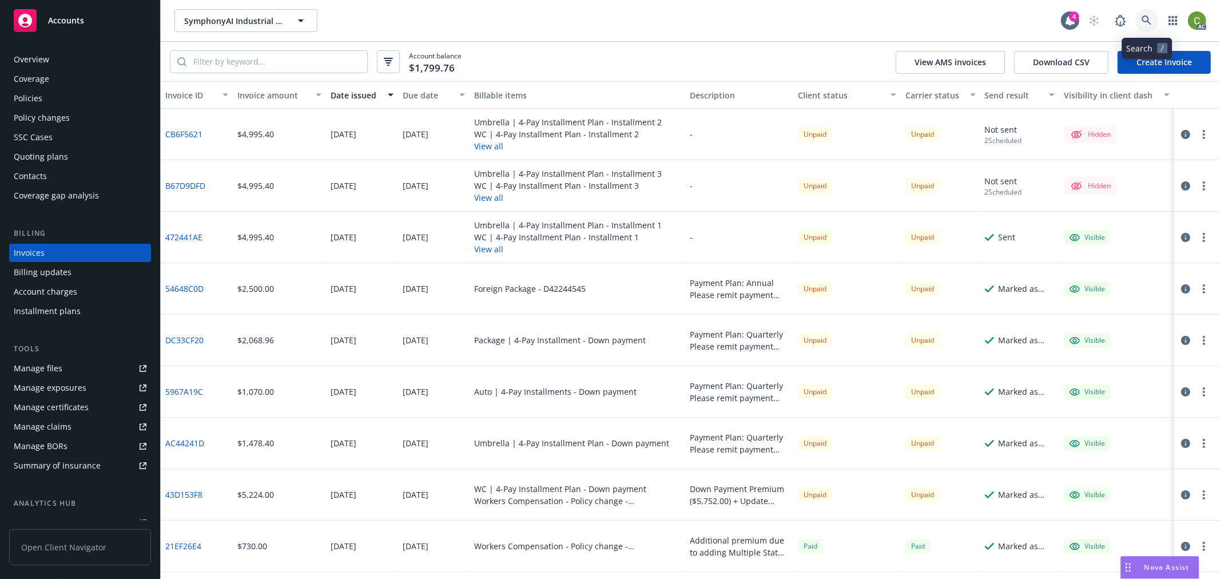
click at [1145, 16] on icon at bounding box center [1147, 20] width 10 height 10
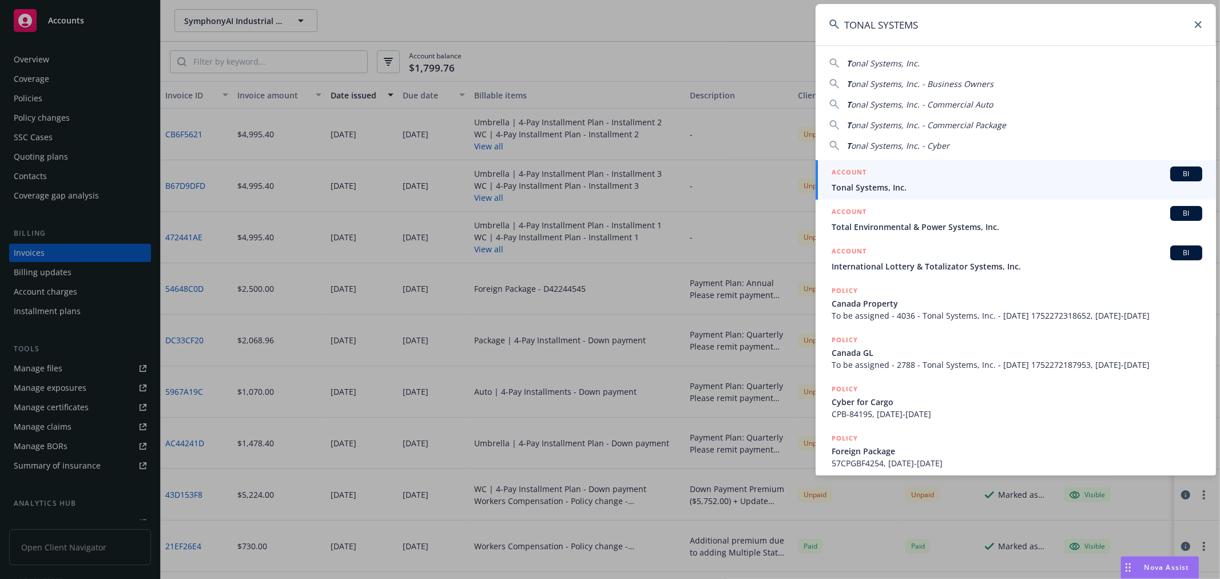
type input "TONAL SYSTEMS"
click at [866, 181] on span "Tonal Systems, Inc." at bounding box center [1017, 187] width 371 height 12
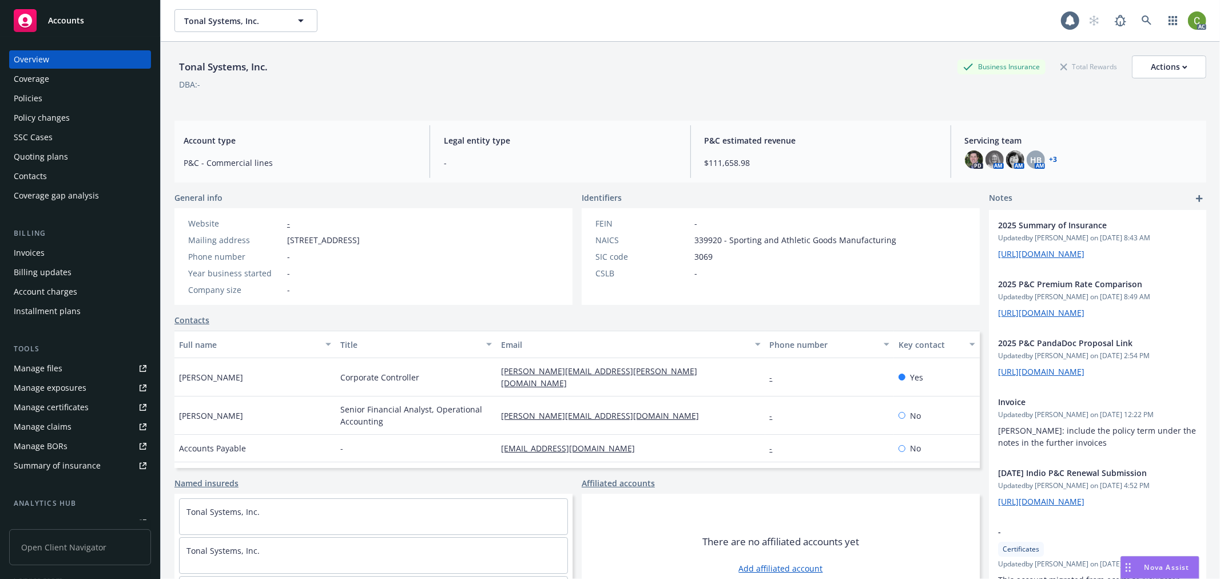
click at [68, 255] on div "Invoices" at bounding box center [80, 253] width 133 height 18
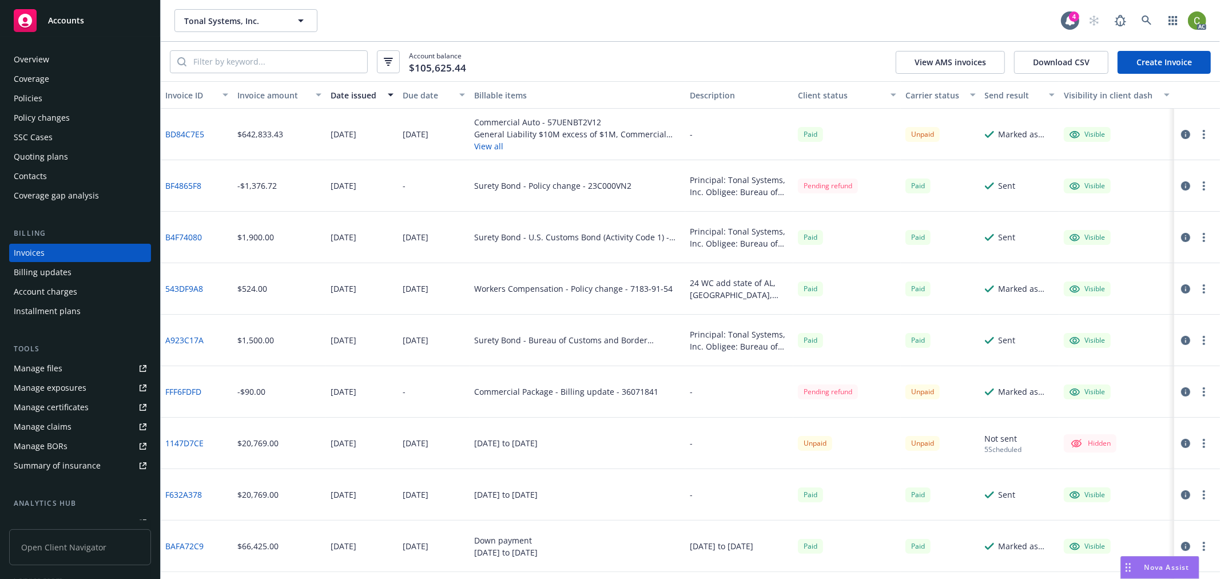
click at [632, 390] on div "Commercial Package - Billing update - 36071841" at bounding box center [566, 392] width 184 height 12
copy div "36071841"
click at [1154, 19] on link at bounding box center [1147, 20] width 23 height 23
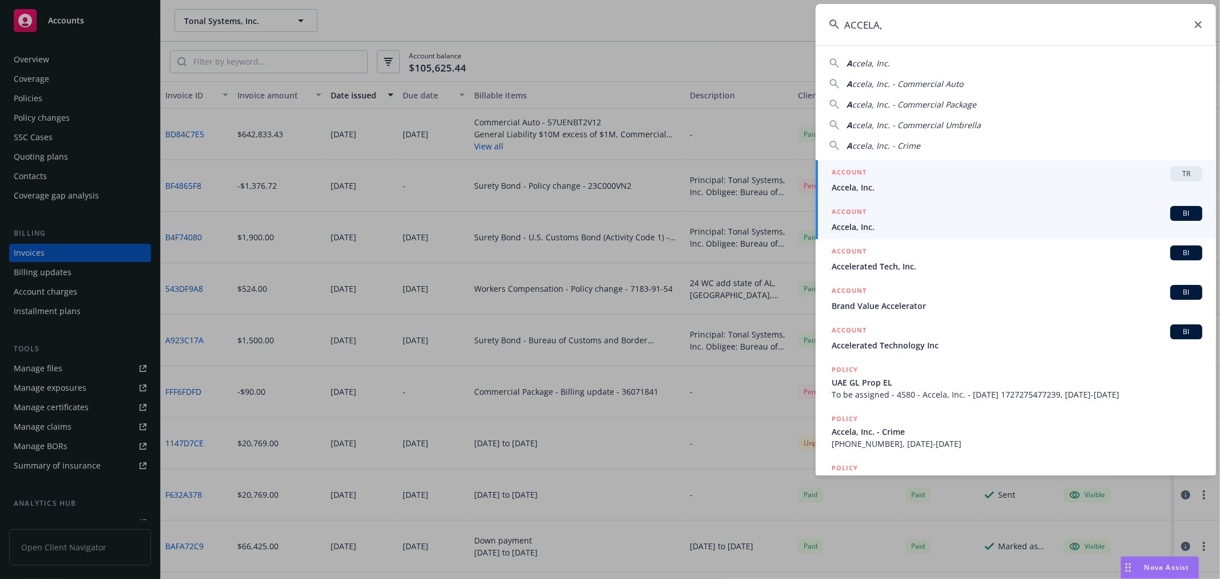
type input "ACCELA,"
click at [865, 217] on h5 "ACCOUNT" at bounding box center [849, 213] width 35 height 14
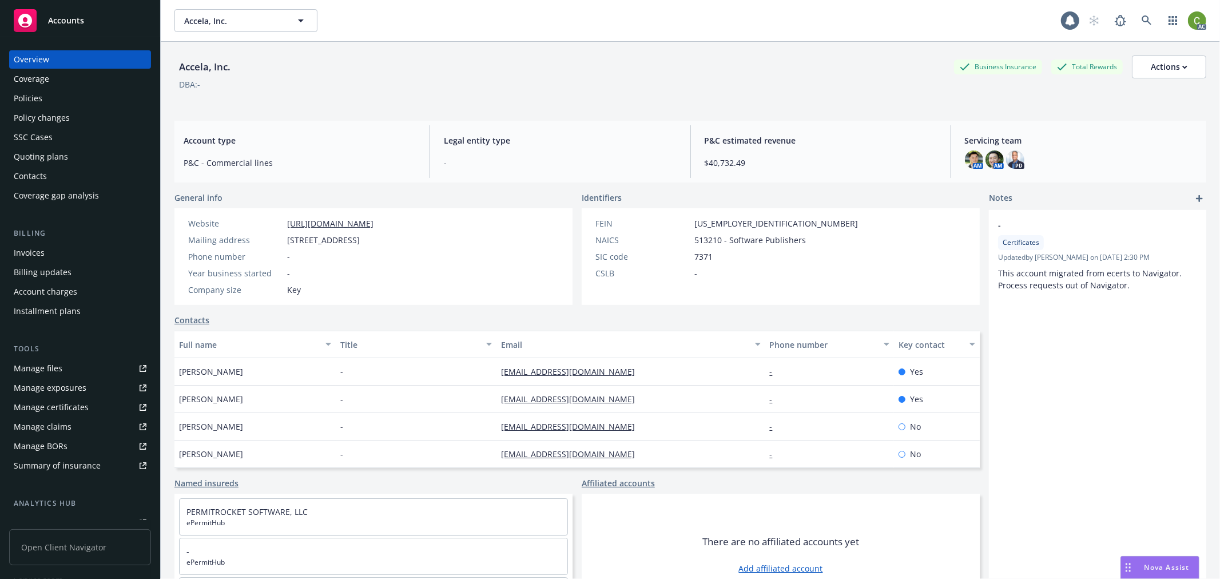
click at [61, 249] on div "Invoices" at bounding box center [80, 253] width 133 height 18
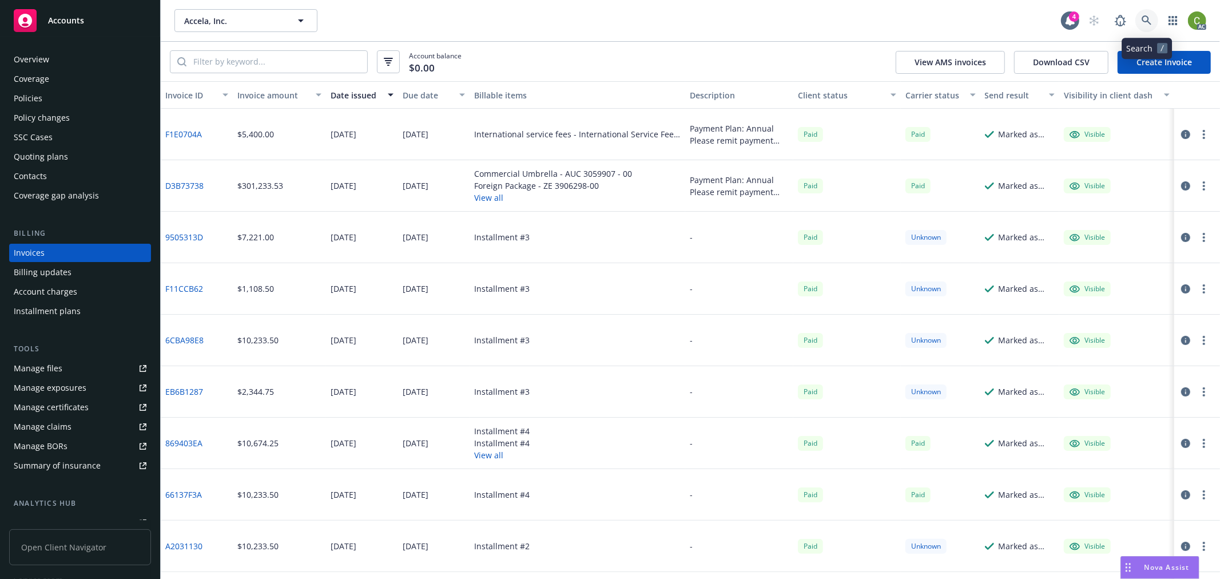
click at [1151, 26] on link at bounding box center [1147, 20] width 23 height 23
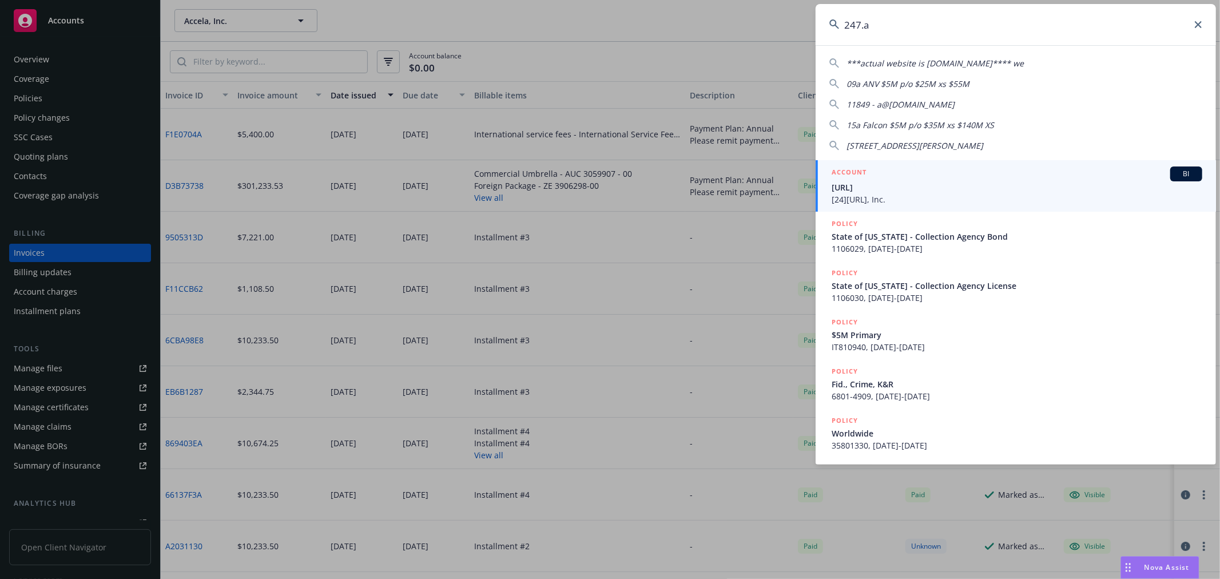
type input "247.a"
click at [865, 184] on span "247.ai" at bounding box center [1017, 187] width 371 height 12
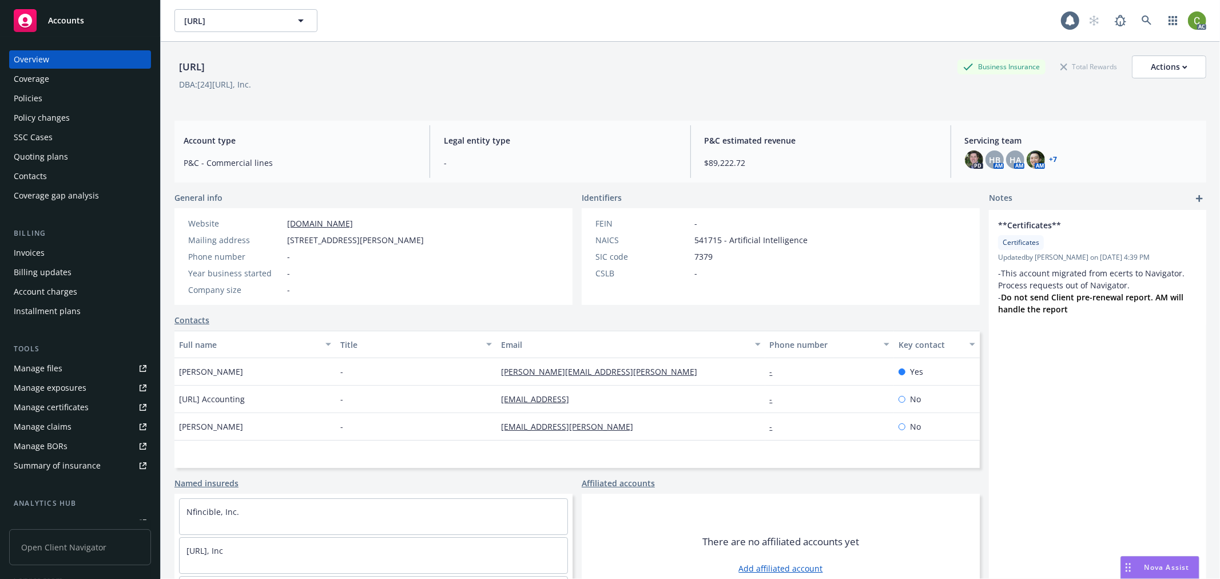
click at [53, 252] on div "Invoices" at bounding box center [80, 253] width 133 height 18
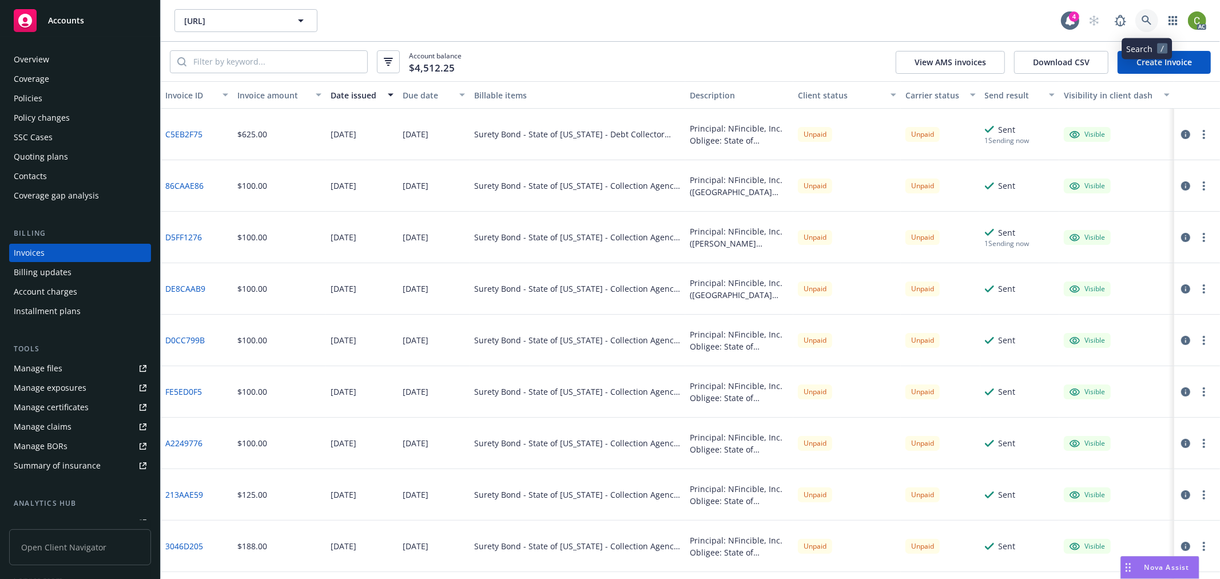
click at [1146, 23] on icon at bounding box center [1147, 20] width 10 height 10
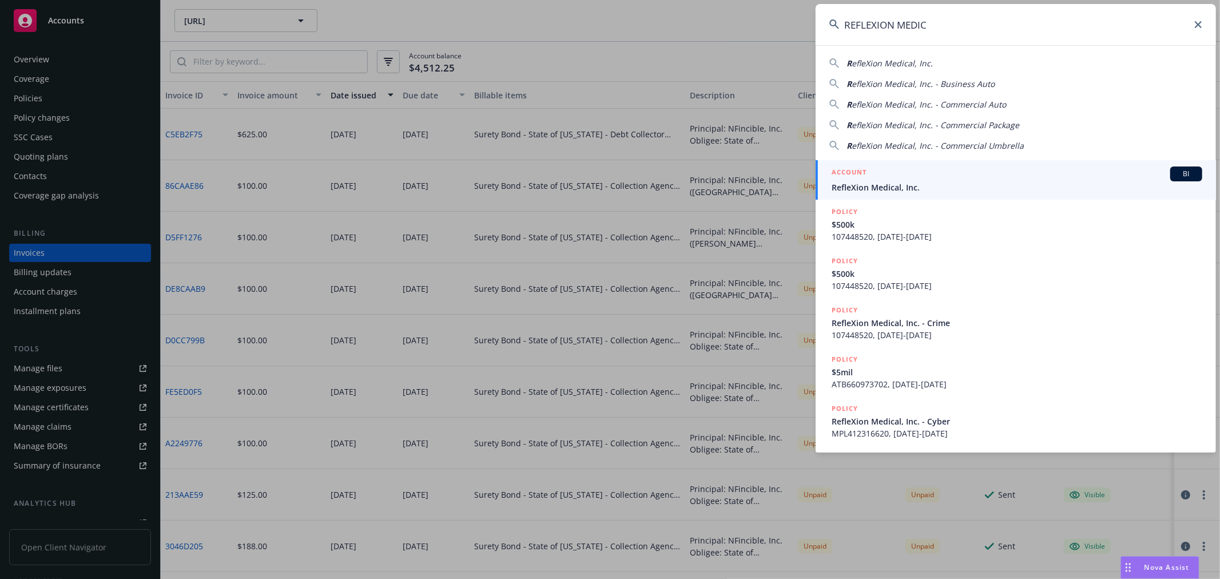
type input "REFLEXION MEDIC"
click at [896, 182] on span "RefleXion Medical, Inc." at bounding box center [1017, 187] width 371 height 12
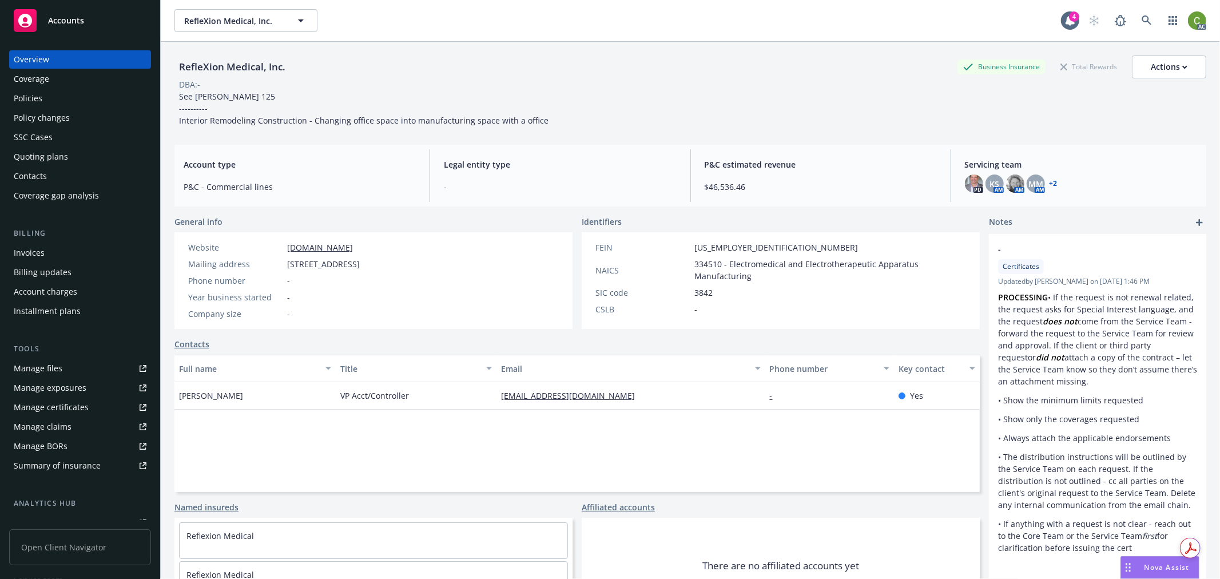
click at [47, 253] on div "Invoices" at bounding box center [80, 253] width 133 height 18
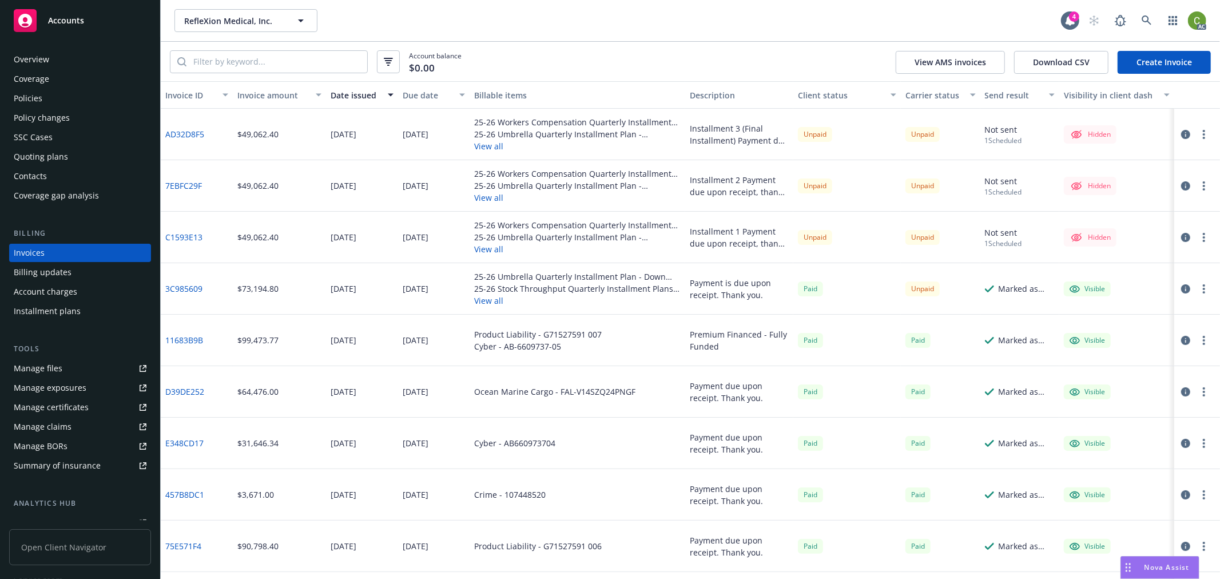
click at [56, 18] on span "Accounts" at bounding box center [66, 20] width 36 height 9
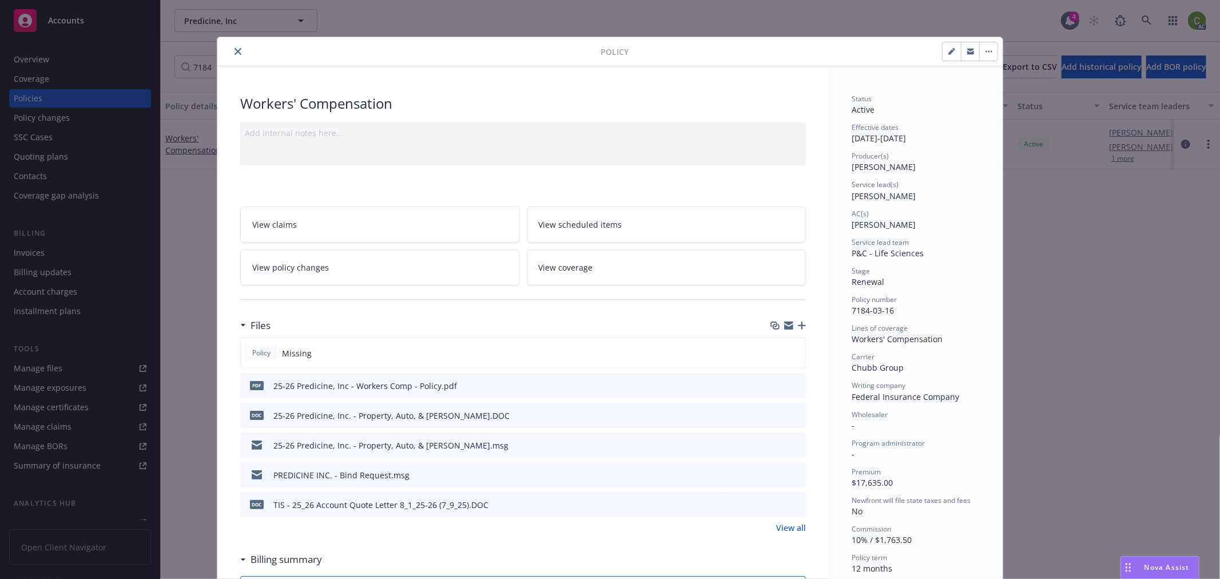
click at [235, 48] on icon "close" at bounding box center [238, 51] width 7 height 7
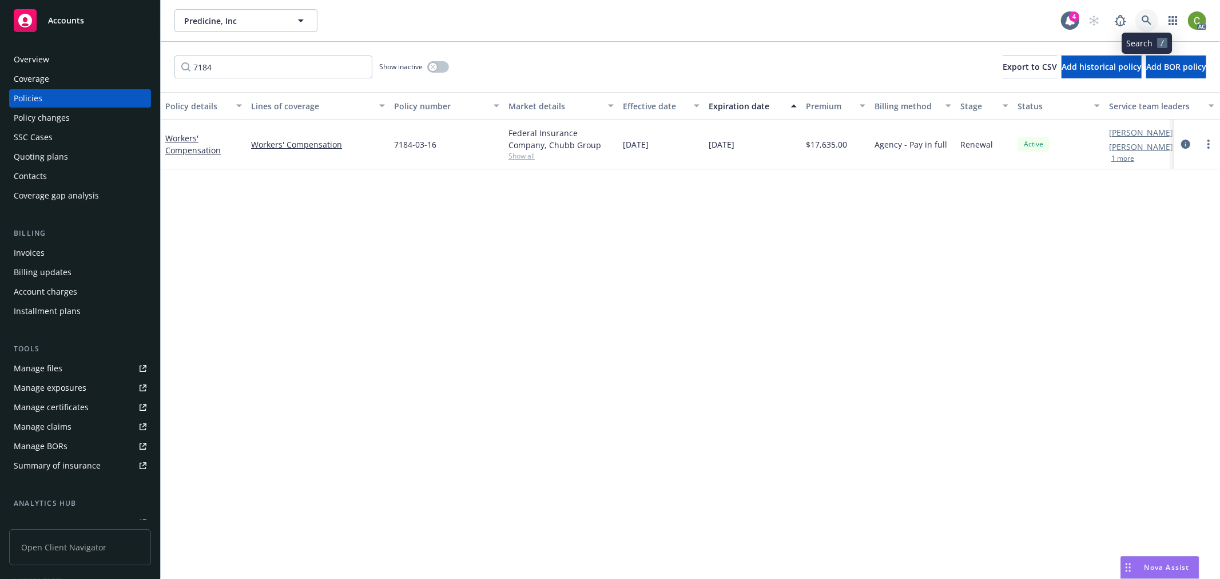
click at [1148, 20] on icon at bounding box center [1147, 20] width 10 height 10
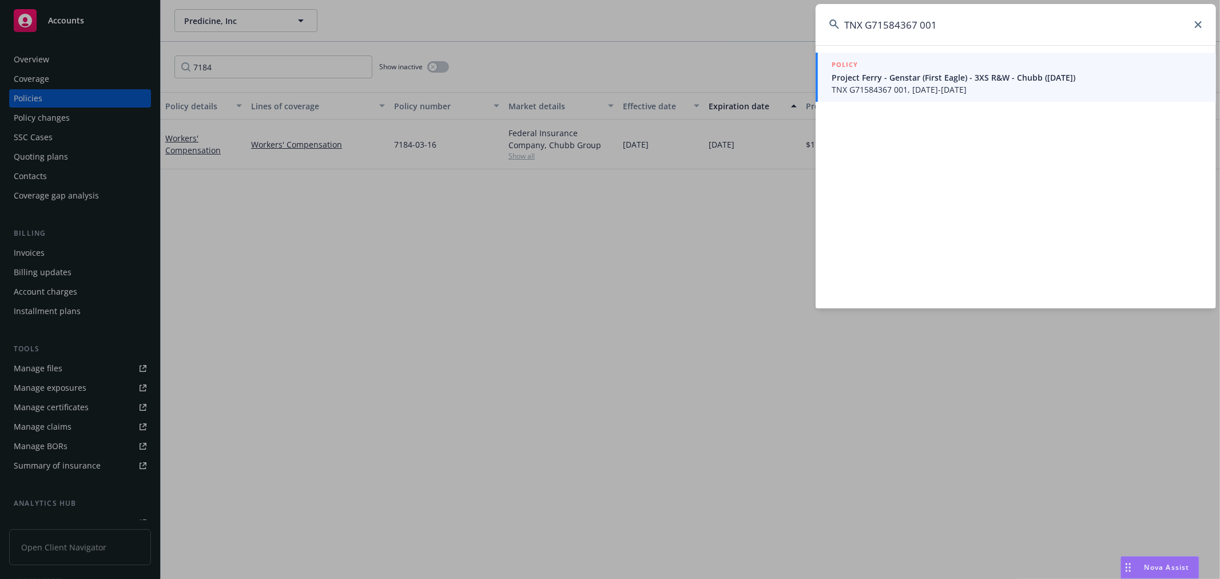
type input "TNX G71584367 001"
click at [936, 82] on span "Project Ferry - Genstar (First Eagle) - 3XS R&W - Chubb ([DATE])" at bounding box center [1017, 78] width 371 height 12
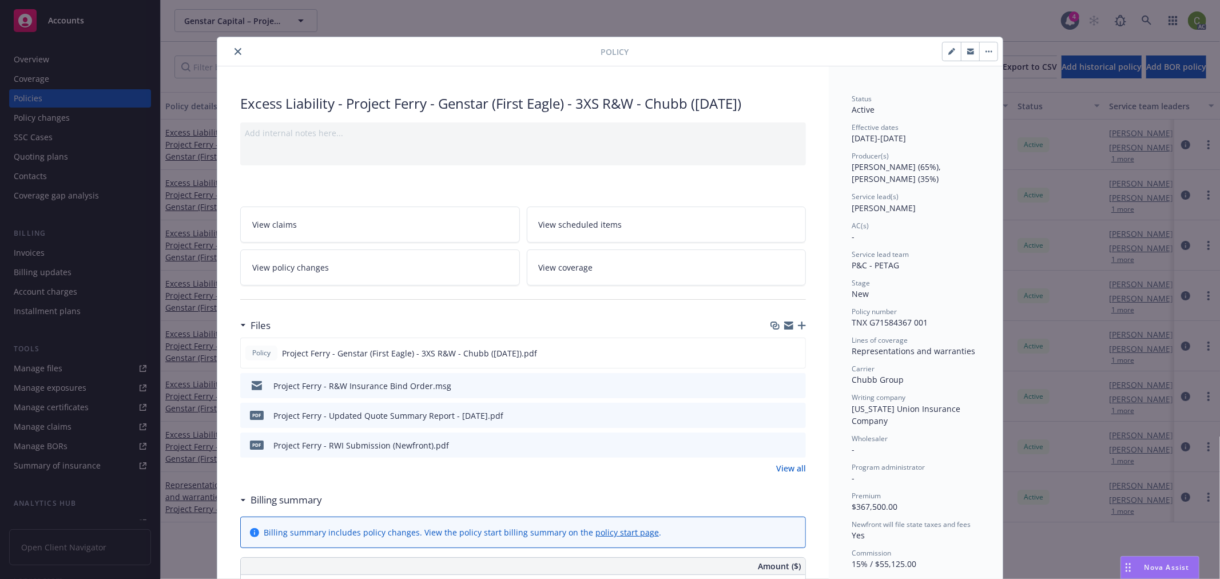
click at [784, 470] on link "View all" at bounding box center [791, 468] width 30 height 12
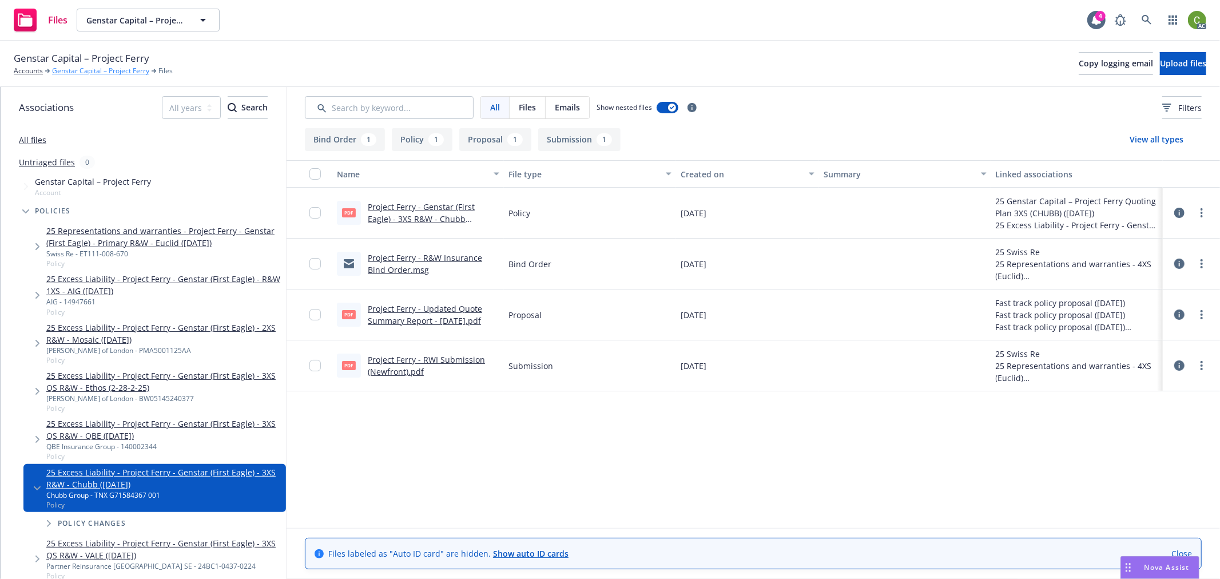
click at [106, 72] on link "Genstar Capital – Project Ferry" at bounding box center [100, 71] width 97 height 10
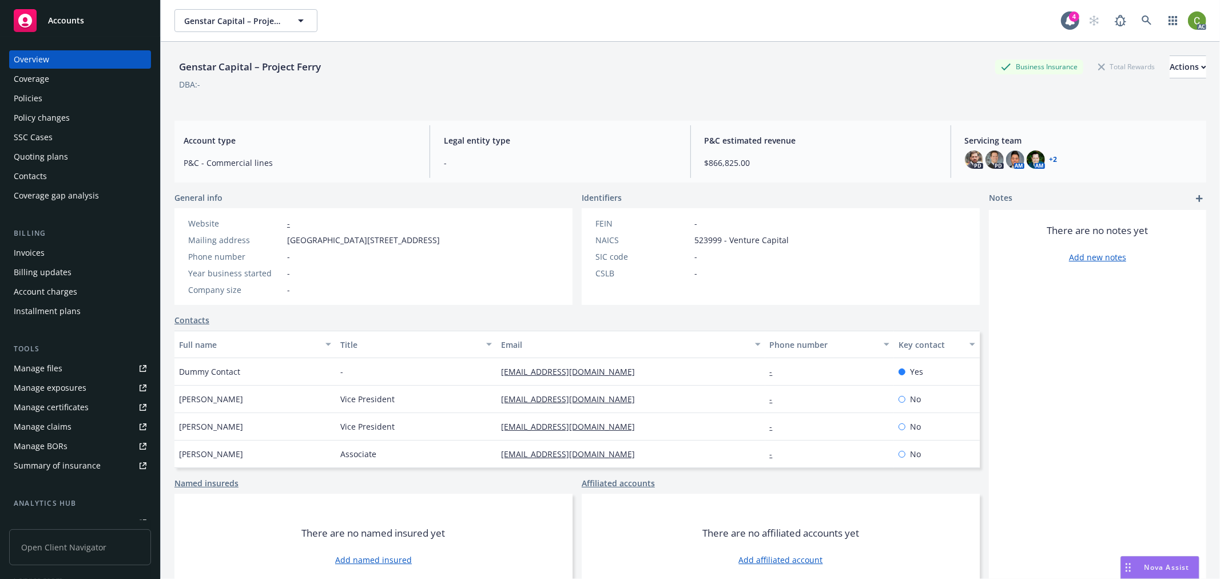
click at [35, 255] on div "Invoices" at bounding box center [29, 253] width 31 height 18
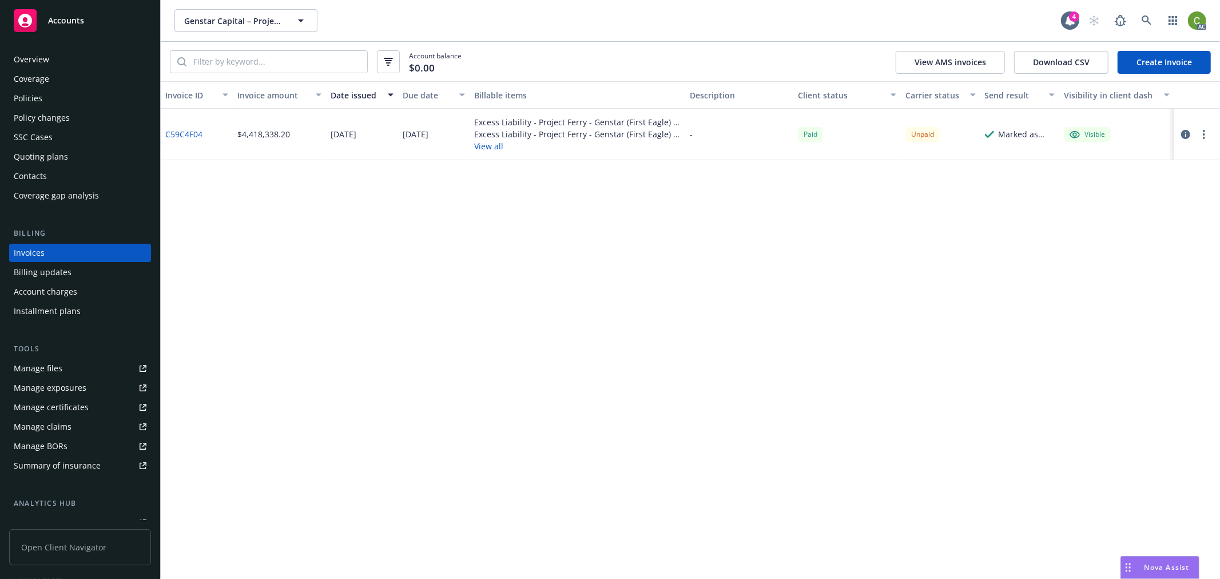
click at [1188, 138] on icon "button" at bounding box center [1186, 134] width 9 height 9
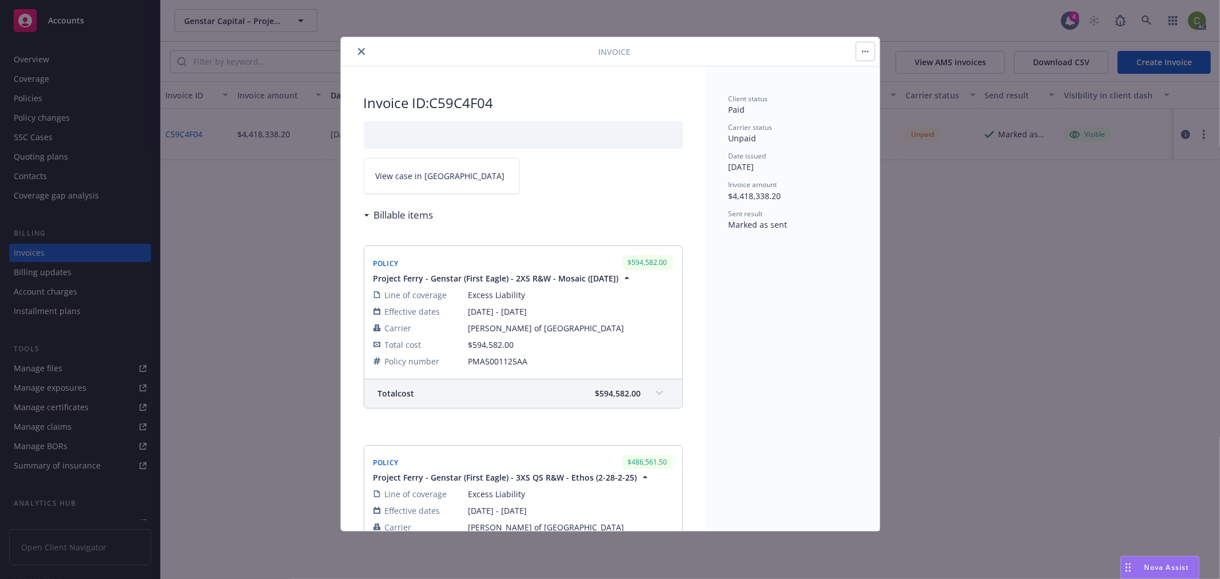
click at [465, 179] on link "View case in [GEOGRAPHIC_DATA]" at bounding box center [442, 176] width 156 height 36
click at [362, 50] on icon "close" at bounding box center [361, 51] width 7 height 7
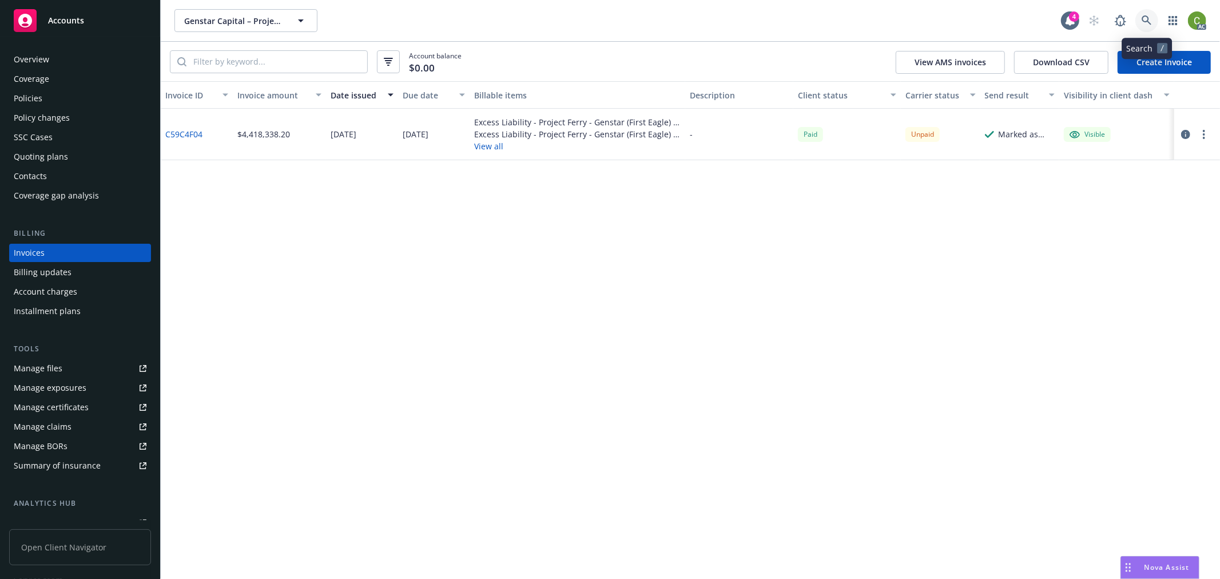
drag, startPoint x: 1153, startPoint y: 22, endPoint x: 1148, endPoint y: 37, distance: 16.3
click at [1152, 23] on link at bounding box center [1147, 20] width 23 height 23
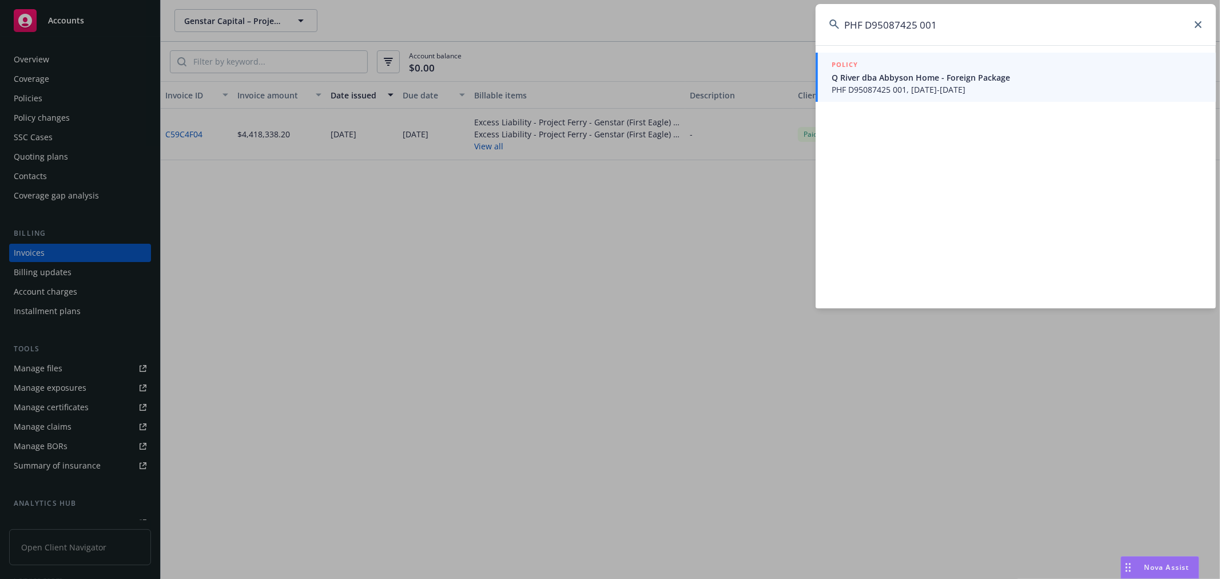
type input "PHF D95087425 001"
click at [929, 87] on span "PHF D95087425 001, 07/01/2025-07/01/2026" at bounding box center [1017, 90] width 371 height 12
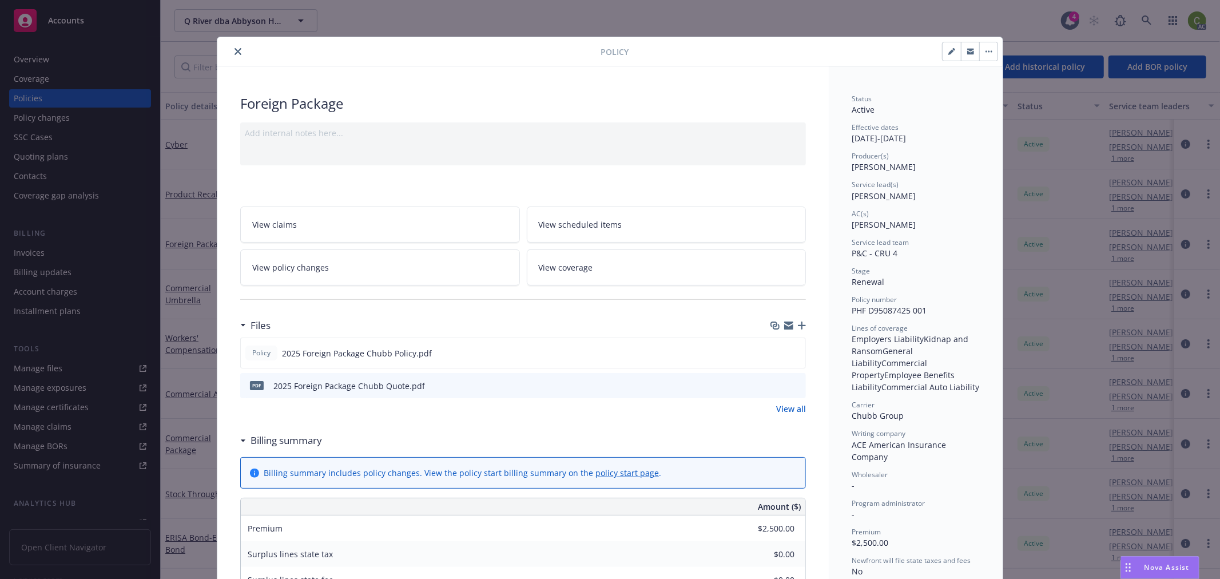
click at [235, 49] on icon "close" at bounding box center [238, 51] width 7 height 7
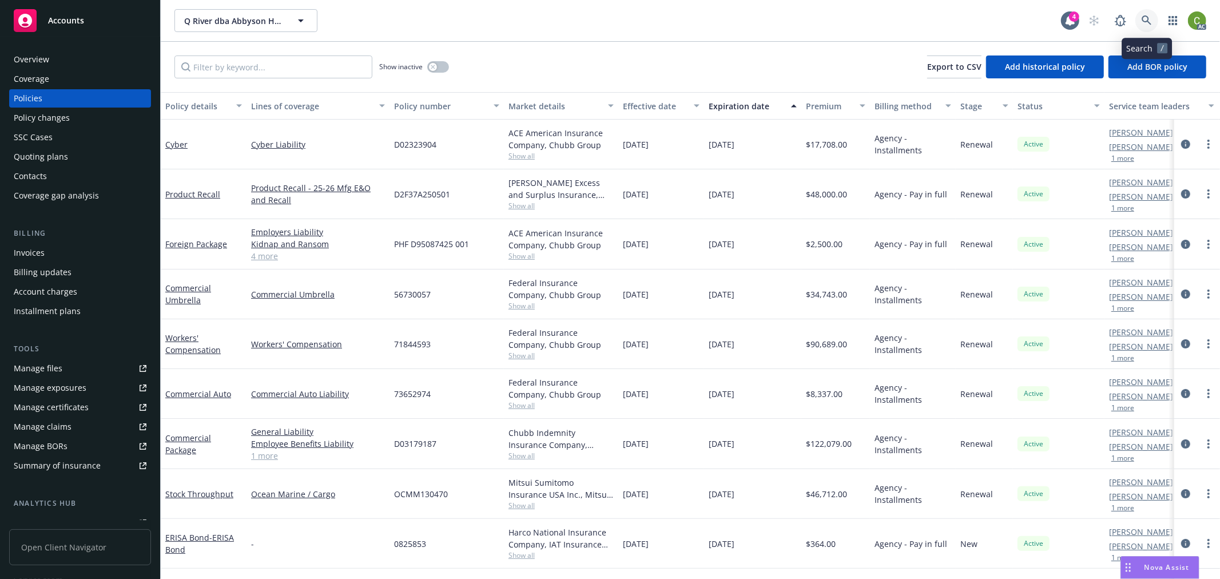
click at [1148, 21] on icon at bounding box center [1147, 20] width 10 height 10
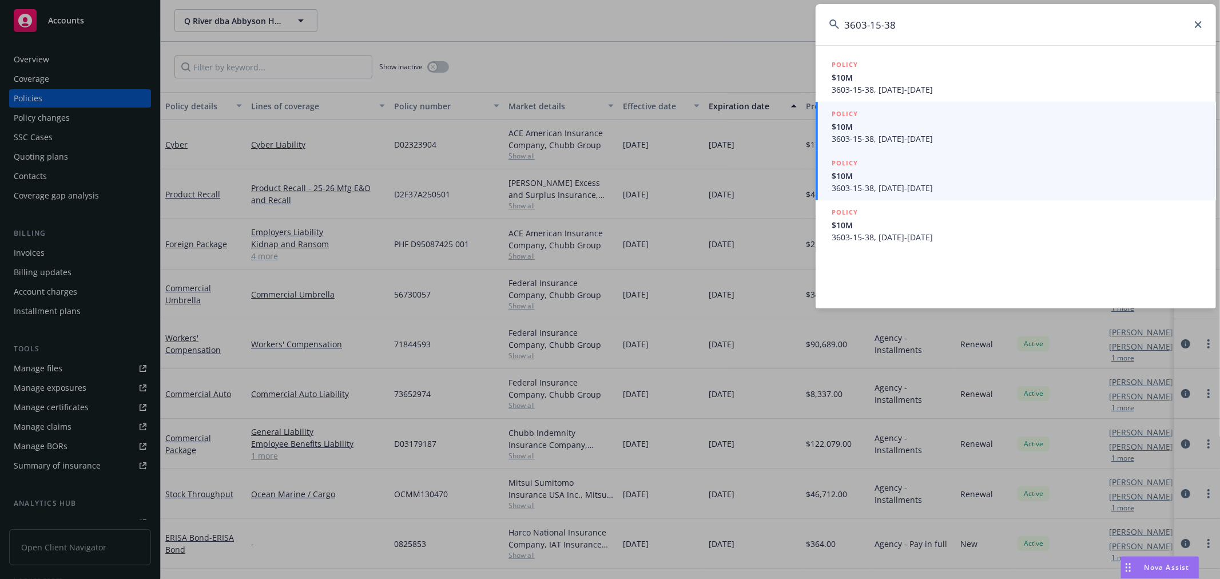
type input "3603-15-38"
click at [933, 136] on span "3603-15-38, 03/06/2023-03/06/2024" at bounding box center [1017, 139] width 371 height 12
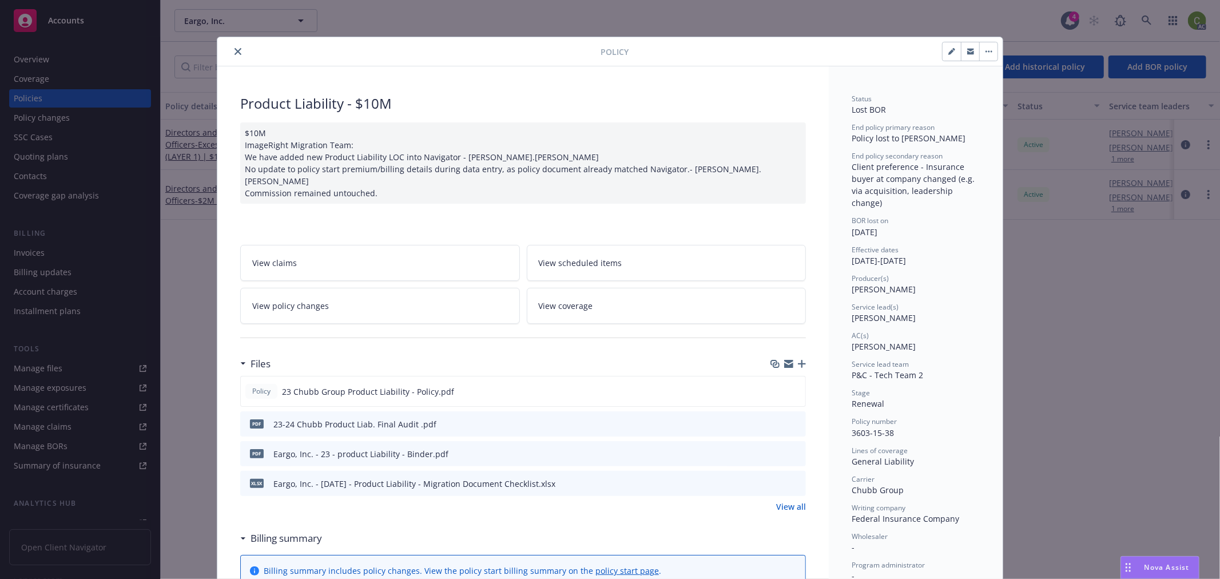
click at [235, 49] on icon "close" at bounding box center [238, 51] width 7 height 7
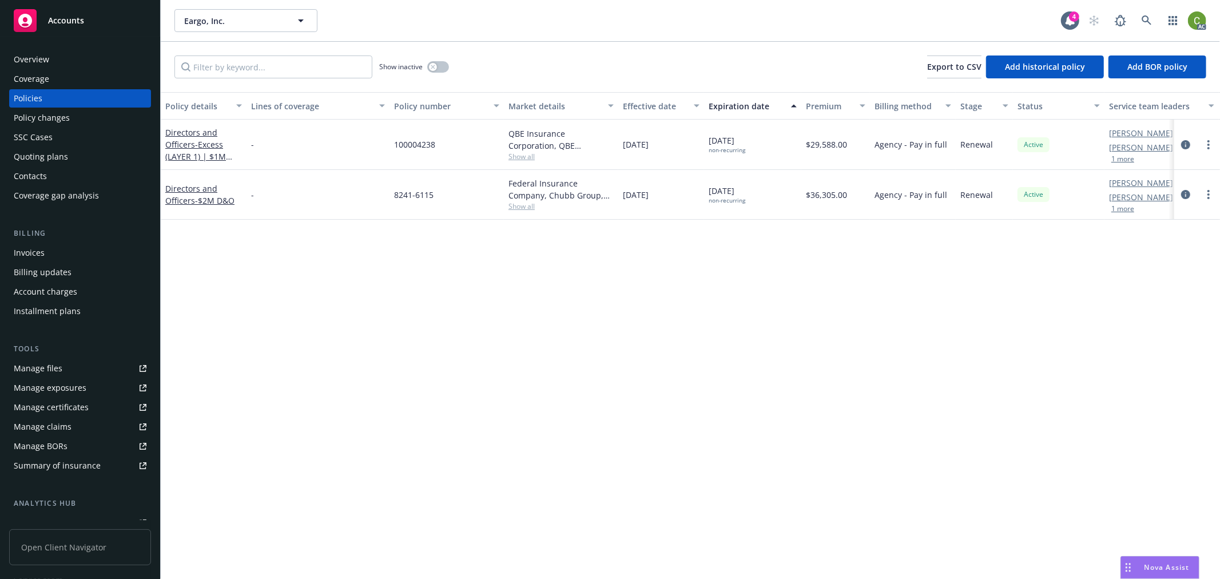
click at [81, 115] on div "Policy changes" at bounding box center [80, 118] width 133 height 18
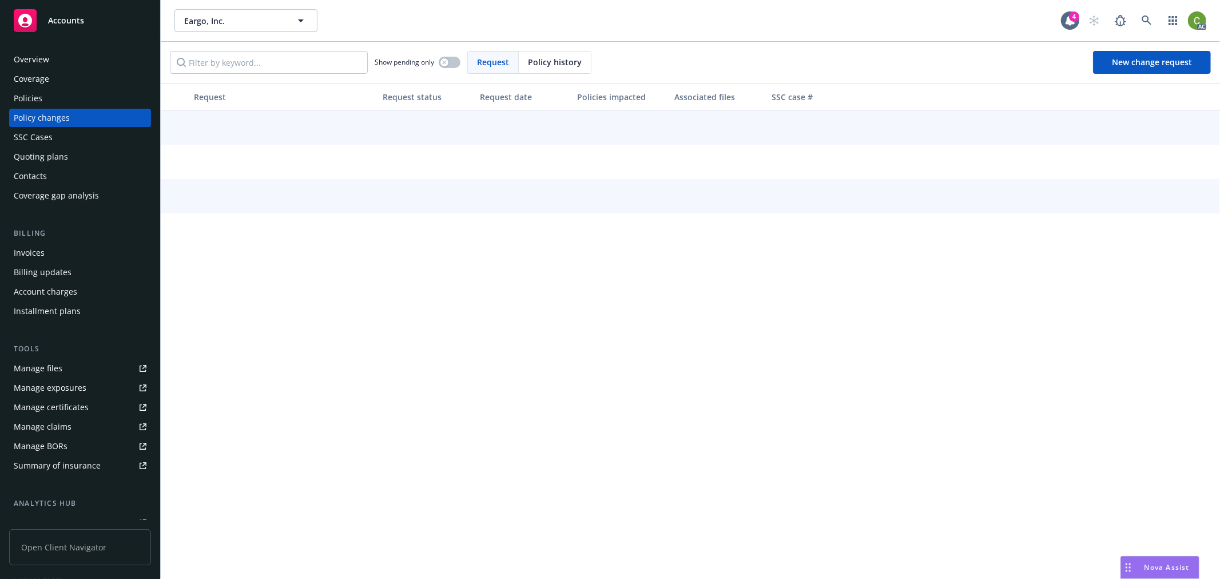
click at [529, 66] on span "Policy history" at bounding box center [555, 62] width 54 height 12
click at [282, 65] on input "Filter by keyword..." at bounding box center [269, 62] width 198 height 23
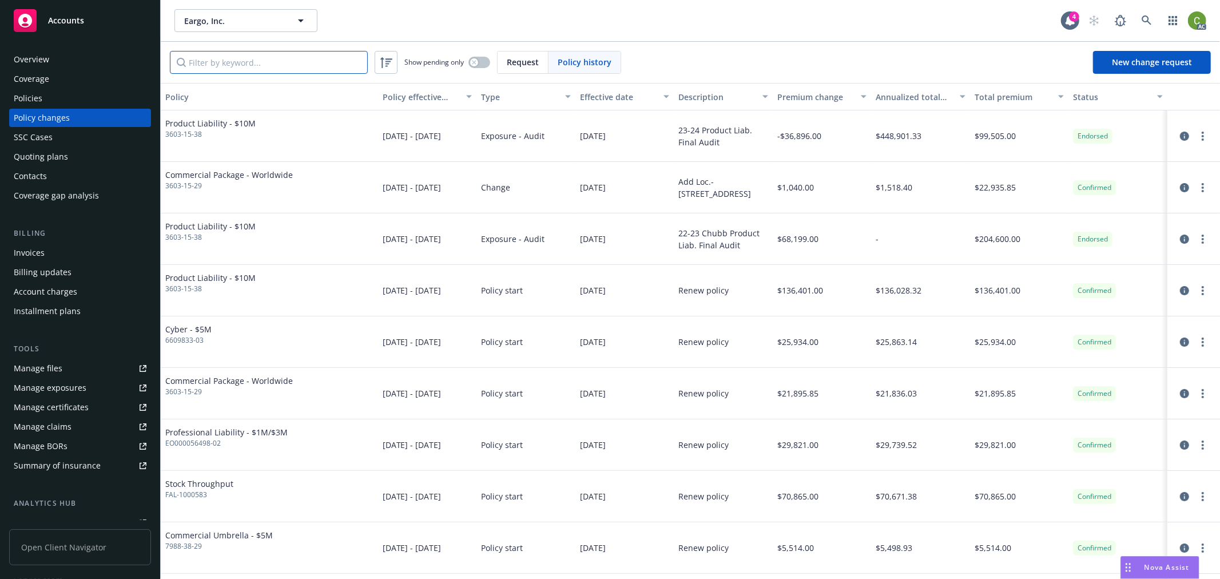
paste input "3603-15-38"
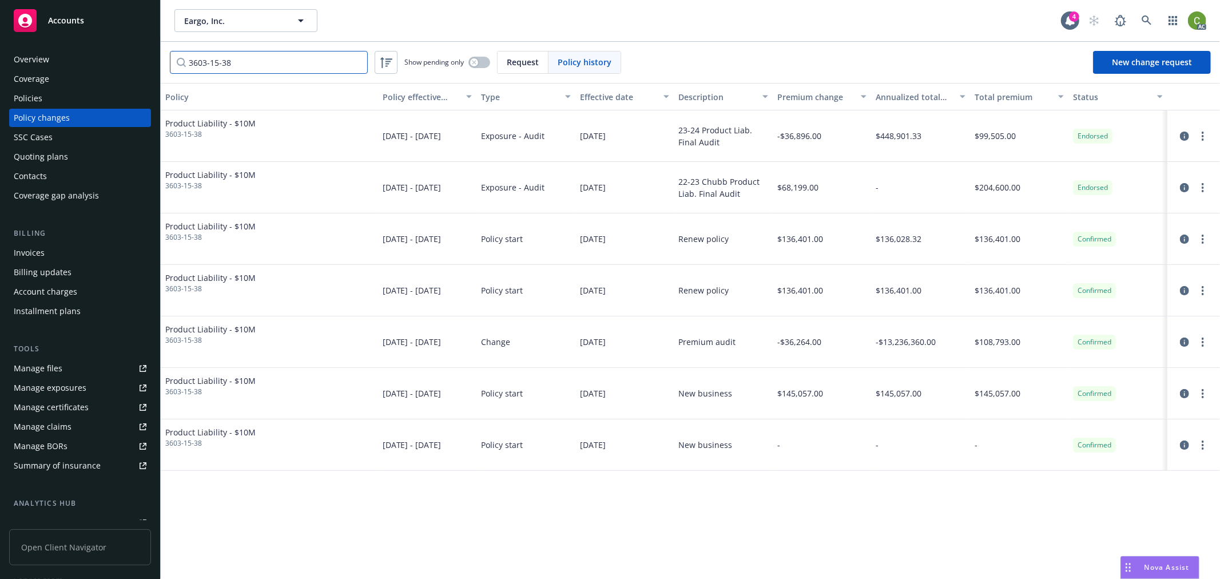
type input "3603-15-38"
click at [59, 97] on div "Policies" at bounding box center [80, 98] width 133 height 18
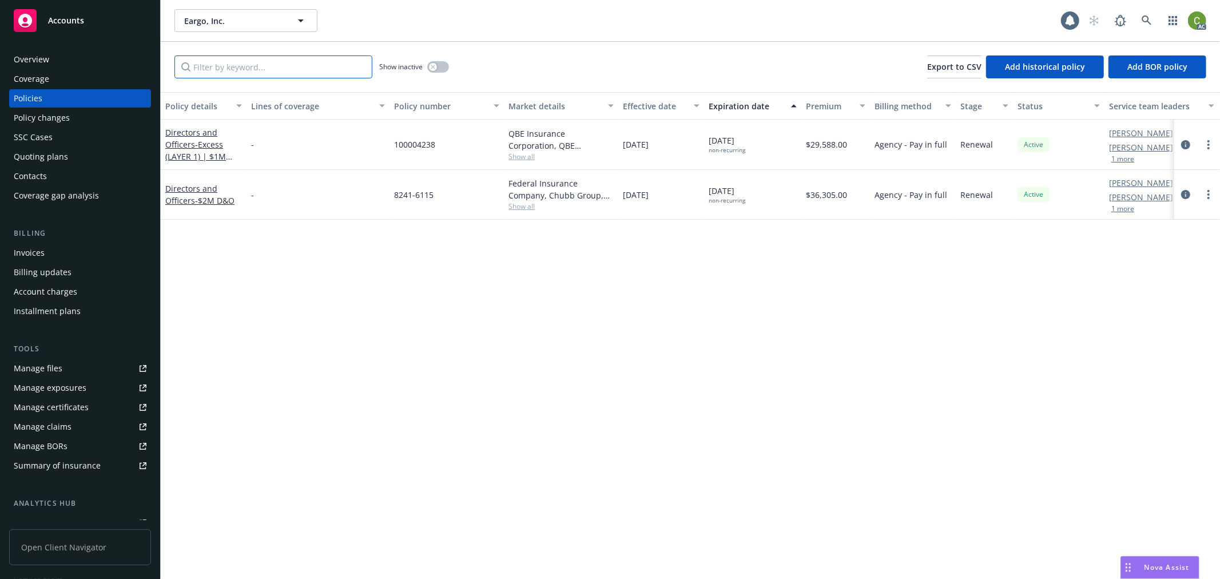
click at [231, 73] on input "Filter by keyword..." at bounding box center [274, 67] width 198 height 23
paste input "3603-15-38"
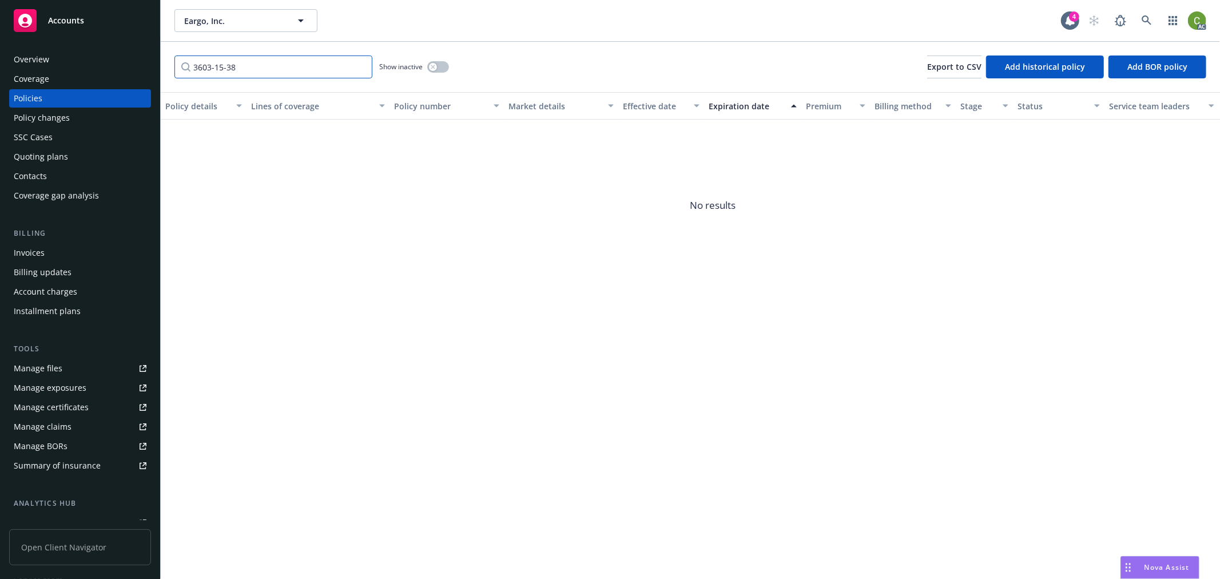
type input "3603-15-38"
drag, startPoint x: 437, startPoint y: 69, endPoint x: 545, endPoint y: 102, distance: 113.1
click at [449, 70] on div "Show inactive" at bounding box center [414, 67] width 70 height 23
click at [437, 67] on div "button" at bounding box center [433, 67] width 8 height 8
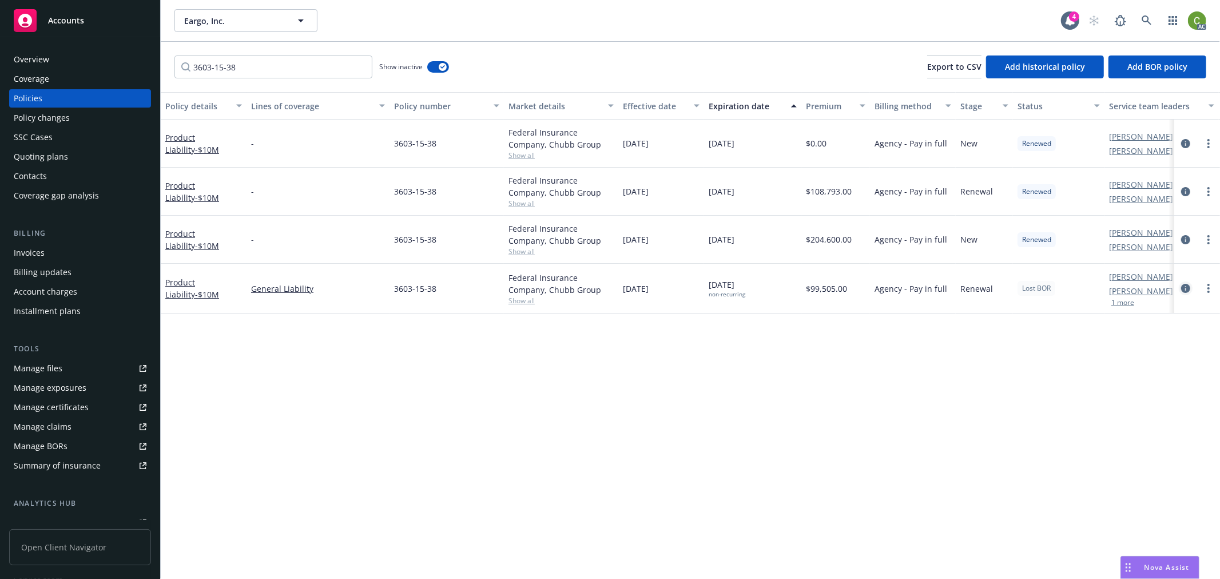
click at [1186, 290] on icon "circleInformation" at bounding box center [1186, 288] width 9 height 9
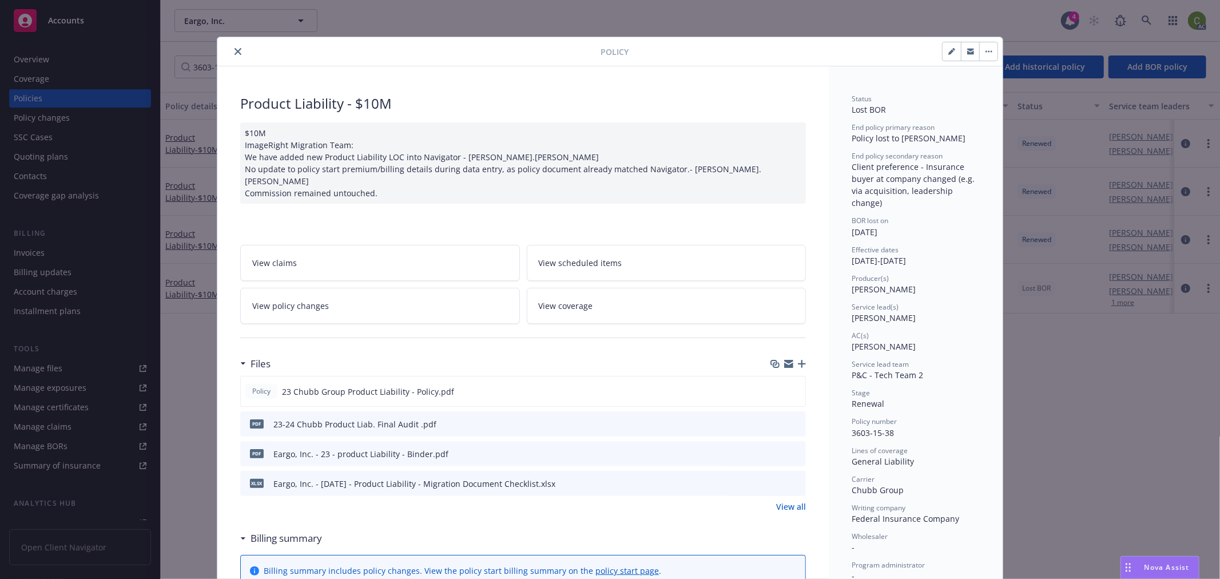
scroll to position [34, 0]
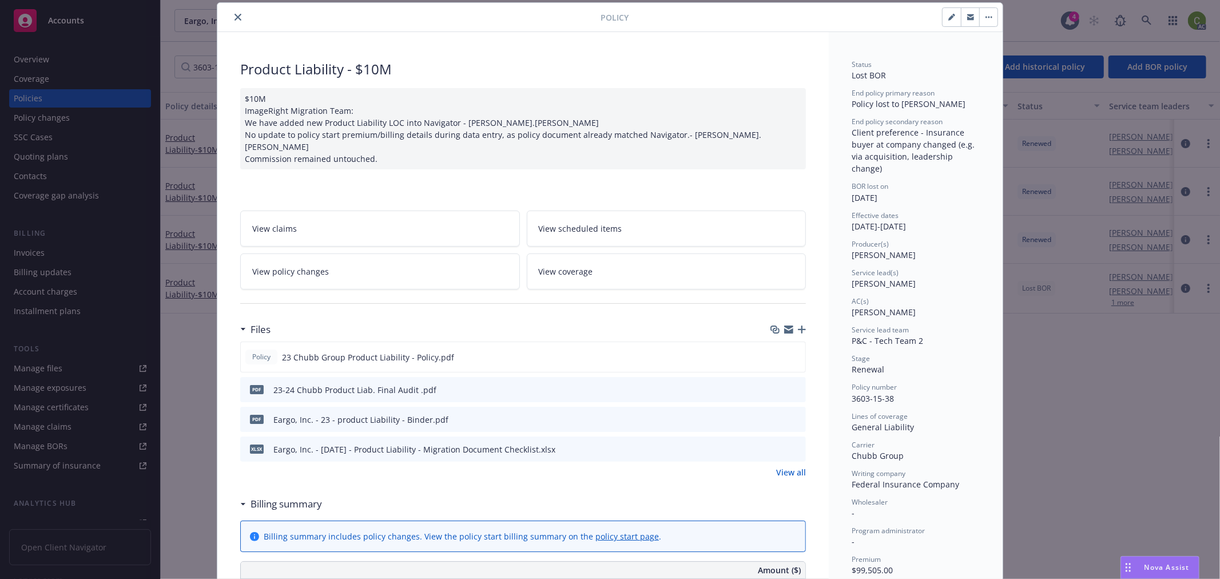
click at [231, 13] on button "close" at bounding box center [238, 17] width 14 height 14
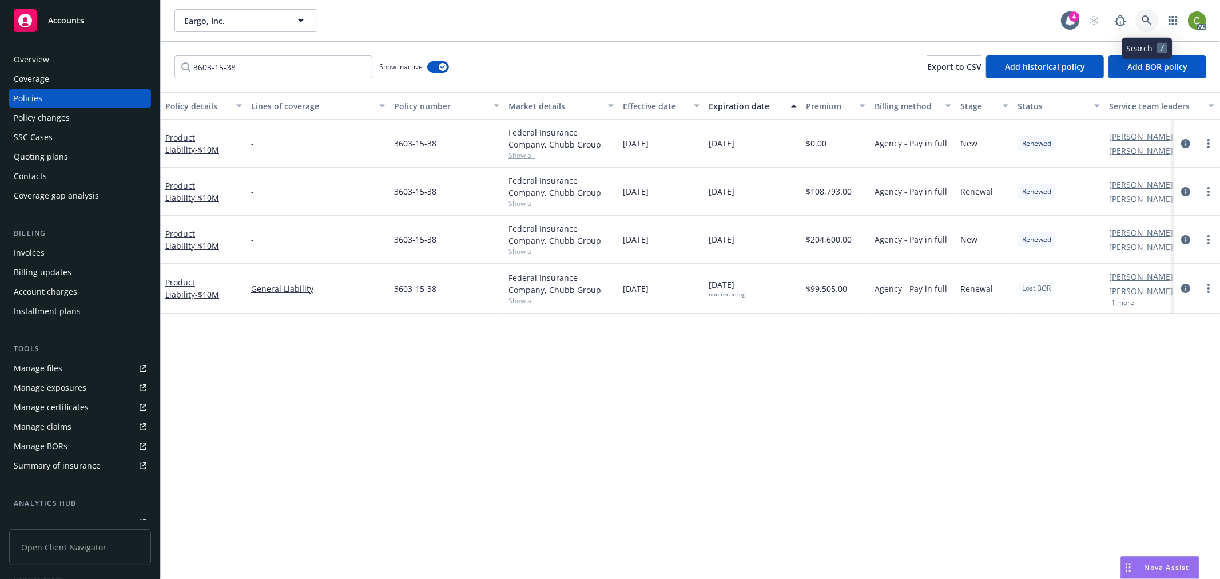
click at [1155, 21] on link at bounding box center [1147, 20] width 23 height 23
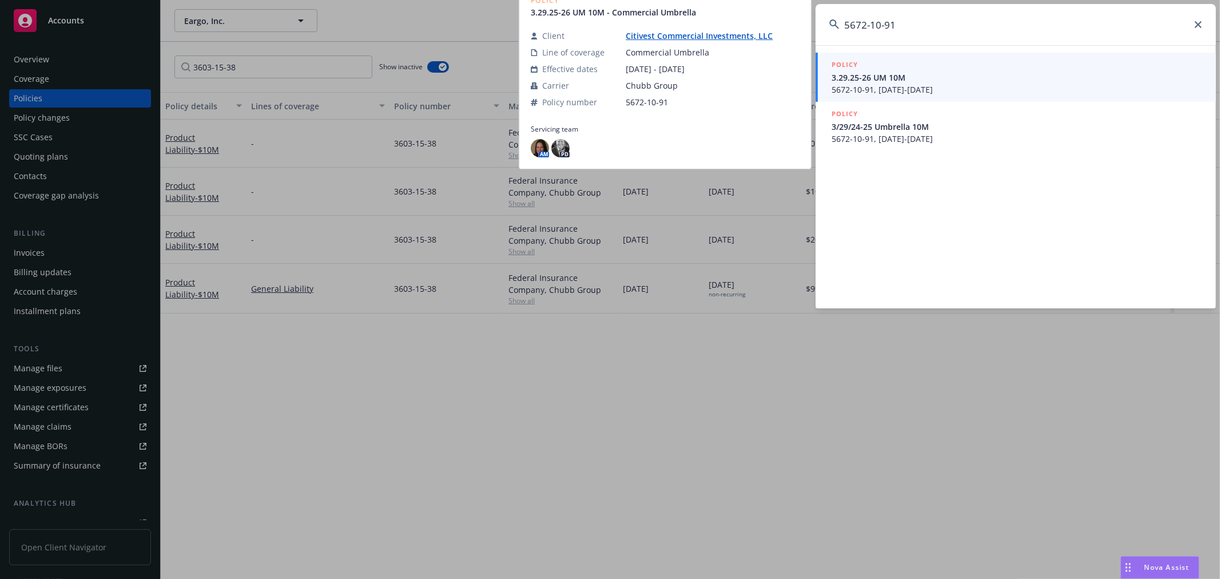
type input "5672-10-91"
click at [925, 85] on span "5672-10-91, 03/29/2025-03/29/2026" at bounding box center [1017, 90] width 371 height 12
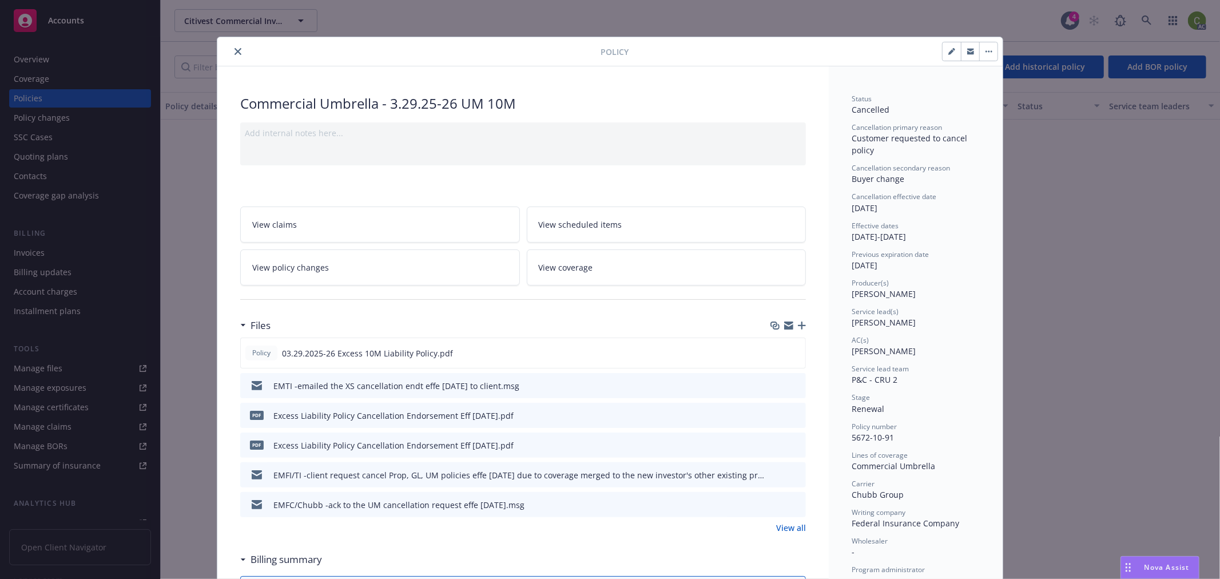
click at [398, 271] on link "View policy changes" at bounding box center [380, 267] width 280 height 36
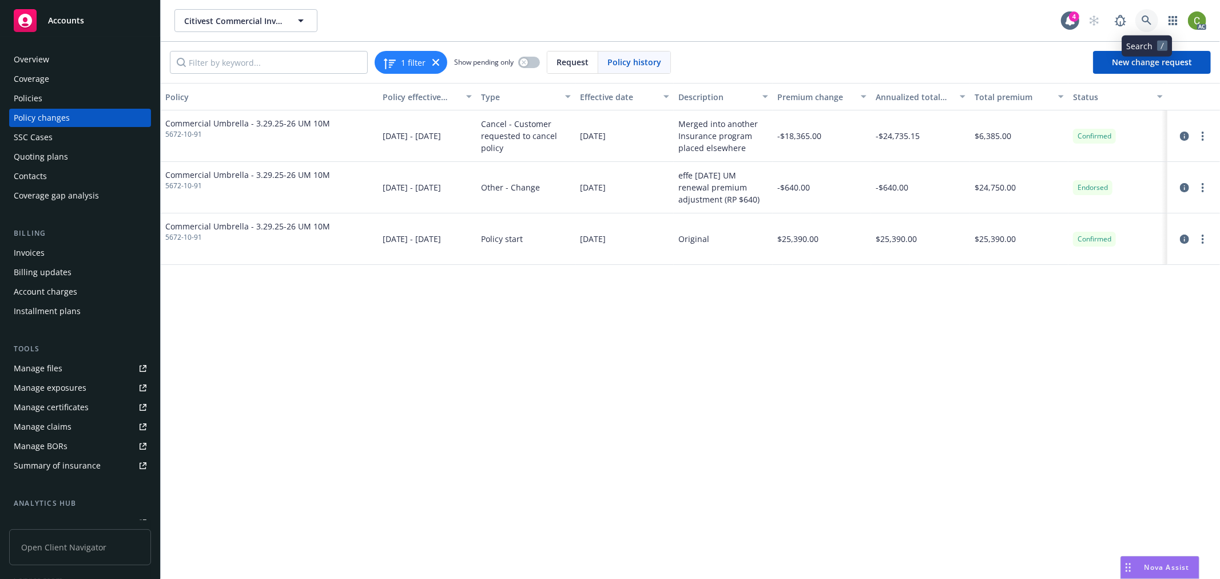
click at [1157, 19] on link at bounding box center [1147, 20] width 23 height 23
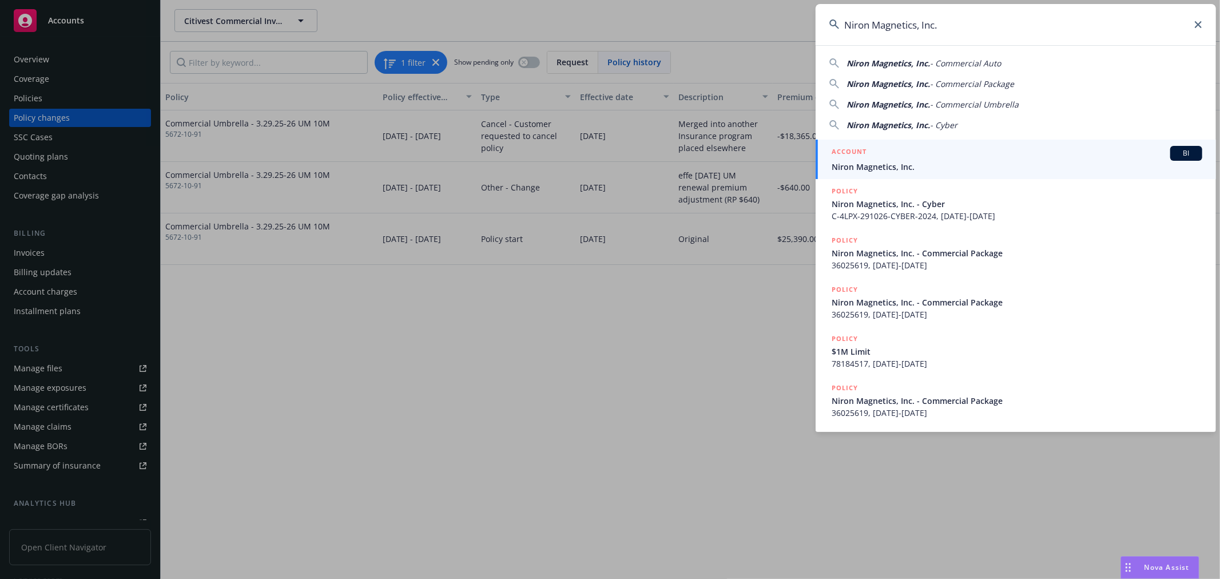
type input "Niron Magnetics, Inc."
click at [885, 146] on div "ACCOUNT BI" at bounding box center [1017, 153] width 371 height 15
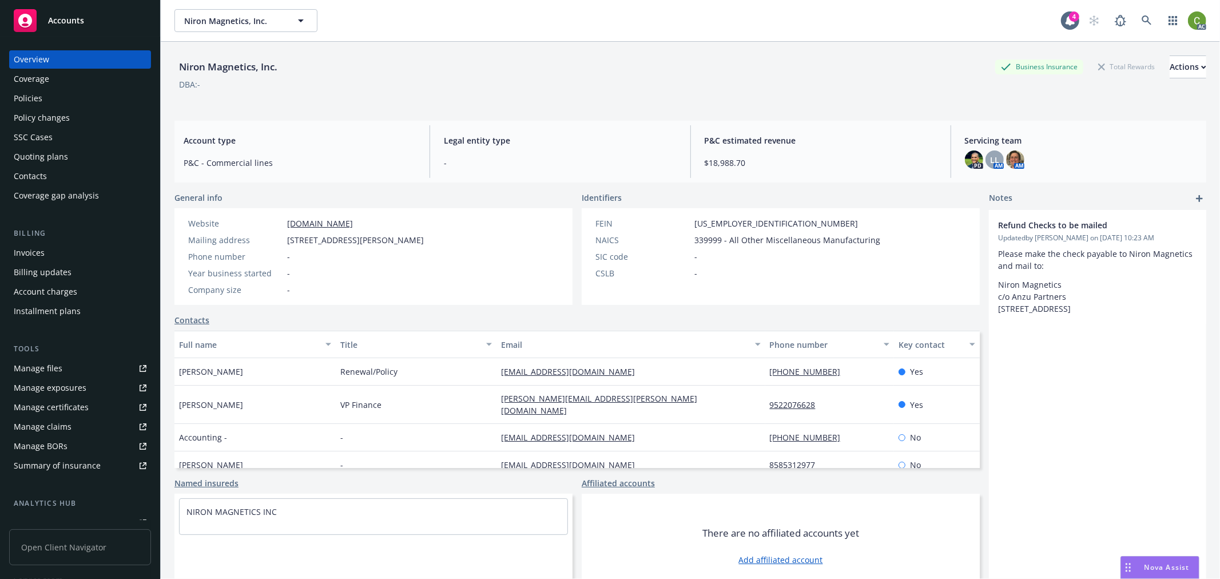
click at [64, 98] on div "Policies" at bounding box center [80, 98] width 133 height 18
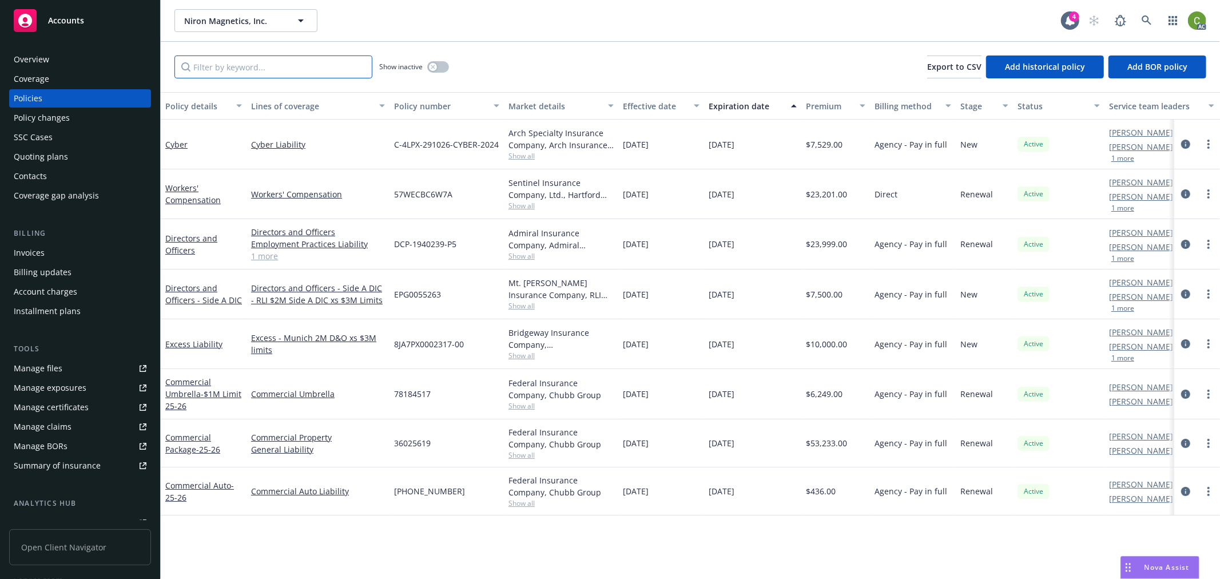
drag, startPoint x: 245, startPoint y: 70, endPoint x: 709, endPoint y: 129, distance: 468.4
click at [247, 70] on input "Filter by keyword..." at bounding box center [274, 67] width 198 height 23
paste input "36025619"
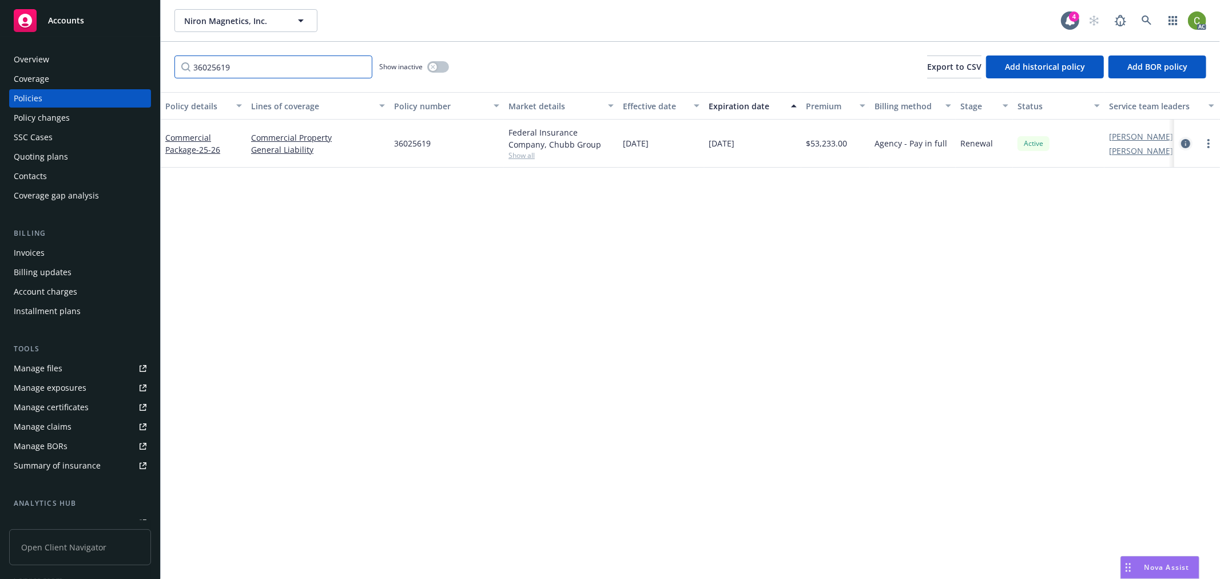
type input "36025619"
click at [1185, 143] on icon "circleInformation" at bounding box center [1186, 143] width 9 height 9
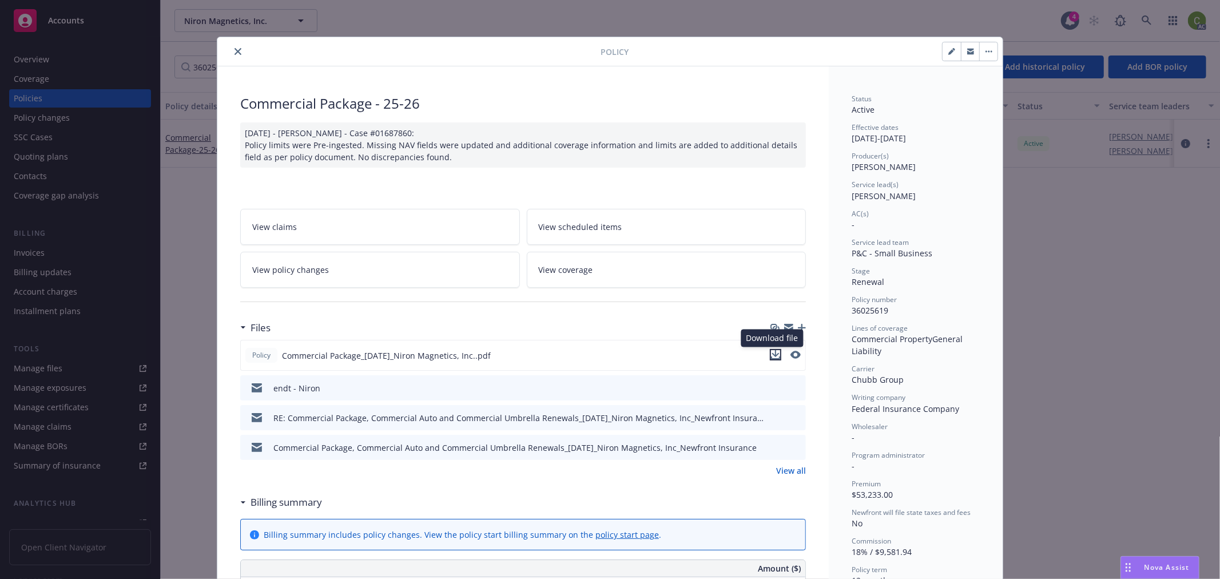
drag, startPoint x: 769, startPoint y: 356, endPoint x: 781, endPoint y: 356, distance: 12.0
click at [771, 356] on icon "download file" at bounding box center [775, 354] width 9 height 9
drag, startPoint x: 790, startPoint y: 354, endPoint x: 812, endPoint y: 354, distance: 22.3
click at [790, 354] on icon "preview file" at bounding box center [795, 355] width 10 height 8
drag, startPoint x: 231, startPoint y: 49, endPoint x: 678, endPoint y: 78, distance: 447.8
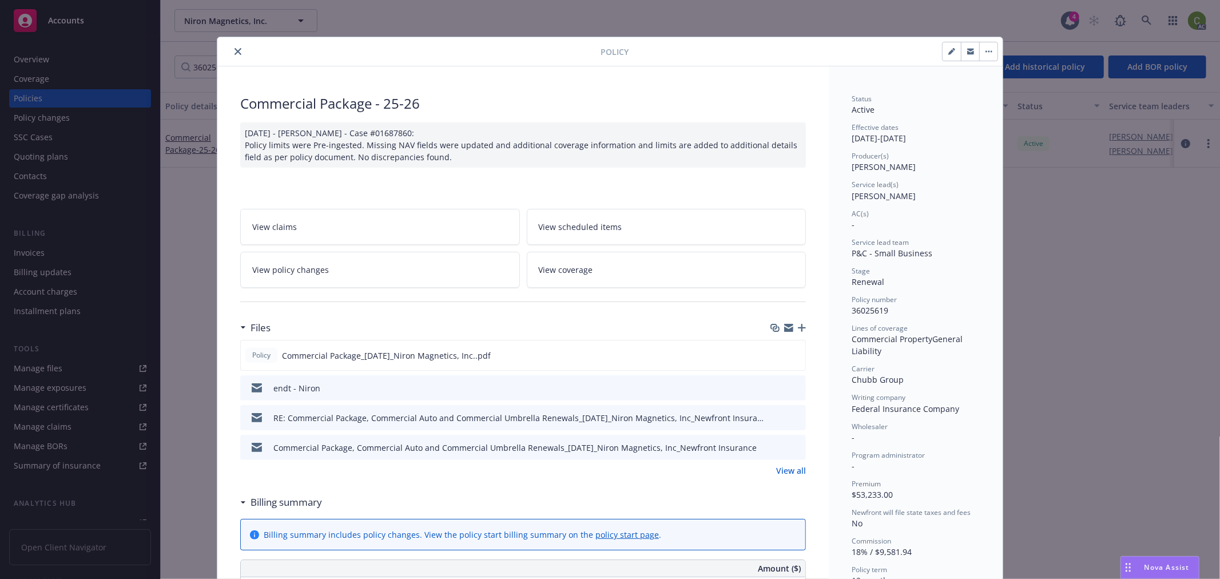
click at [244, 52] on div at bounding box center [411, 52] width 379 height 14
click at [1143, 19] on div "Policy Commercial Package - 25-26 07/30/2025 - Srilakshmi Netela - Case #016878…" at bounding box center [610, 289] width 1220 height 579
click at [1148, 20] on div "Policy Commercial Package - 25-26 07/30/2025 - Srilakshmi Netela - Case #016878…" at bounding box center [610, 289] width 1220 height 579
click at [236, 50] on icon "close" at bounding box center [238, 51] width 7 height 7
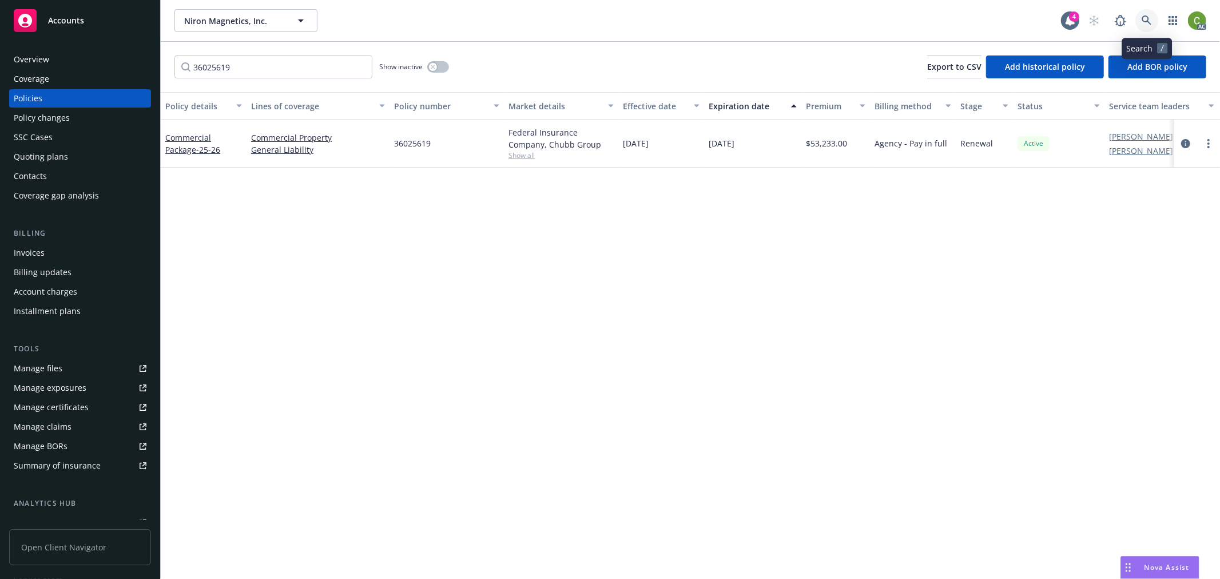
drag, startPoint x: 1151, startPoint y: 21, endPoint x: 1149, endPoint y: 56, distance: 34.4
click at [1151, 21] on icon at bounding box center [1147, 20] width 10 height 10
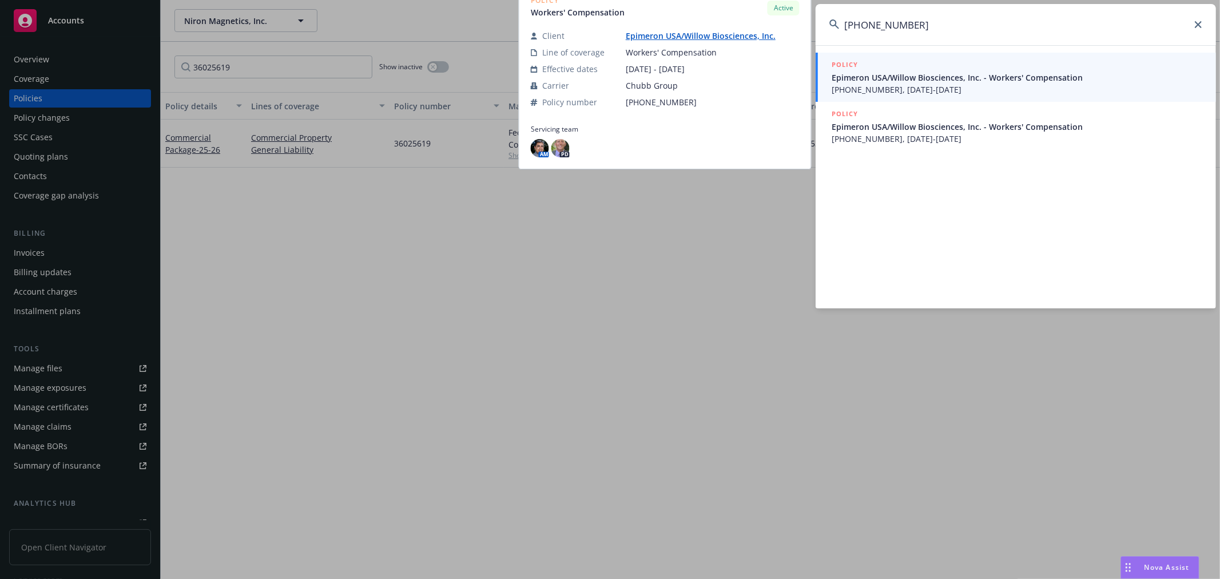
type input "(25) 7177-14-35"
click at [949, 78] on span "Epimeron USA/Willow Biosciences, Inc. - Workers' Compensation" at bounding box center [1017, 78] width 371 height 12
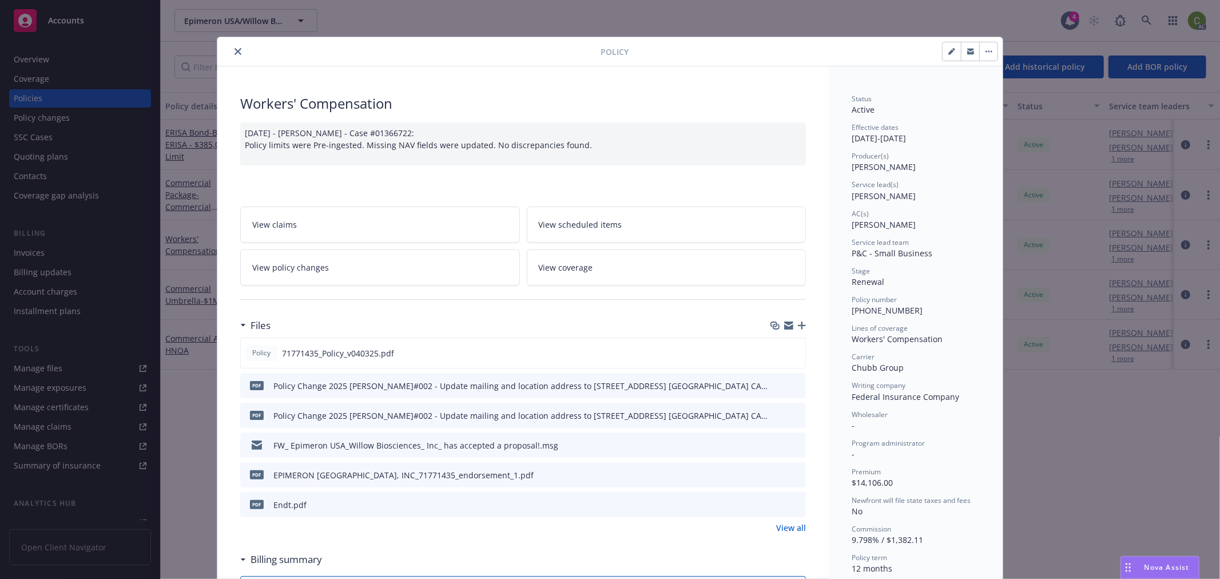
click at [394, 259] on link "View policy changes" at bounding box center [380, 267] width 280 height 36
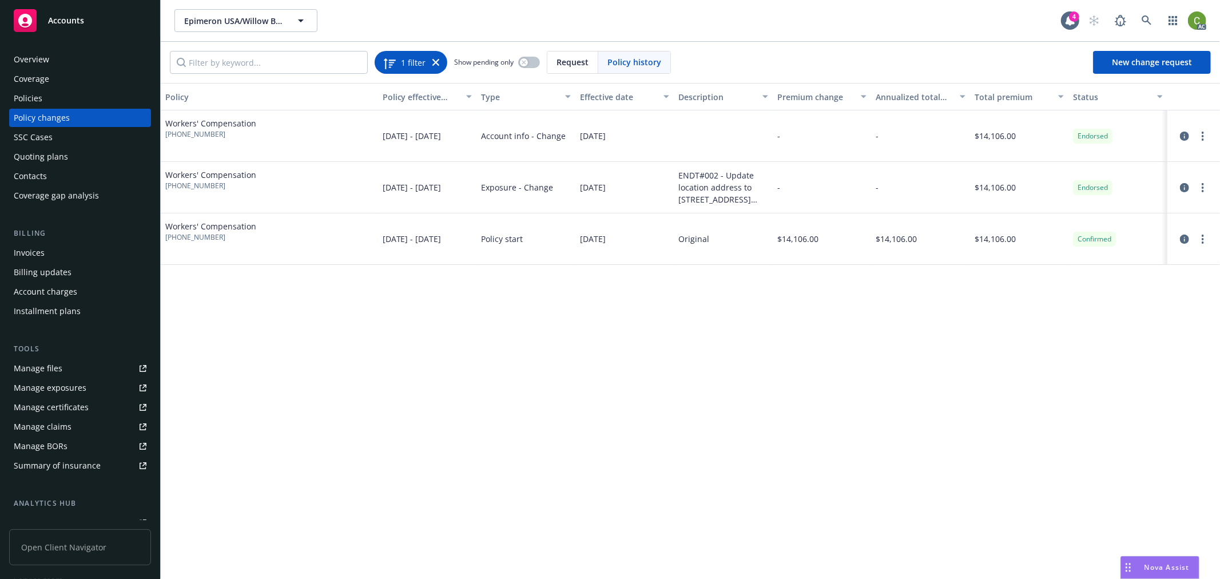
click at [435, 62] on icon at bounding box center [436, 62] width 7 height 7
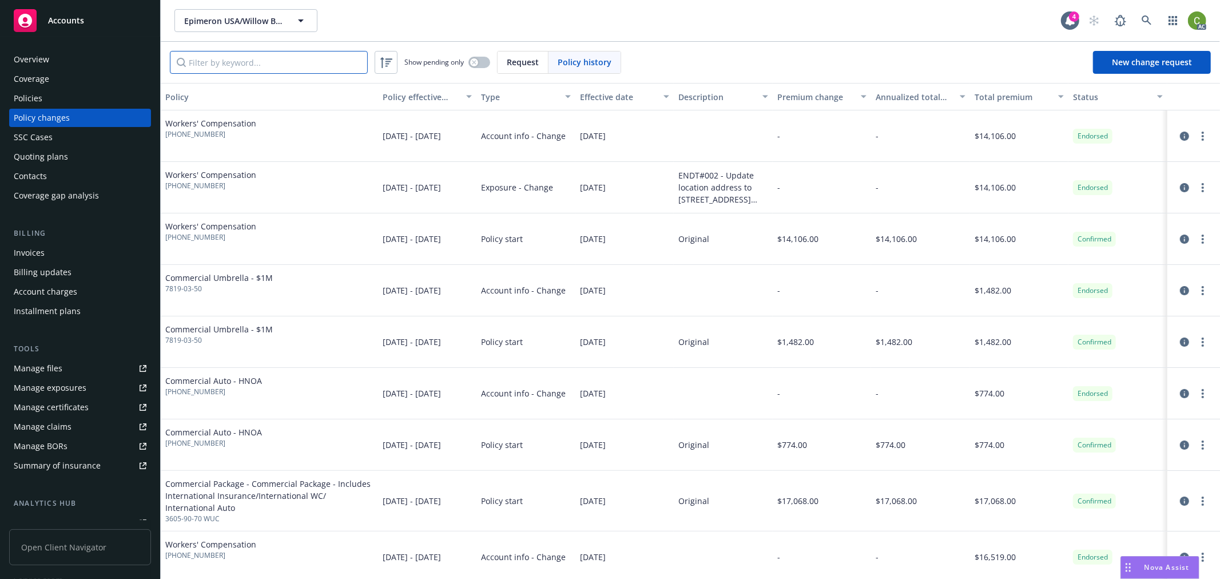
click at [341, 59] on input "Filter by keyword..." at bounding box center [269, 62] width 198 height 23
paste input "(25) 7177-14-35"
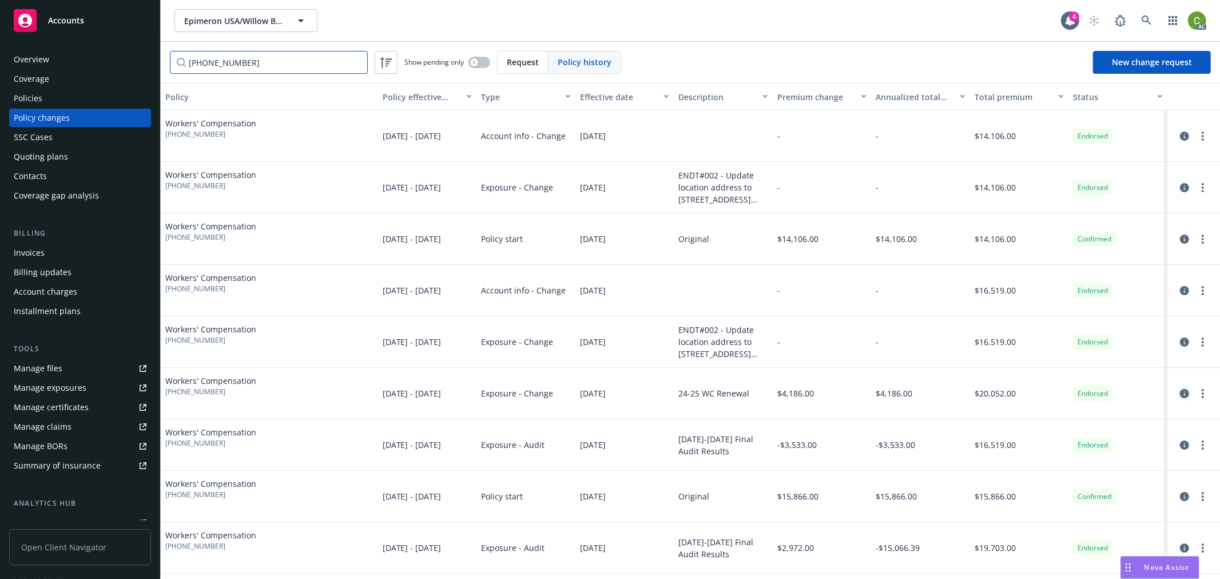
type input "(25) 7177-14-35"
click at [1180, 395] on icon "circleInformation" at bounding box center [1184, 393] width 9 height 9
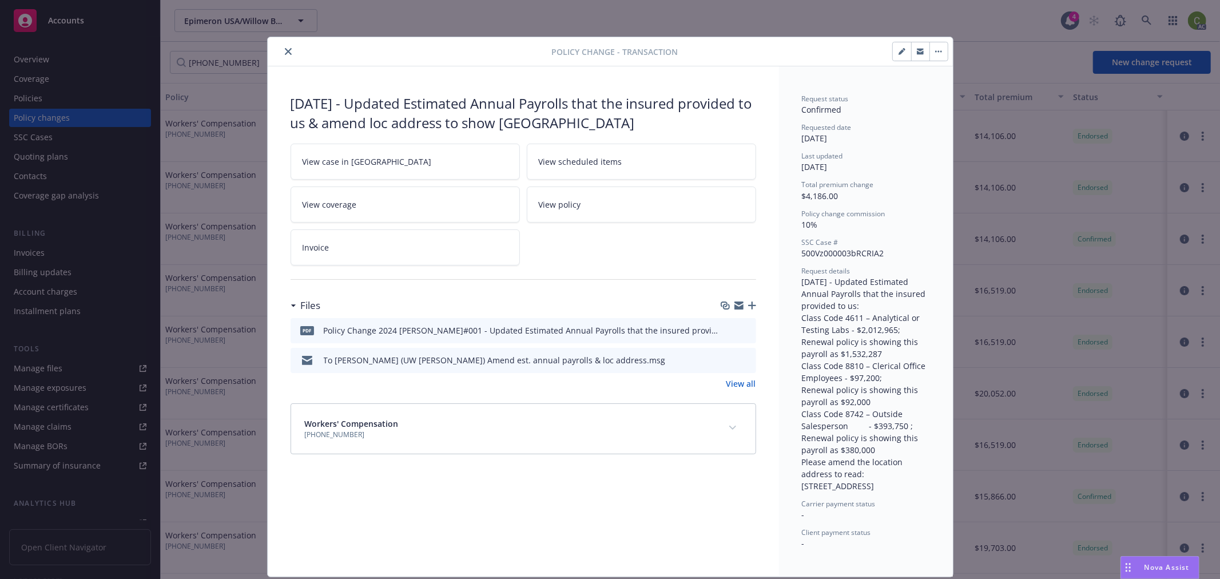
scroll to position [7, 0]
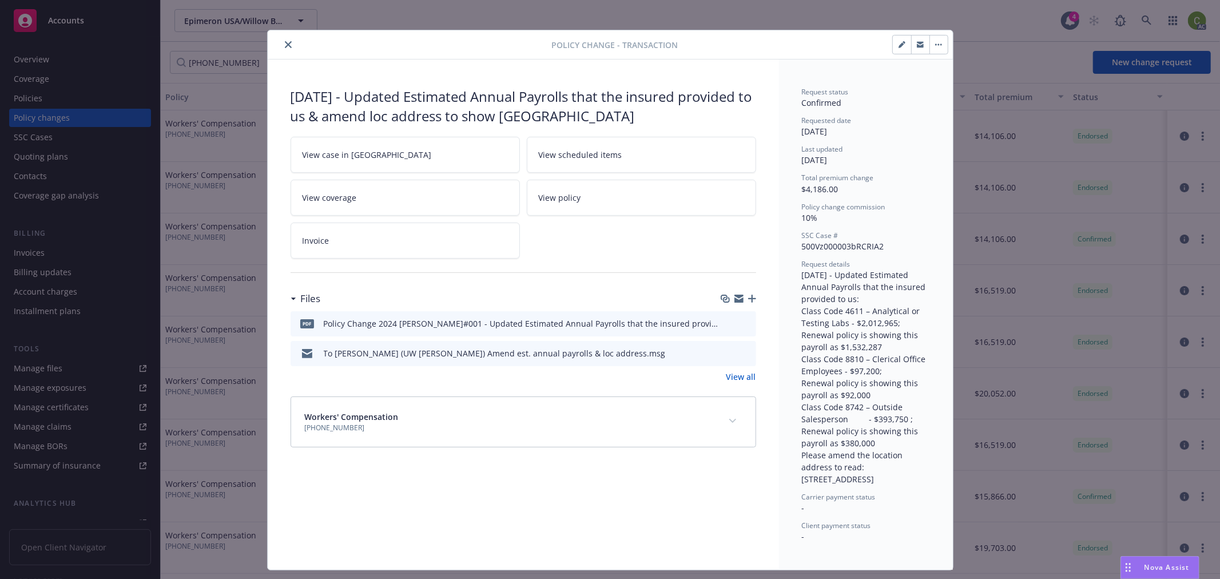
click at [739, 419] on div "Workers' Compensation (25) 7177-14-35" at bounding box center [523, 422] width 465 height 50
click at [729, 421] on icon "expand content" at bounding box center [732, 421] width 7 height 4
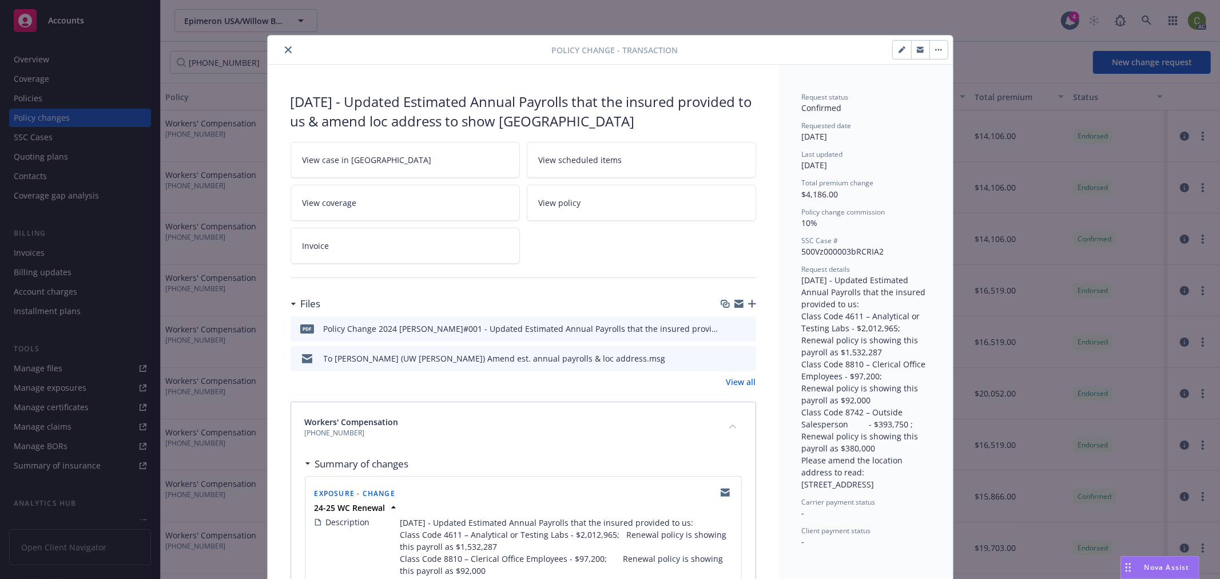
scroll to position [0, 0]
drag, startPoint x: 283, startPoint y: 53, endPoint x: 298, endPoint y: 57, distance: 14.9
click at [285, 53] on icon "close" at bounding box center [288, 51] width 7 height 7
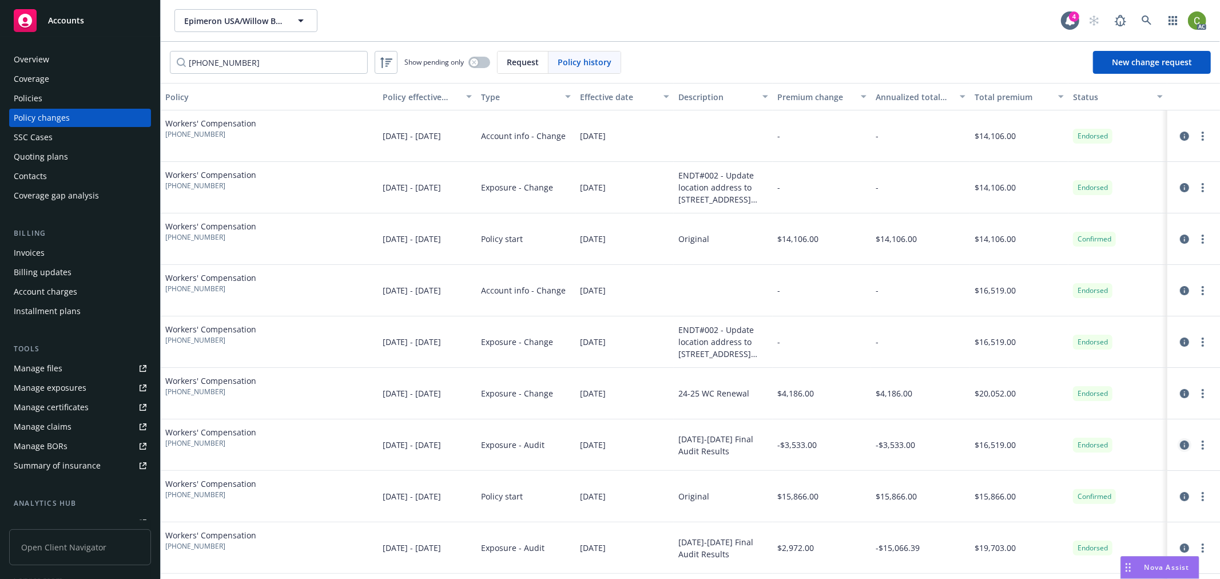
click at [1180, 444] on icon "circleInformation" at bounding box center [1184, 445] width 9 height 9
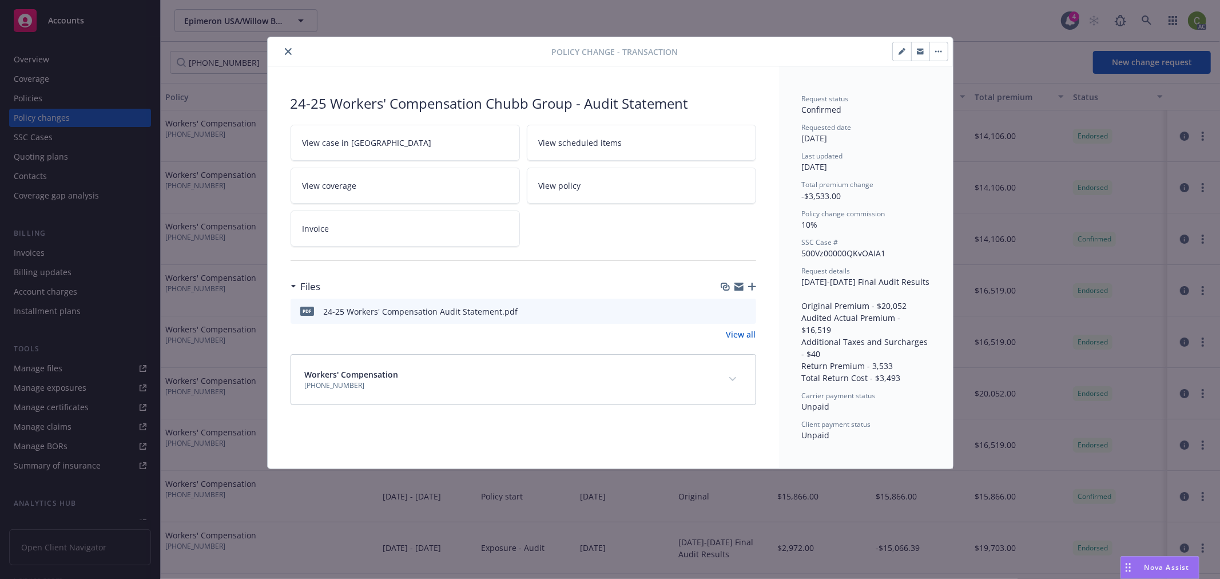
click at [739, 378] on button "expand content" at bounding box center [733, 379] width 18 height 18
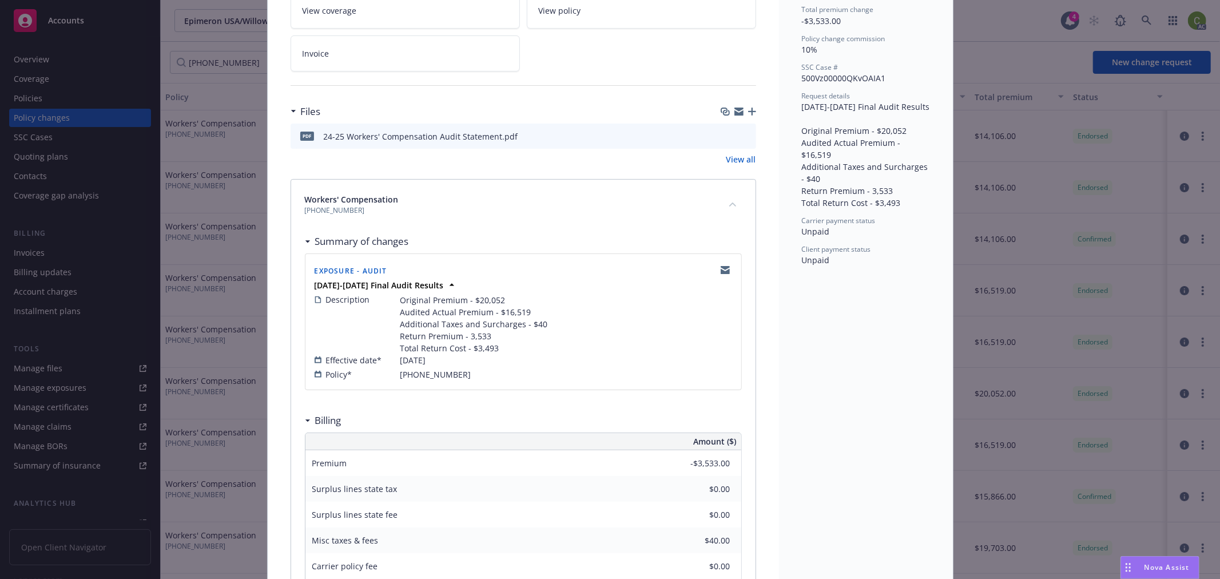
scroll to position [33, 0]
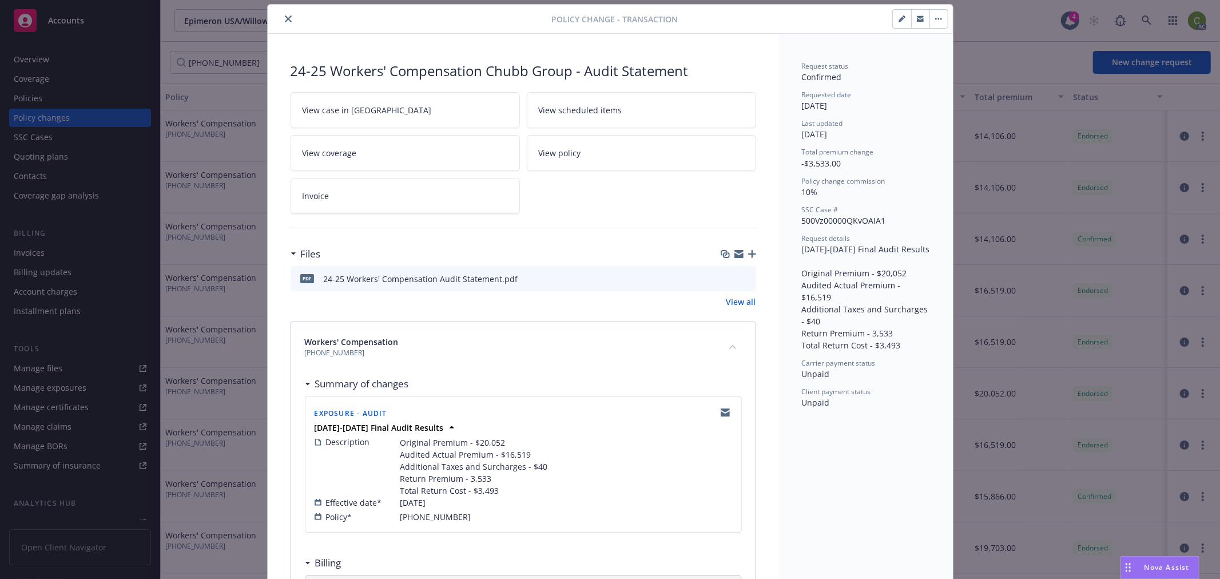
click at [744, 277] on icon "preview file" at bounding box center [745, 278] width 10 height 8
click at [900, 21] on icon "button" at bounding box center [902, 18] width 7 height 7
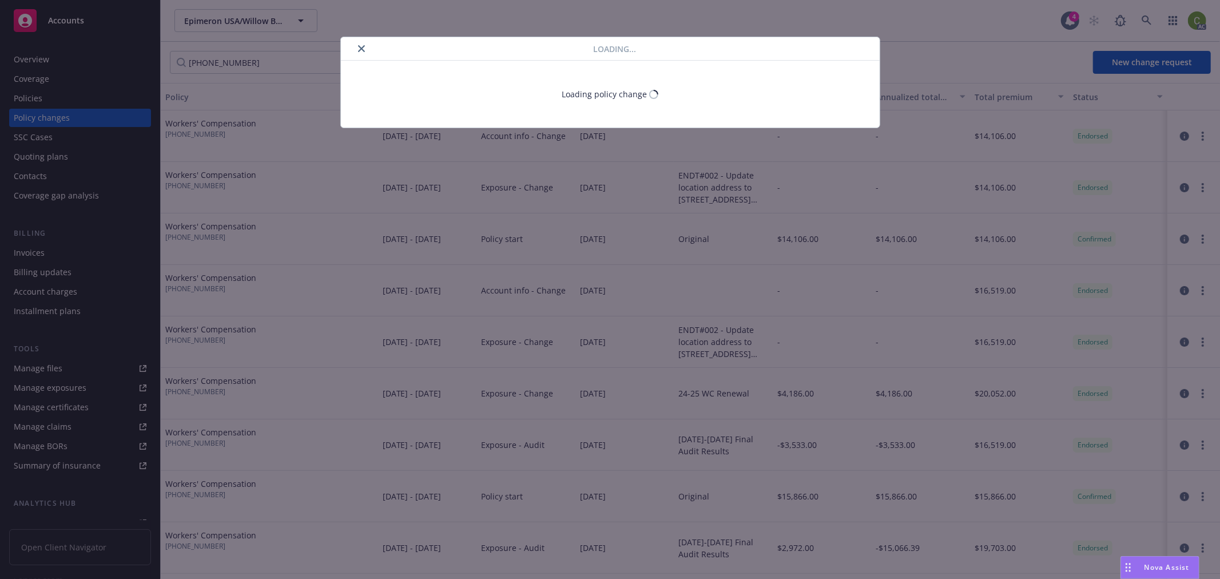
select select "ACCEPTED"
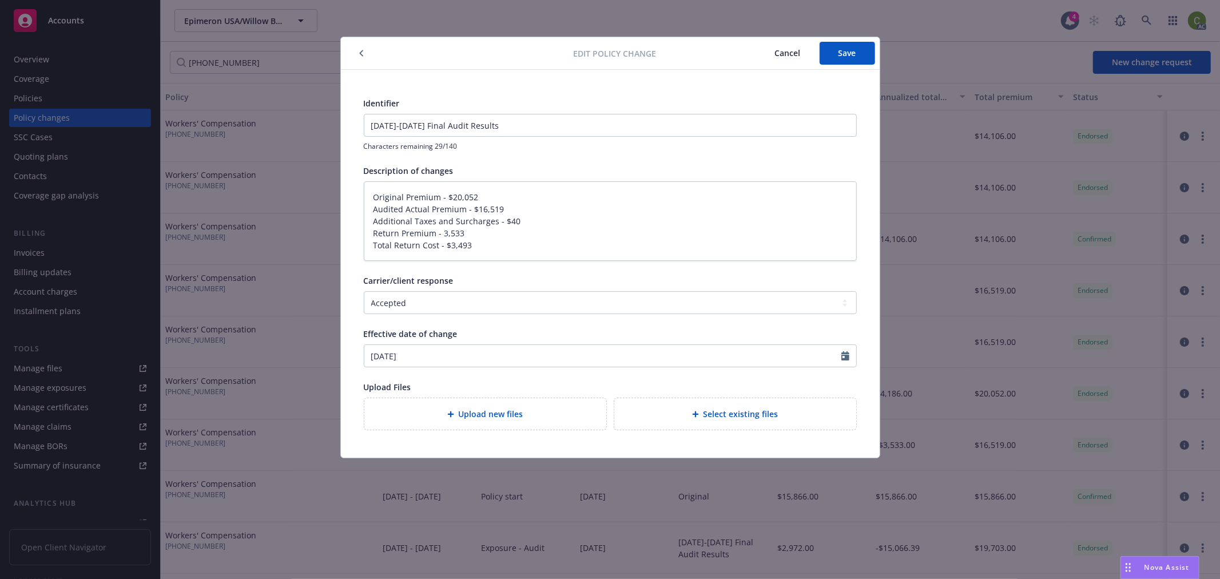
click at [777, 54] on span "Cancel" at bounding box center [788, 52] width 26 height 11
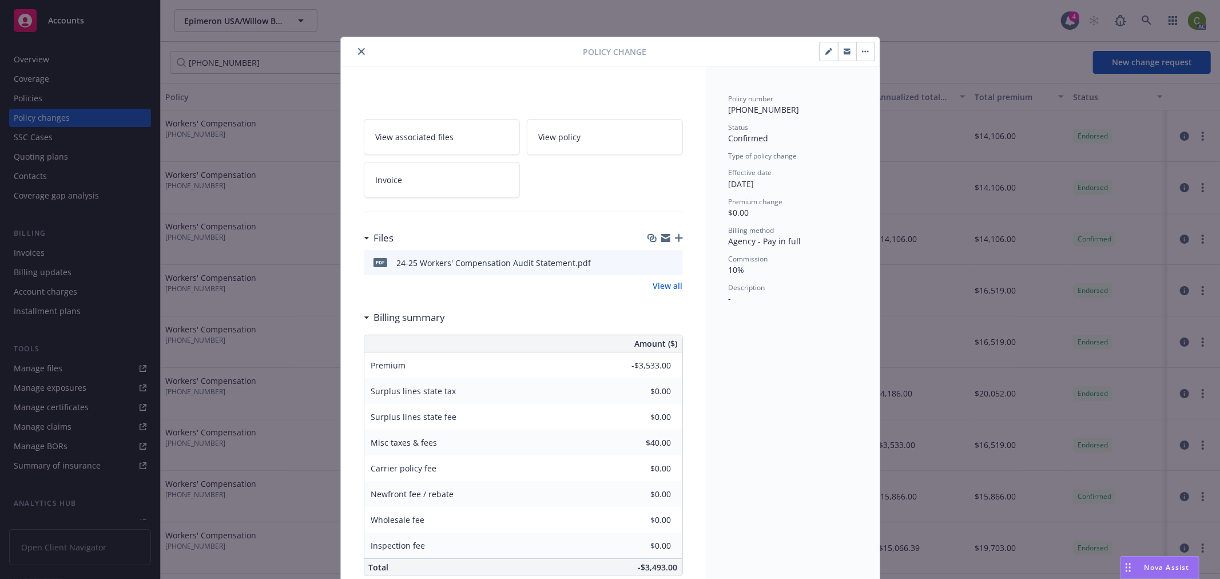
click at [857, 56] on button "button" at bounding box center [866, 51] width 18 height 18
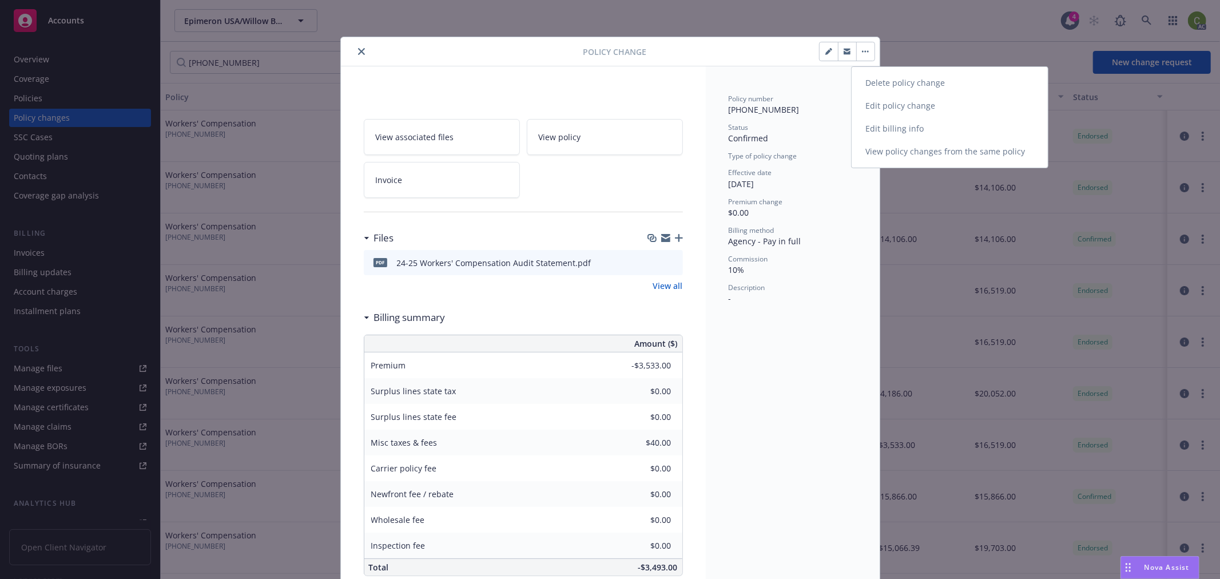
click at [874, 133] on link "Edit billing info" at bounding box center [950, 128] width 196 height 23
type textarea "x"
select select "ACCEPTED"
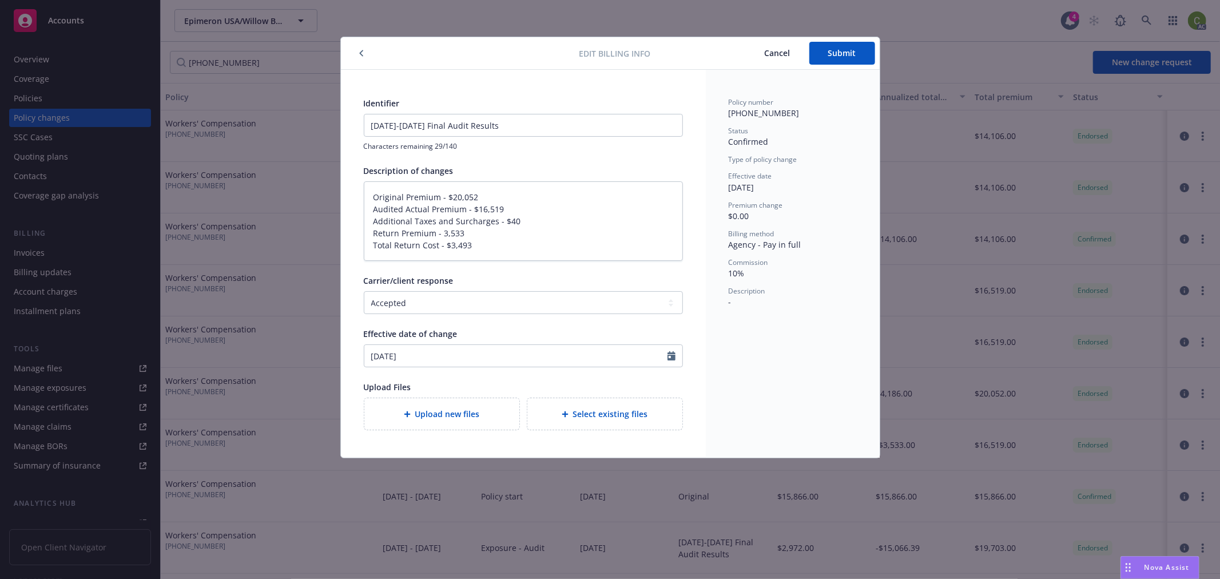
click at [787, 56] on span "Cancel" at bounding box center [778, 52] width 26 height 11
type textarea "x"
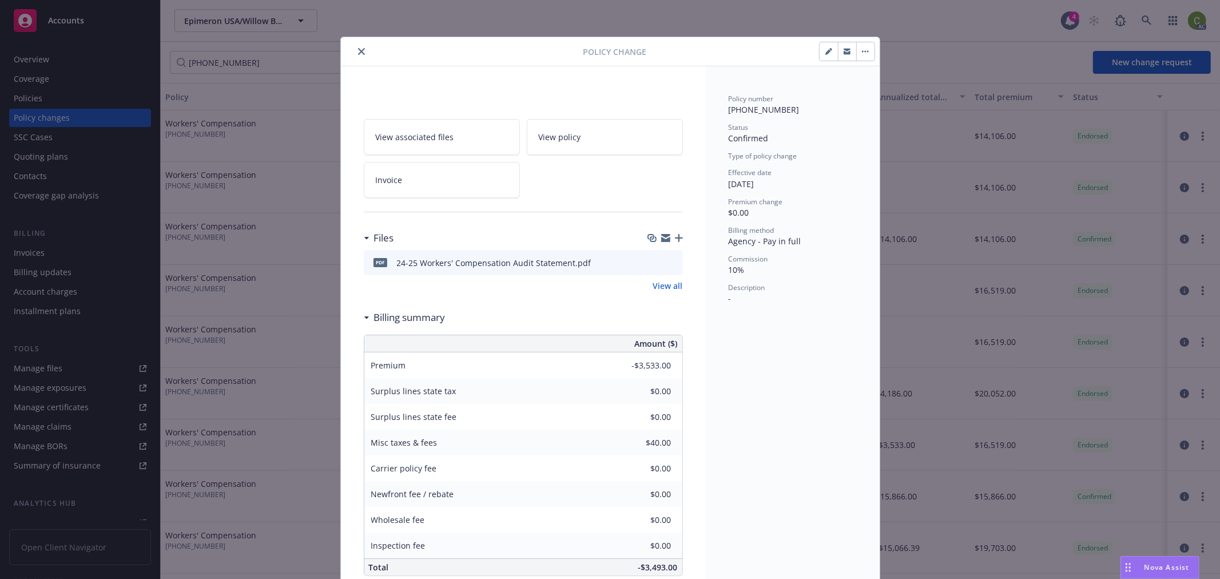
click at [358, 54] on icon "close" at bounding box center [361, 51] width 7 height 7
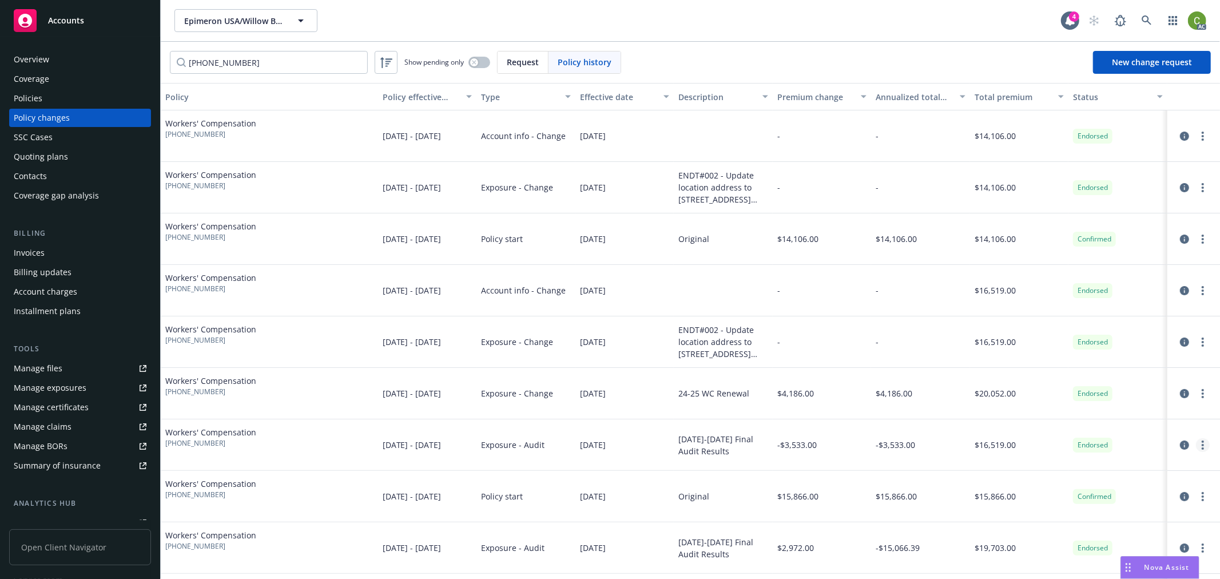
click at [1202, 444] on circle "more" at bounding box center [1203, 445] width 2 height 2
click at [1078, 541] on link "Edit billing info" at bounding box center [1102, 537] width 196 height 23
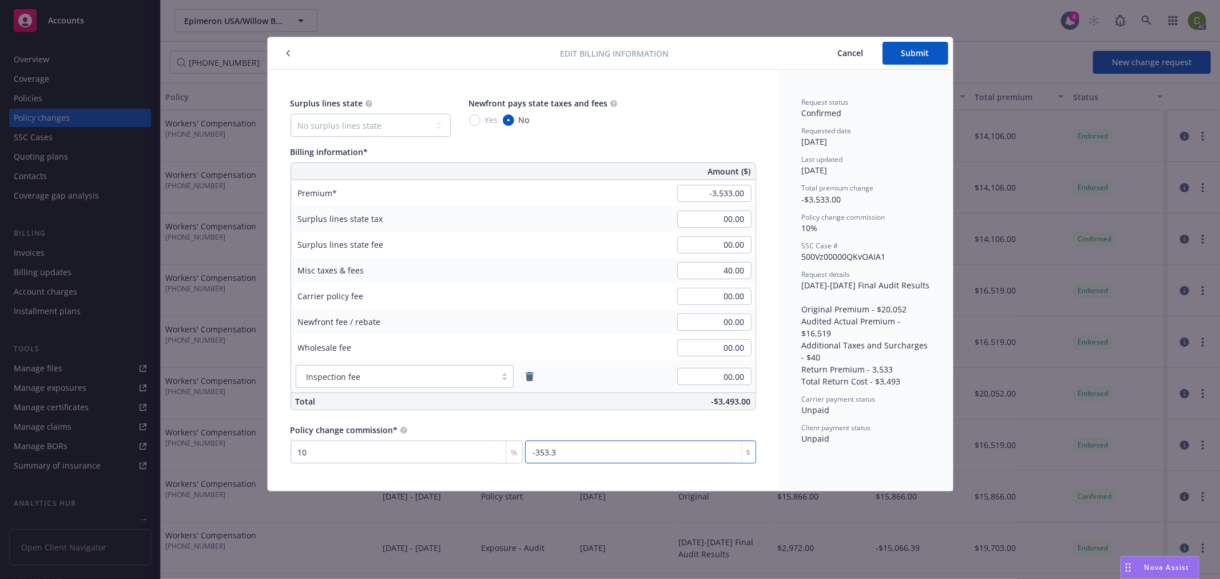
click at [632, 455] on input "-353.3" at bounding box center [640, 452] width 231 height 23
type input "0"
click at [844, 56] on span "Cancel" at bounding box center [851, 52] width 26 height 11
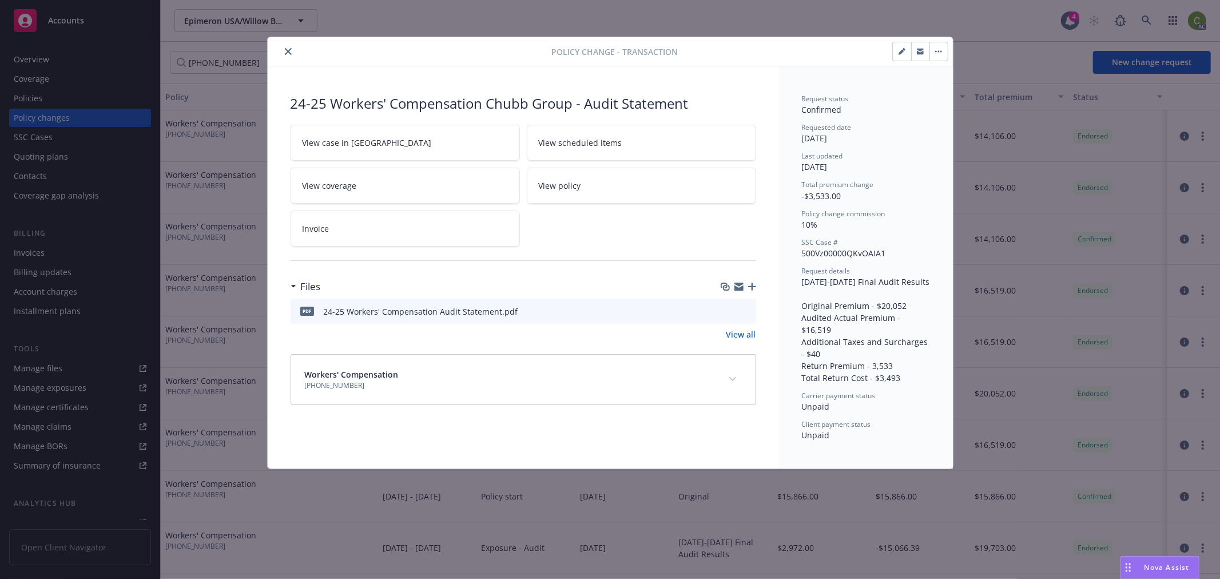
click at [732, 380] on icon "expand content" at bounding box center [732, 379] width 7 height 4
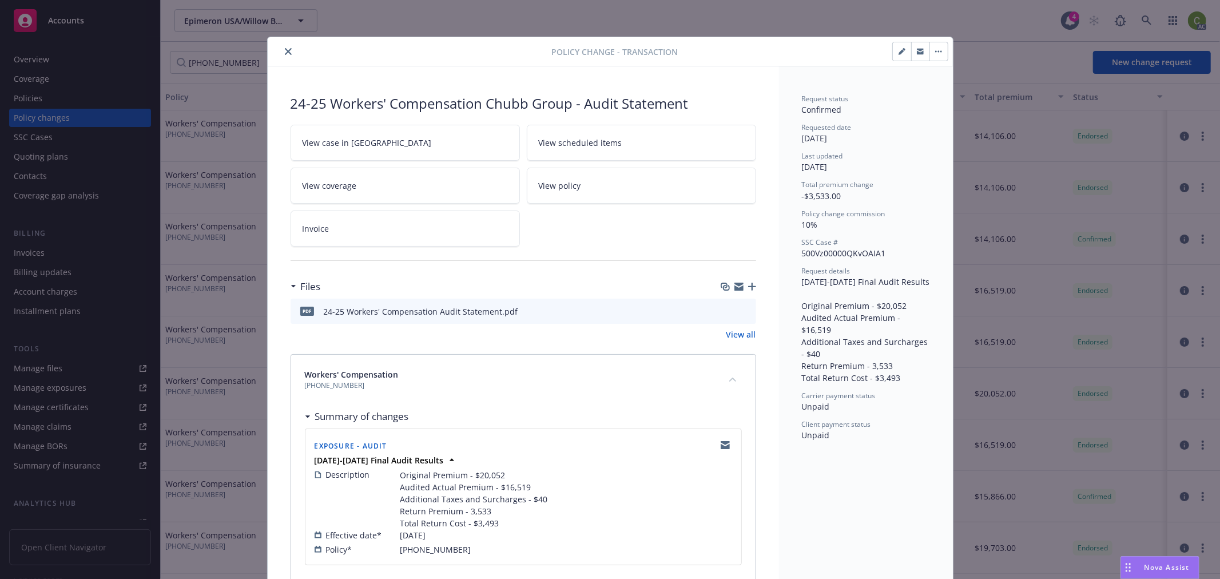
click at [935, 55] on button "button" at bounding box center [939, 51] width 18 height 18
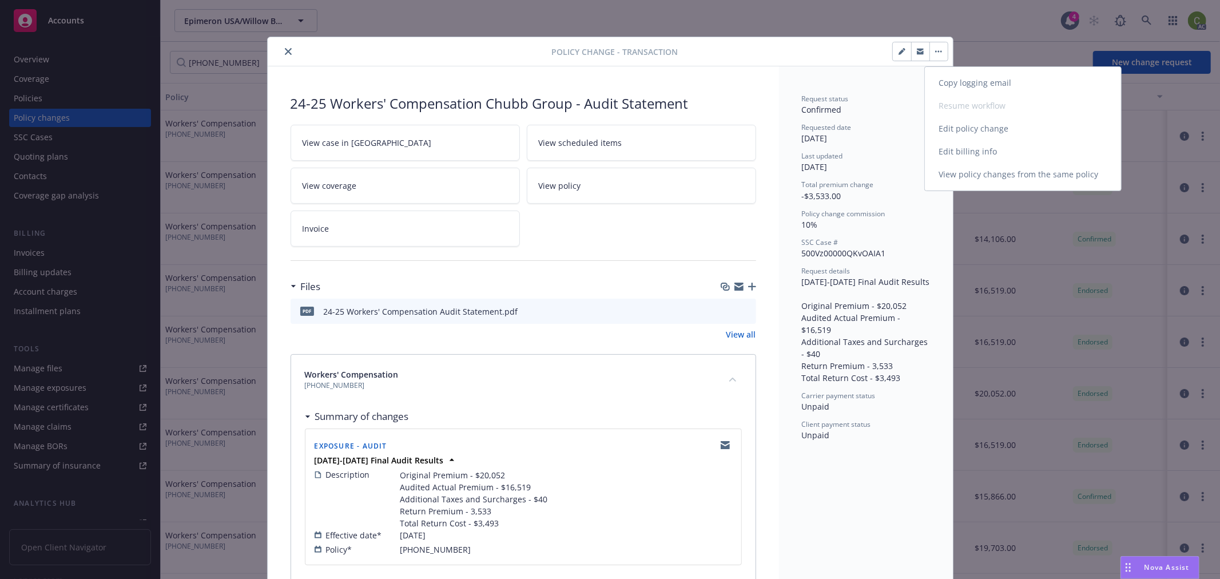
click at [945, 152] on link "Edit billing info" at bounding box center [1023, 151] width 196 height 23
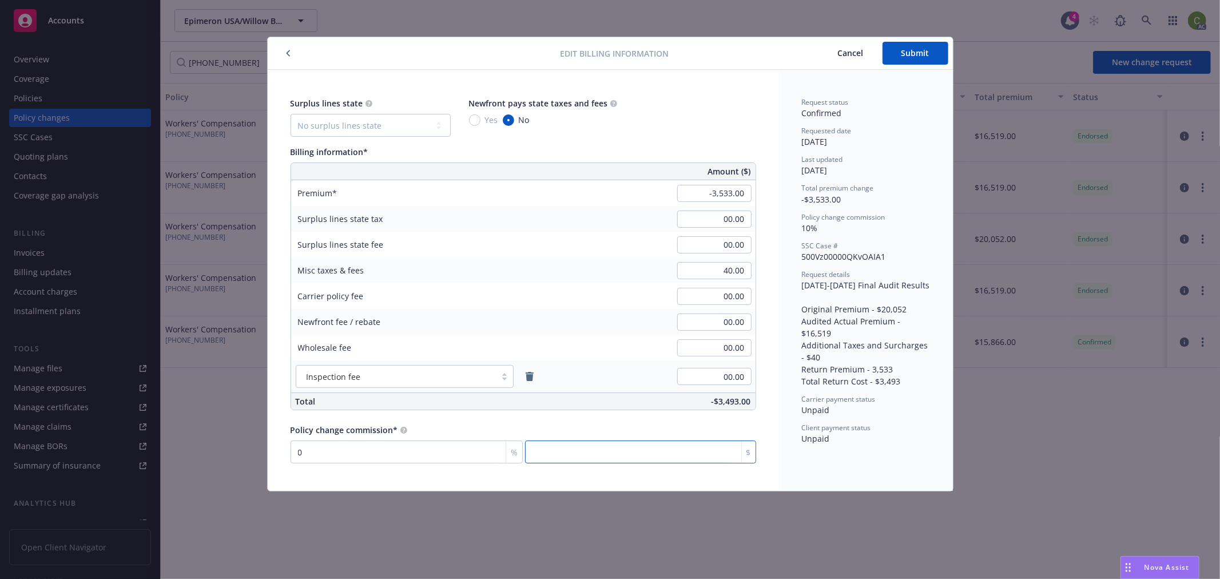
click at [661, 448] on input "number" at bounding box center [640, 452] width 231 height 23
type input "0"
click at [858, 53] on span "Cancel" at bounding box center [851, 52] width 26 height 11
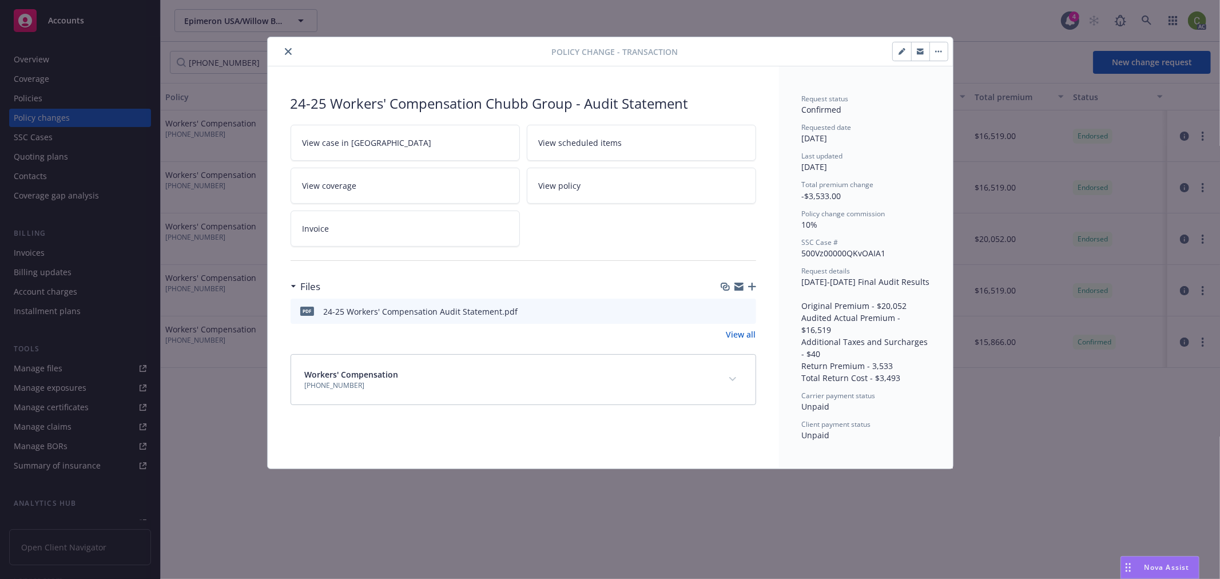
click at [290, 50] on icon "close" at bounding box center [288, 51] width 7 height 7
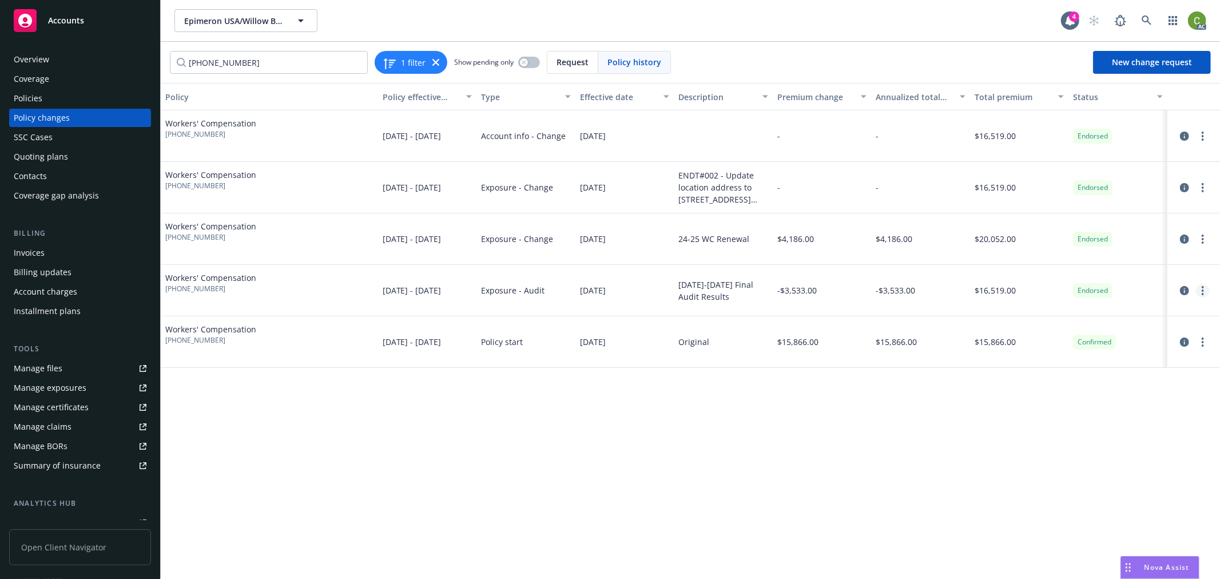
click at [1204, 292] on icon "more" at bounding box center [1203, 290] width 2 height 9
click at [1137, 385] on link "Edit billing info" at bounding box center [1111, 382] width 196 height 23
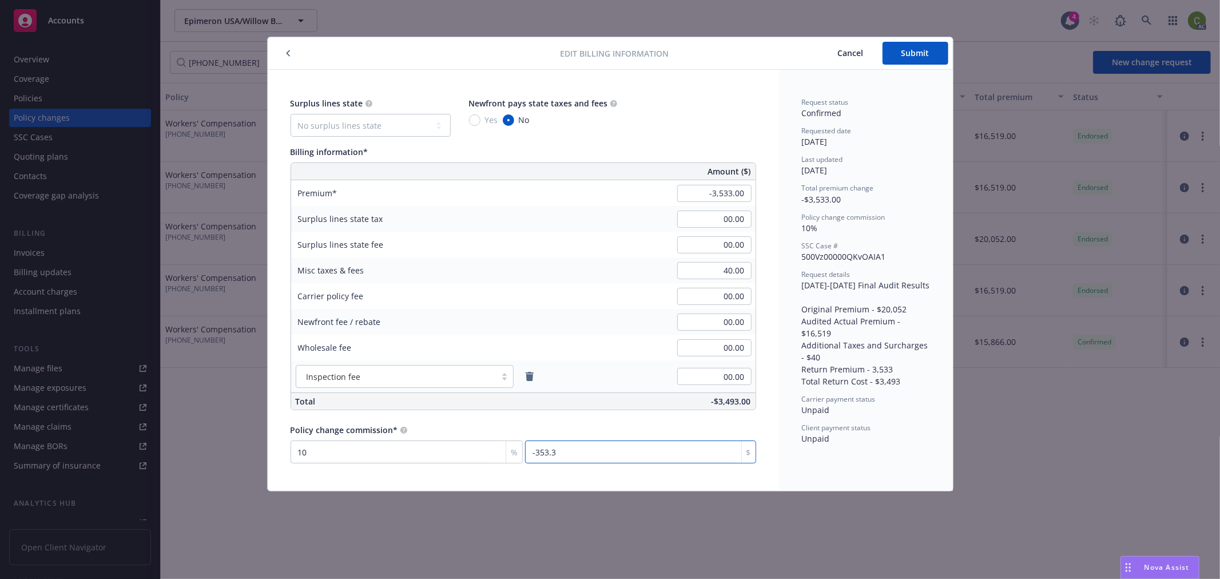
click at [637, 458] on input "-353.3" at bounding box center [640, 452] width 231 height 23
click at [610, 456] on input "-353.3" at bounding box center [640, 452] width 231 height 23
click at [596, 454] on input "-353.3" at bounding box center [640, 452] width 231 height 23
drag, startPoint x: 540, startPoint y: 450, endPoint x: 648, endPoint y: 453, distance: 107.6
click at [648, 453] on input "-353.3" at bounding box center [640, 452] width 231 height 23
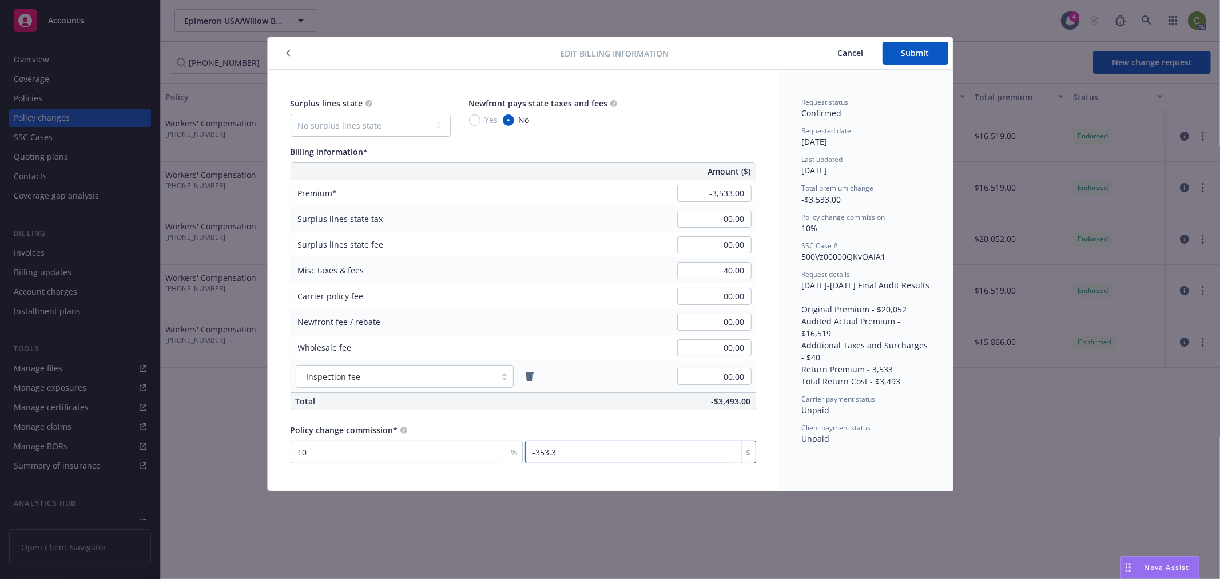
type input "0.906"
type input "-32"
type input "9.312"
type input "-329"
type input "9.321"
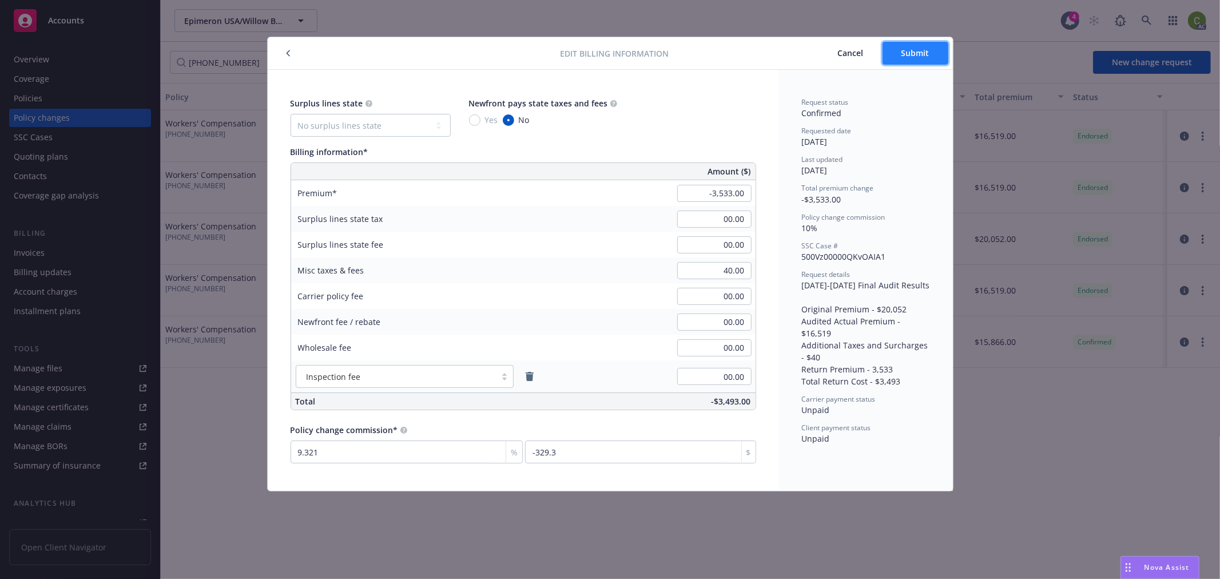
type input "-329.31"
click at [913, 59] on button "Submit" at bounding box center [916, 53] width 66 height 23
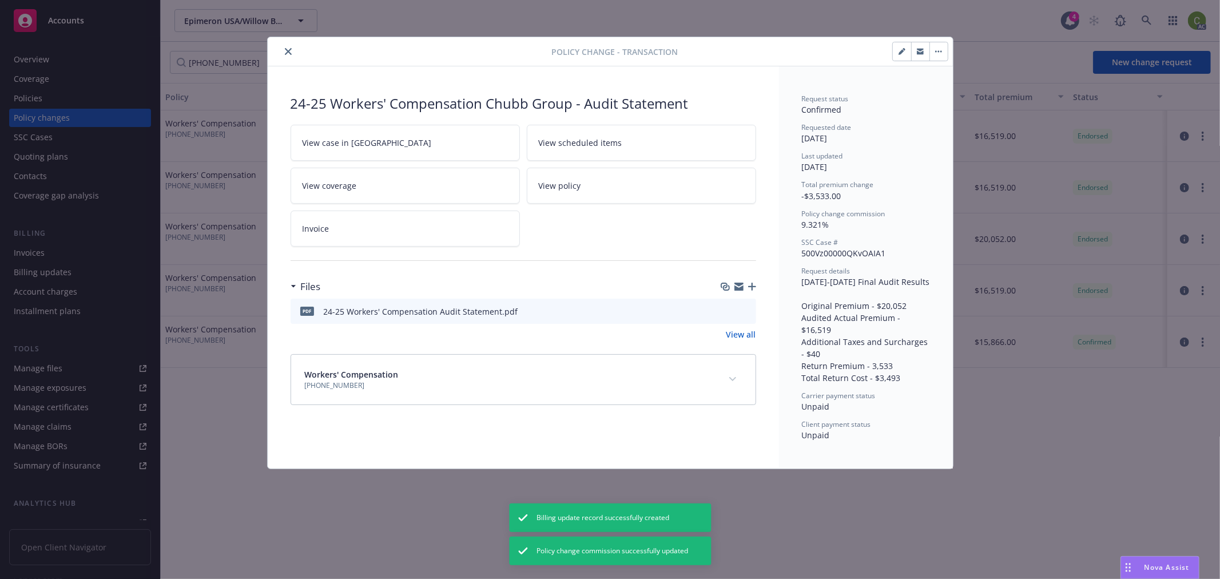
click at [280, 54] on div at bounding box center [412, 52] width 280 height 14
click at [285, 51] on icon "close" at bounding box center [288, 51] width 7 height 7
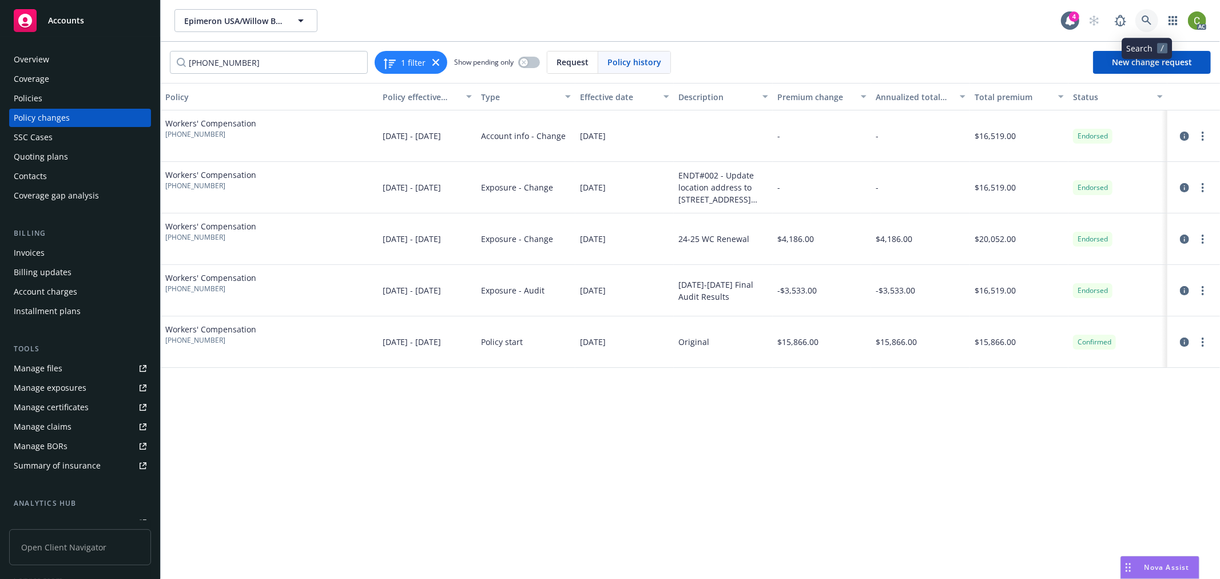
drag, startPoint x: 1148, startPoint y: 19, endPoint x: 1148, endPoint y: 38, distance: 18.3
click at [1148, 23] on icon at bounding box center [1147, 20] width 10 height 10
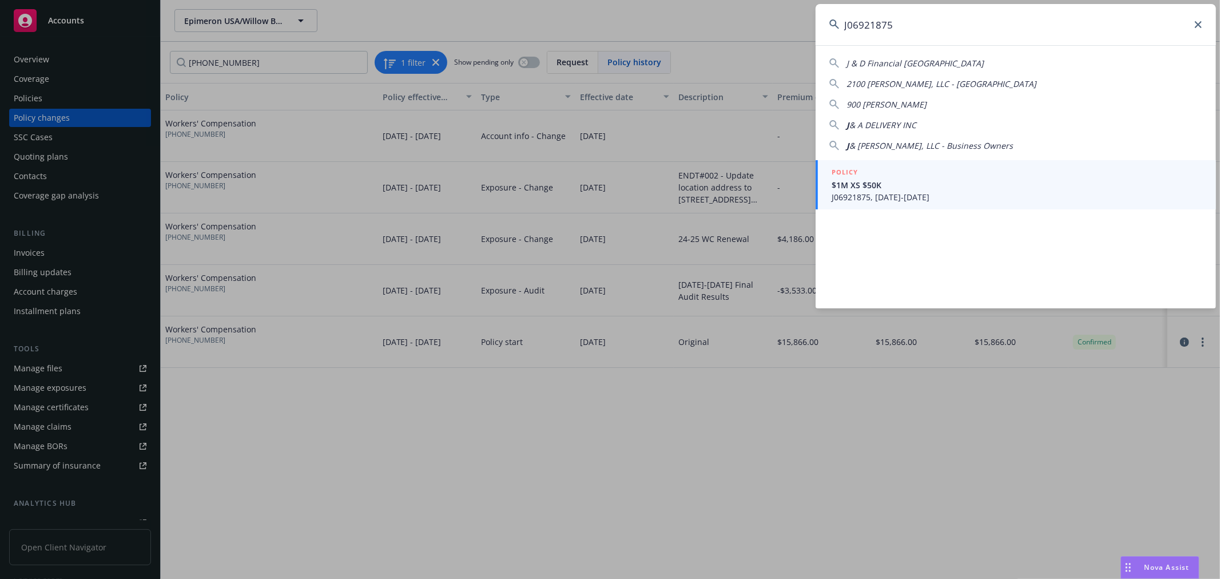
type input "J06921875"
click at [900, 200] on span "J06921875, 07/08/2025-07/01/2026" at bounding box center [1017, 197] width 371 height 12
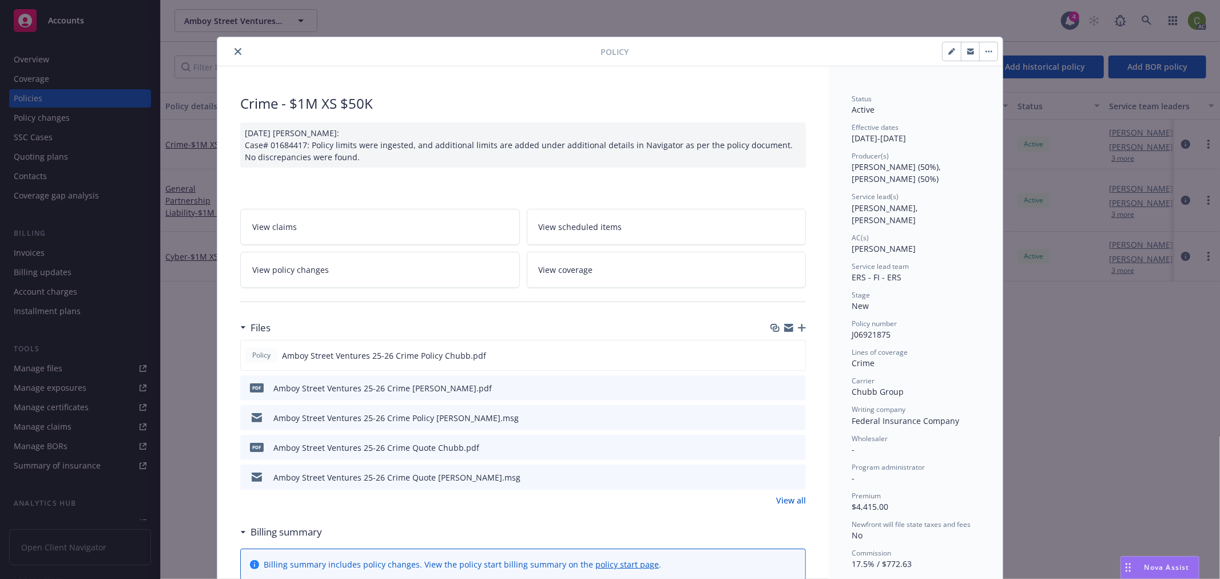
click at [236, 52] on icon "close" at bounding box center [238, 51] width 7 height 7
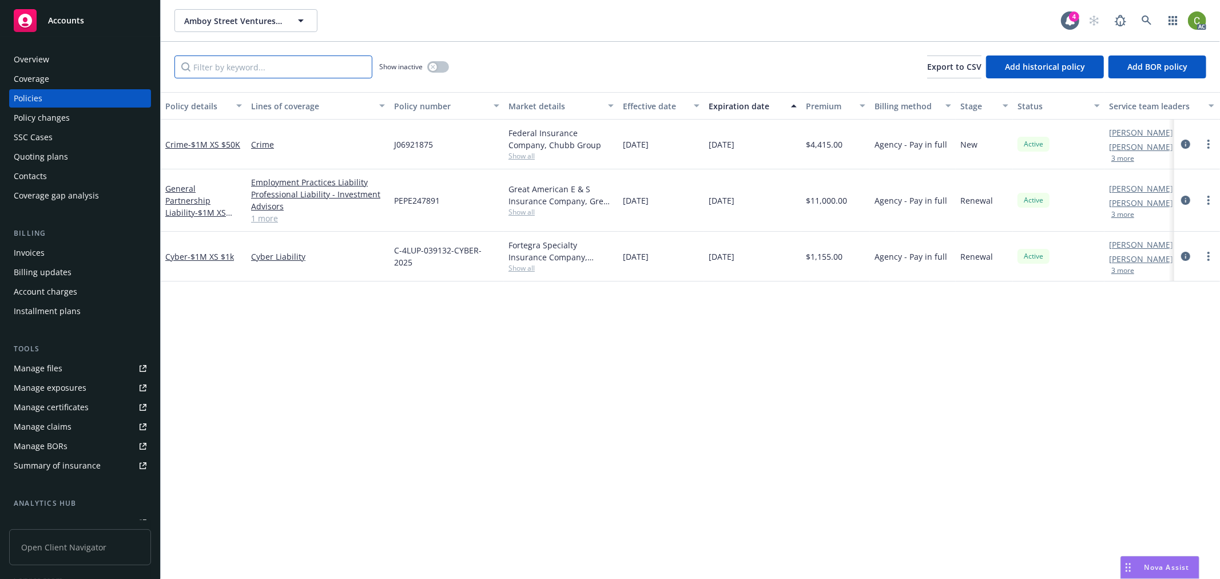
click at [248, 66] on input "Filter by keyword..." at bounding box center [274, 67] width 198 height 23
paste input "PEPE247891"
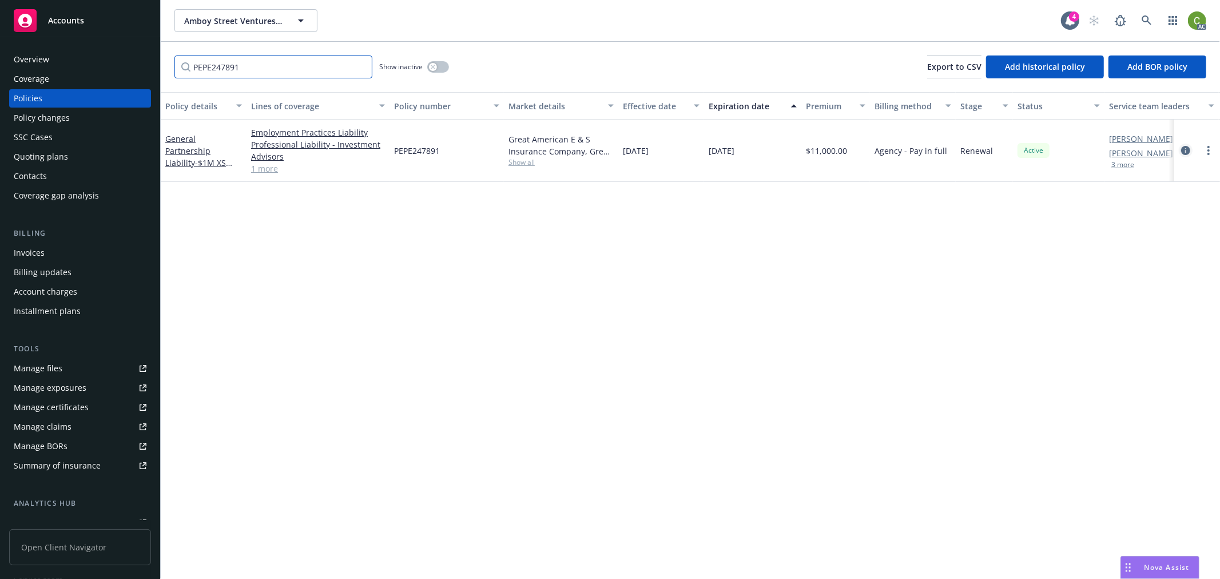
type input "PEPE247891"
click at [1186, 149] on icon "circleInformation" at bounding box center [1186, 150] width 9 height 9
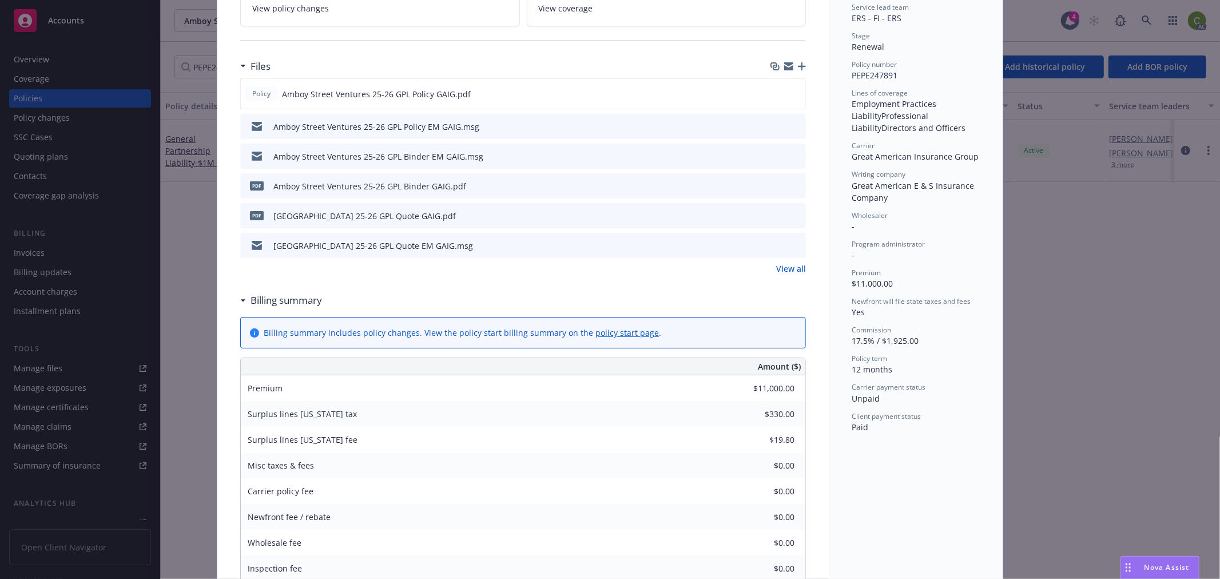
scroll to position [318, 0]
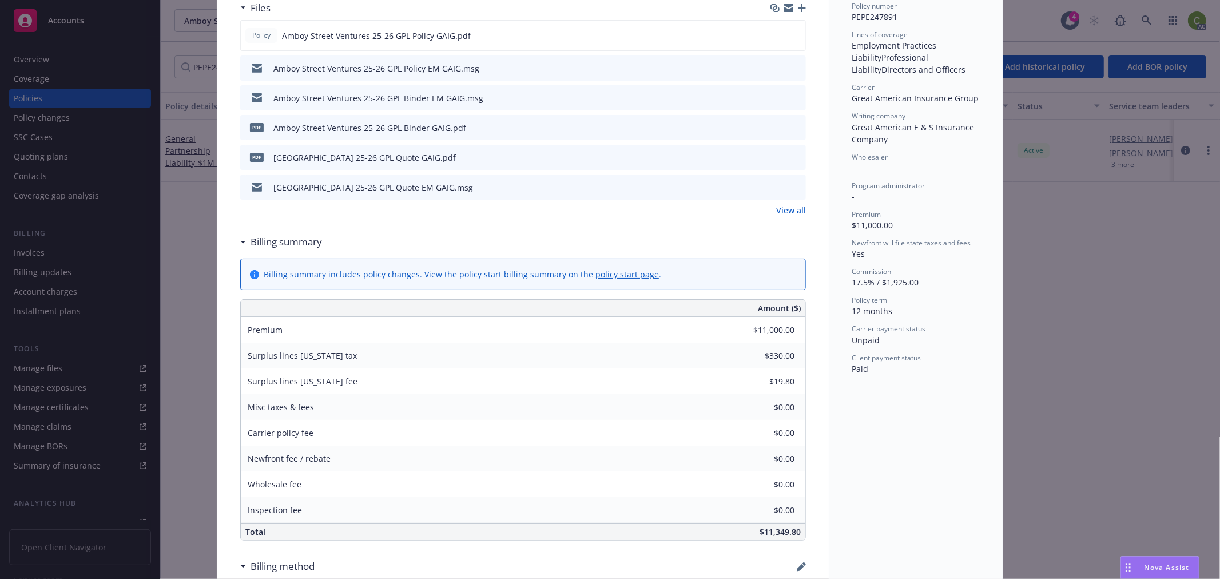
click at [948, 418] on div "Status Active Effective dates 07/01/2025 - 07/01/2026 Producer(s) Adam Gabler (…" at bounding box center [916, 490] width 174 height 1483
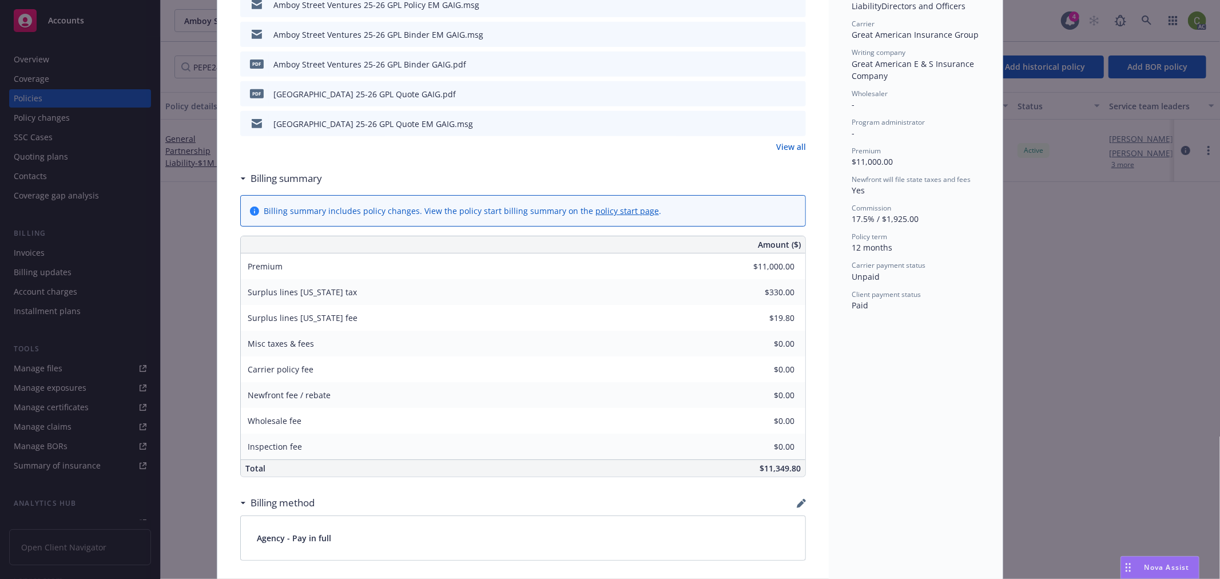
scroll to position [0, 0]
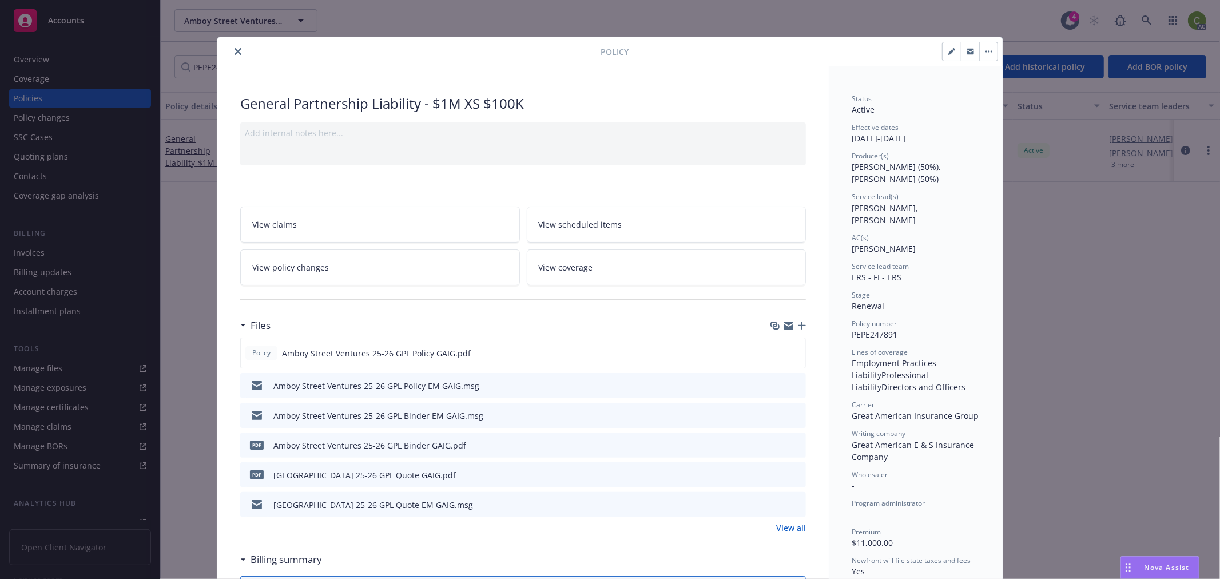
drag, startPoint x: 231, startPoint y: 50, endPoint x: 573, endPoint y: 60, distance: 342.3
click at [235, 50] on icon "close" at bounding box center [238, 51] width 7 height 7
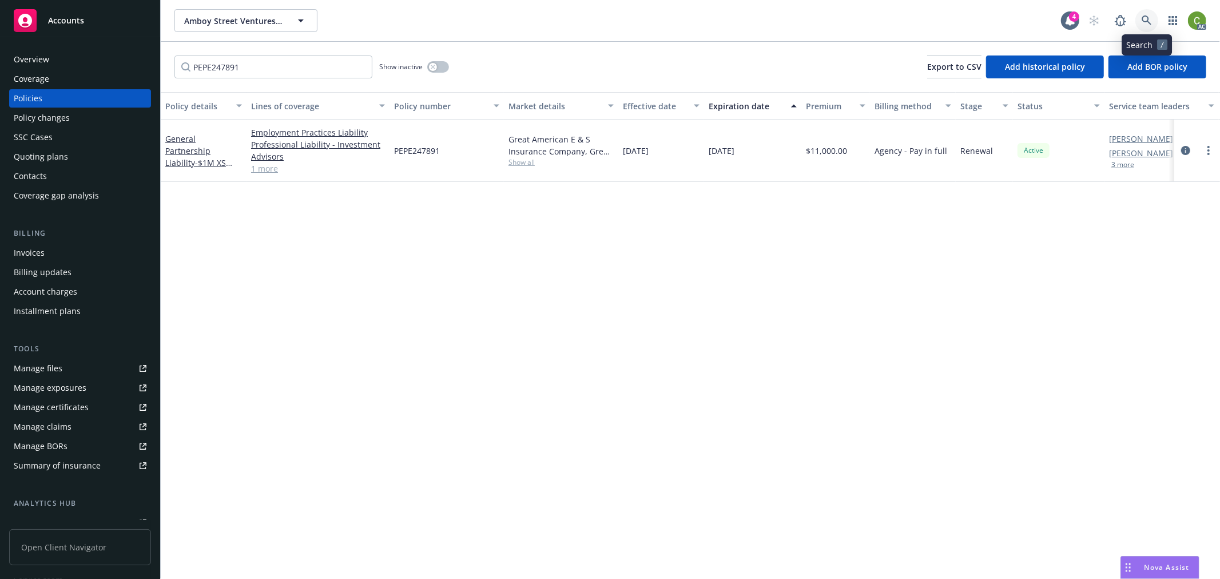
click at [1145, 24] on icon at bounding box center [1147, 20] width 10 height 10
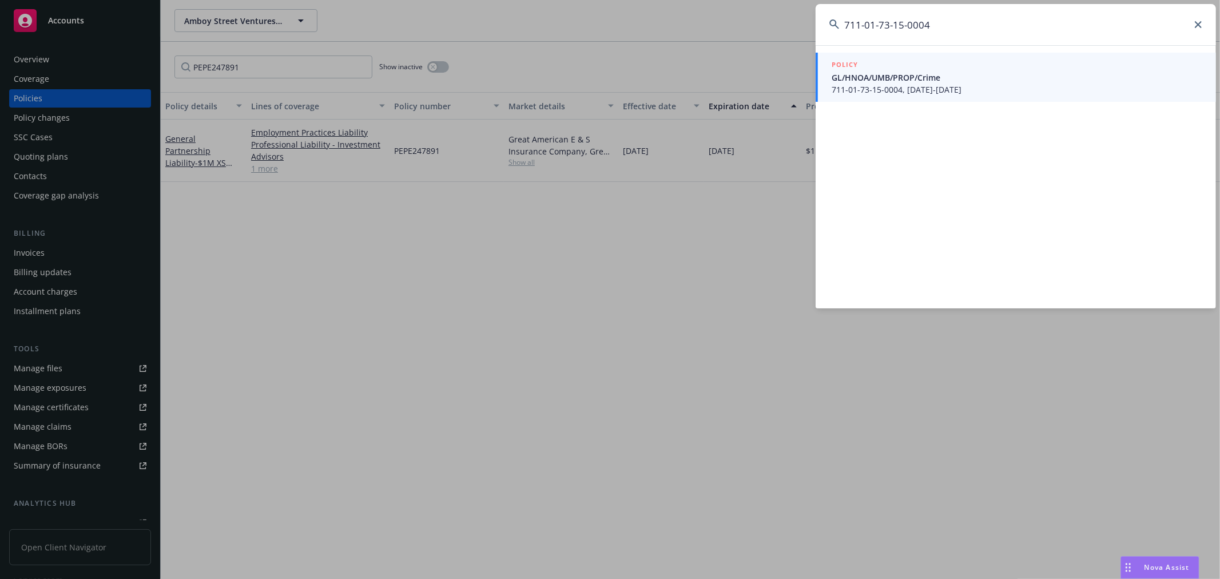
type input "711-01-73-15-0004"
click at [941, 84] on span "711-01-73-15-0004, 11/14/2024-11/14/2025" at bounding box center [1017, 90] width 371 height 12
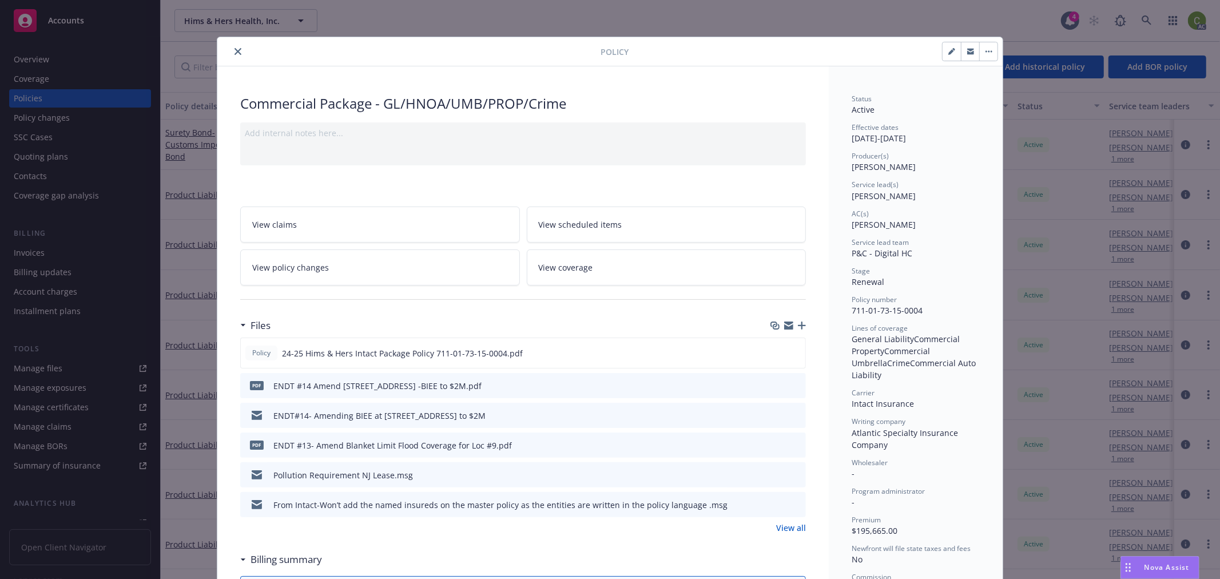
click at [415, 261] on link "View policy changes" at bounding box center [380, 267] width 280 height 36
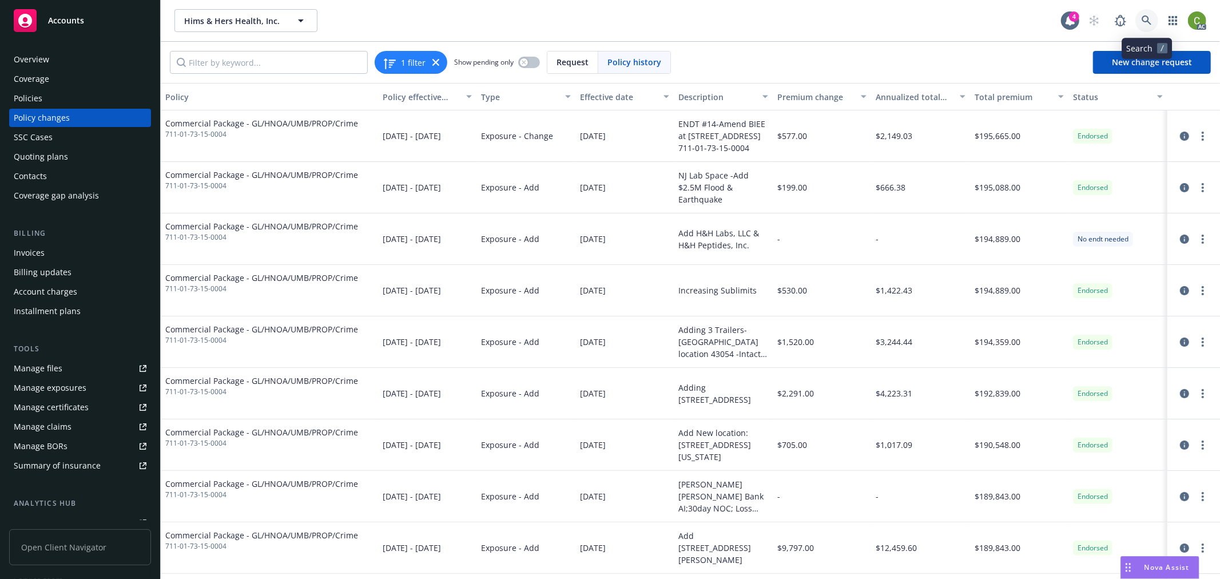
click at [1156, 23] on link at bounding box center [1147, 20] width 23 height 23
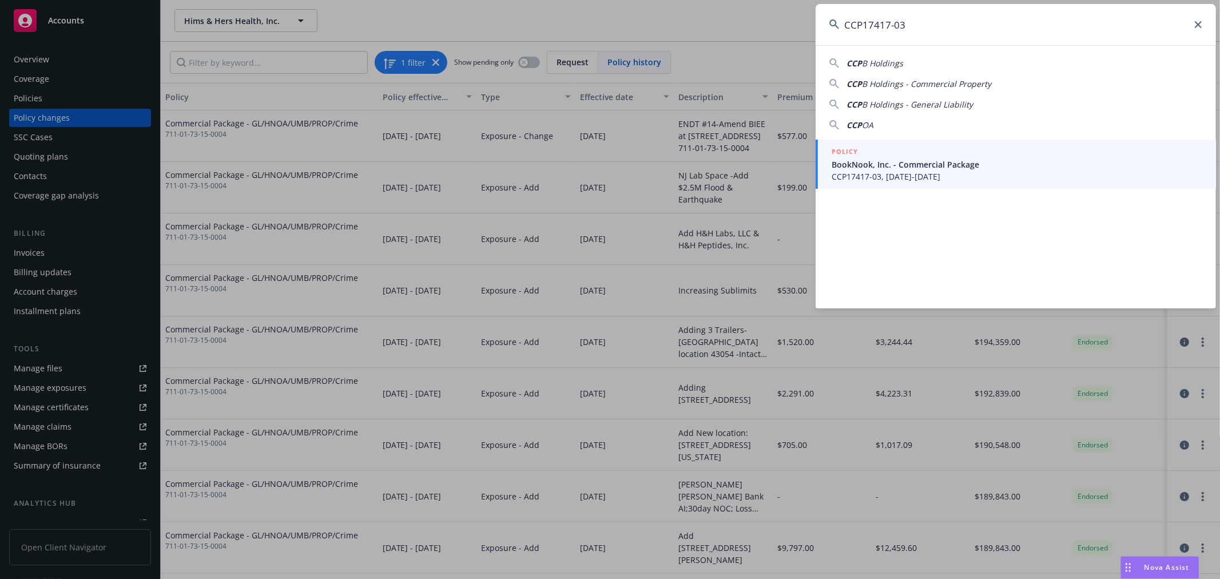
type input "CCP17417-03"
click at [969, 167] on span "BookNook, Inc. - Commercial Package" at bounding box center [1017, 164] width 371 height 12
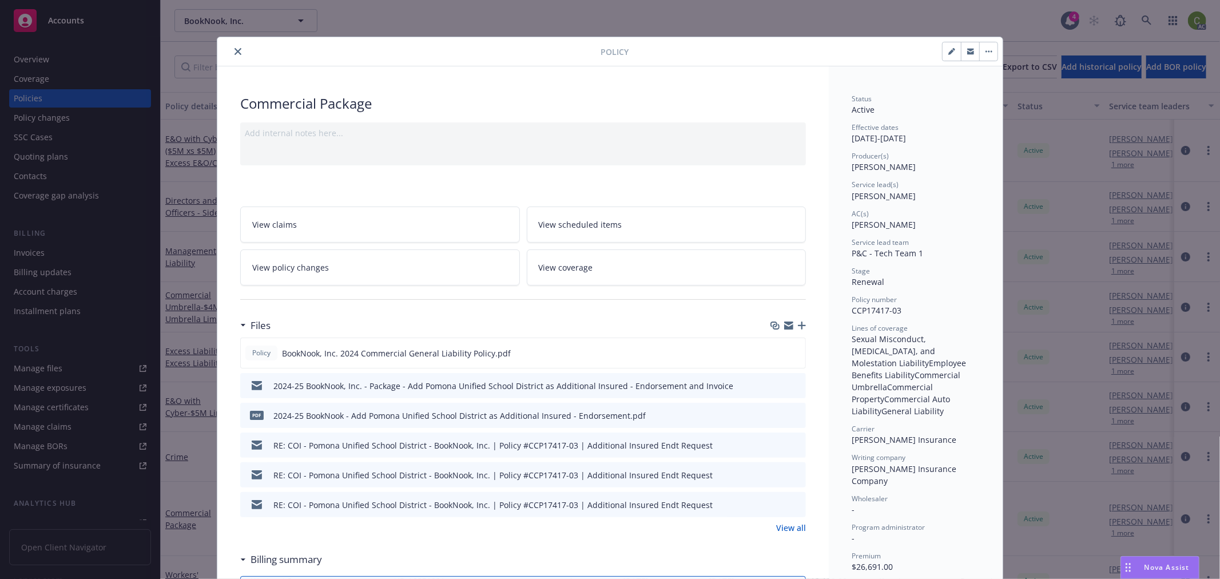
drag, startPoint x: 233, startPoint y: 49, endPoint x: 879, endPoint y: 50, distance: 646.6
click at [246, 50] on div at bounding box center [411, 52] width 379 height 14
click at [1145, 18] on div "Policy Commercial Package Add internal notes here... View claims View scheduled…" at bounding box center [610, 289] width 1220 height 579
click at [1149, 23] on div "Policy Commercial Package Add internal notes here... View claims View scheduled…" at bounding box center [610, 289] width 1220 height 579
click at [235, 50] on icon "close" at bounding box center [238, 51] width 7 height 7
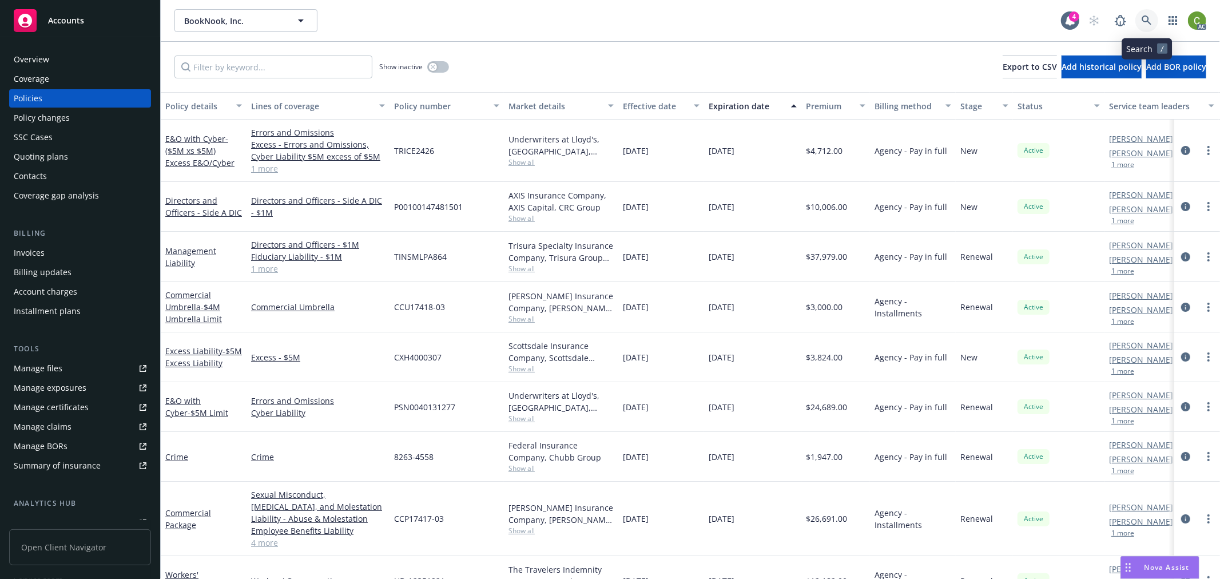
click at [1147, 25] on icon at bounding box center [1147, 20] width 10 height 10
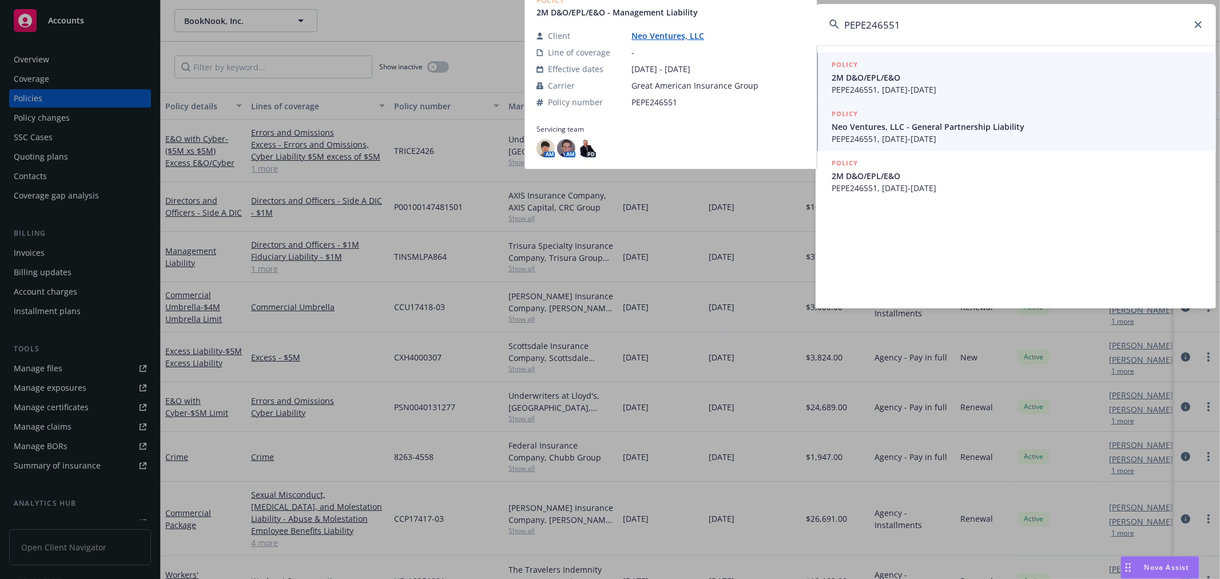
type input "PEPE246551"
click at [946, 136] on span "PEPE246551, [DATE]-[DATE]" at bounding box center [1017, 139] width 371 height 12
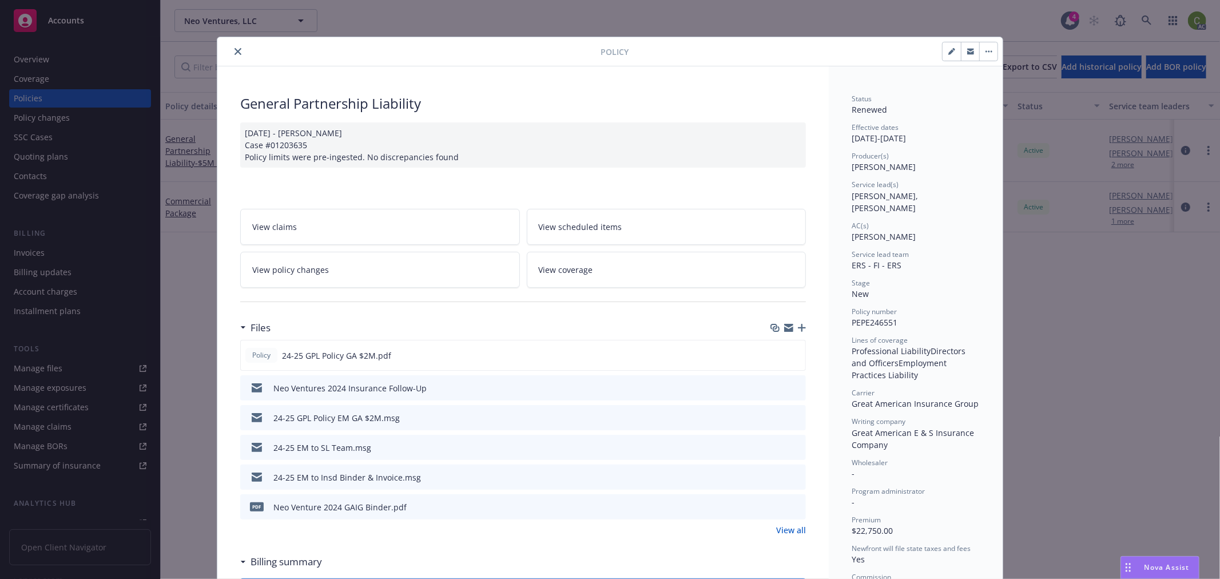
click at [459, 267] on link "View policy changes" at bounding box center [380, 270] width 280 height 36
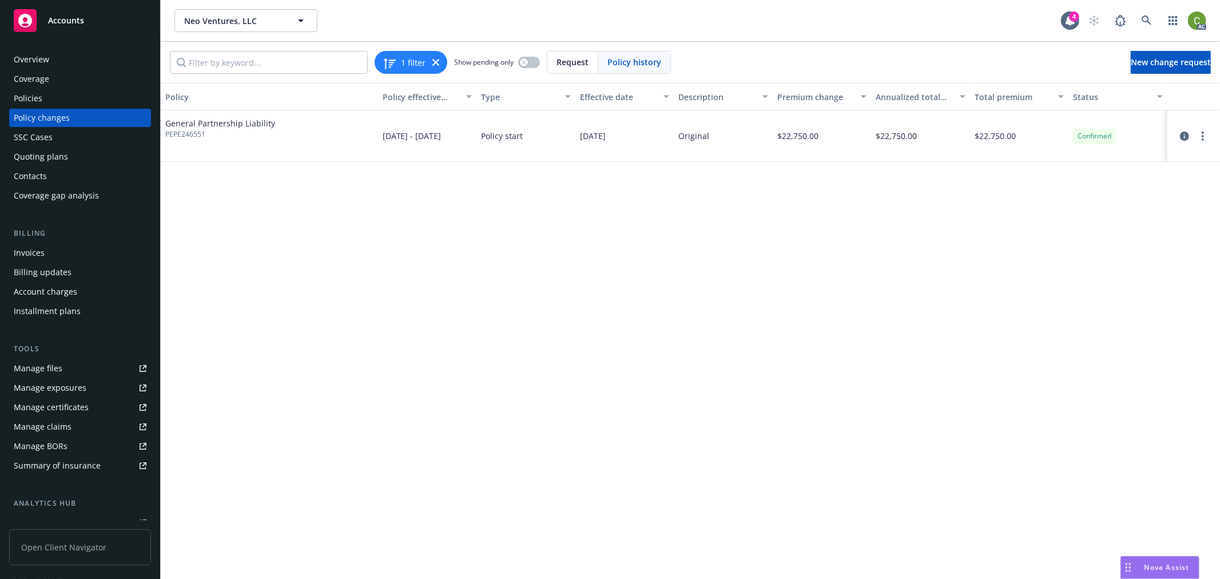
click at [90, 97] on div "Policies" at bounding box center [80, 98] width 133 height 18
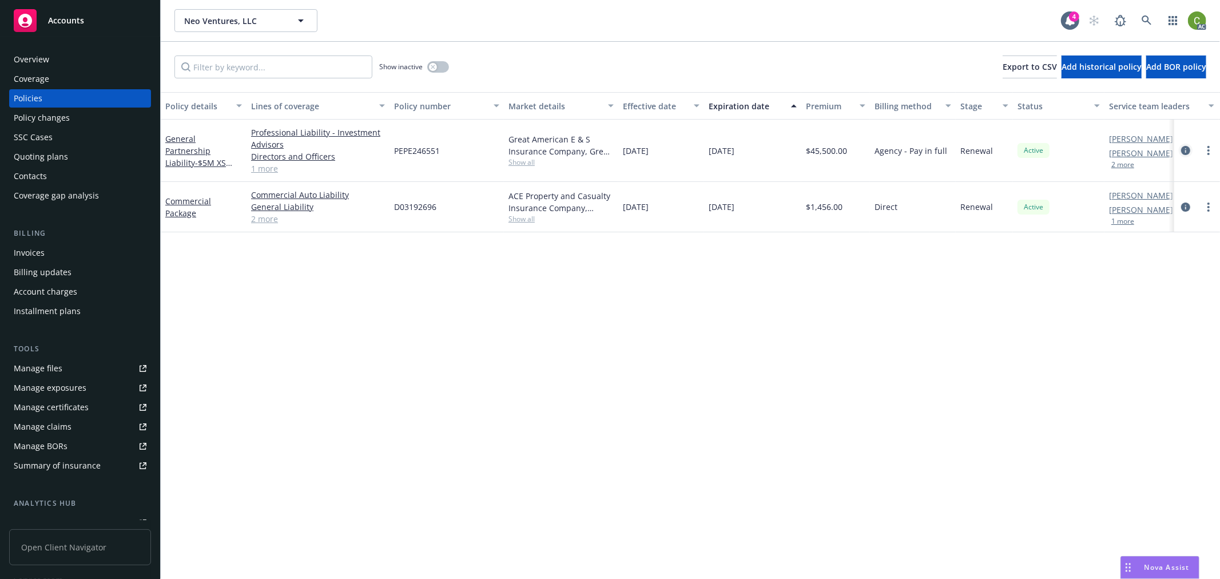
click at [1184, 150] on icon "circleInformation" at bounding box center [1186, 150] width 9 height 9
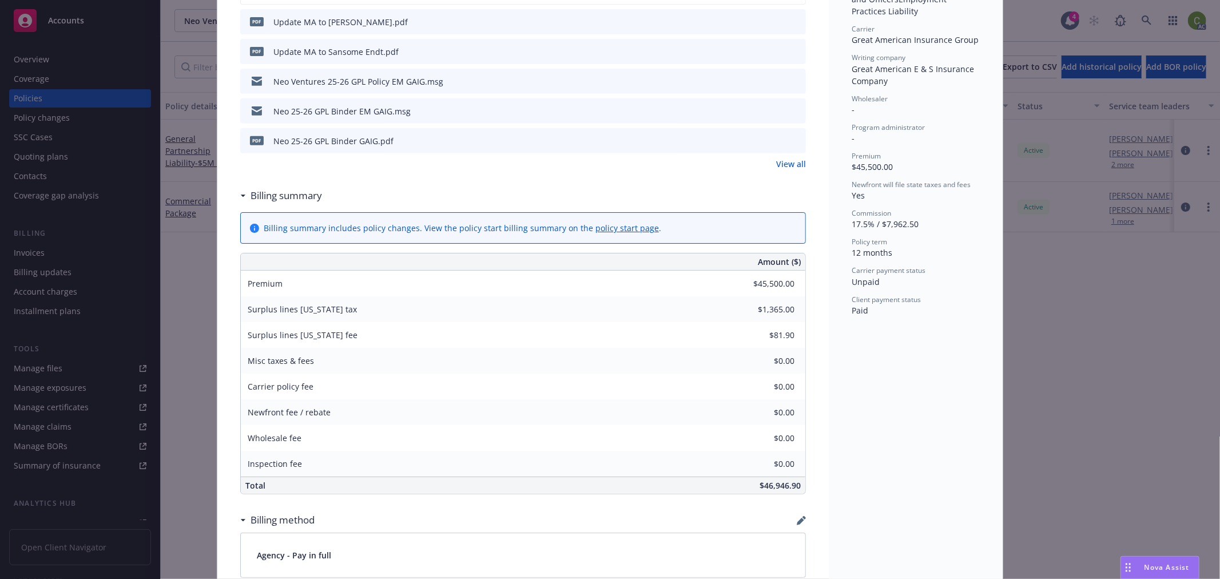
scroll to position [381, 0]
